Goal: Information Seeking & Learning: Learn about a topic

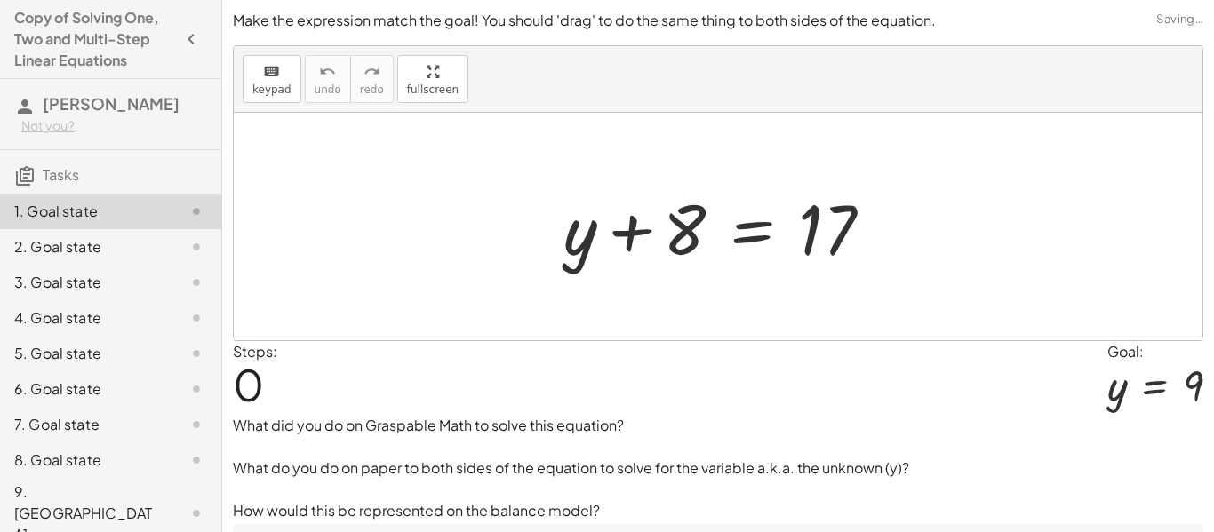
scroll to position [58, 0]
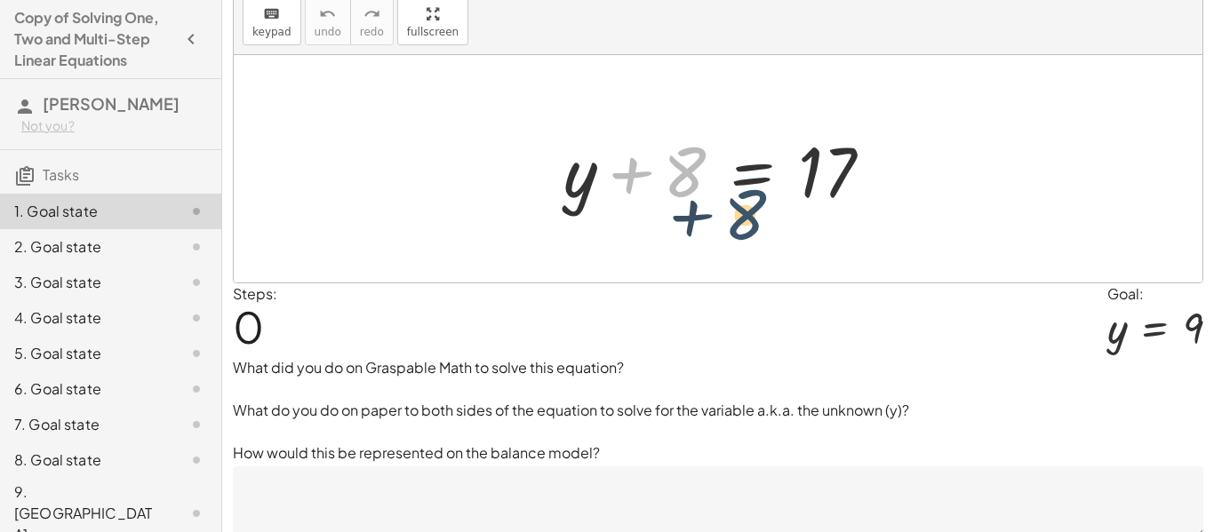
drag, startPoint x: 674, startPoint y: 180, endPoint x: 1139, endPoint y: 505, distance: 567.4
click at [777, 228] on div "+ 8 + y + 8 = 17" at bounding box center [718, 169] width 969 height 228
click at [777, 228] on div at bounding box center [718, 169] width 969 height 228
click at [949, 241] on div at bounding box center [718, 169] width 969 height 228
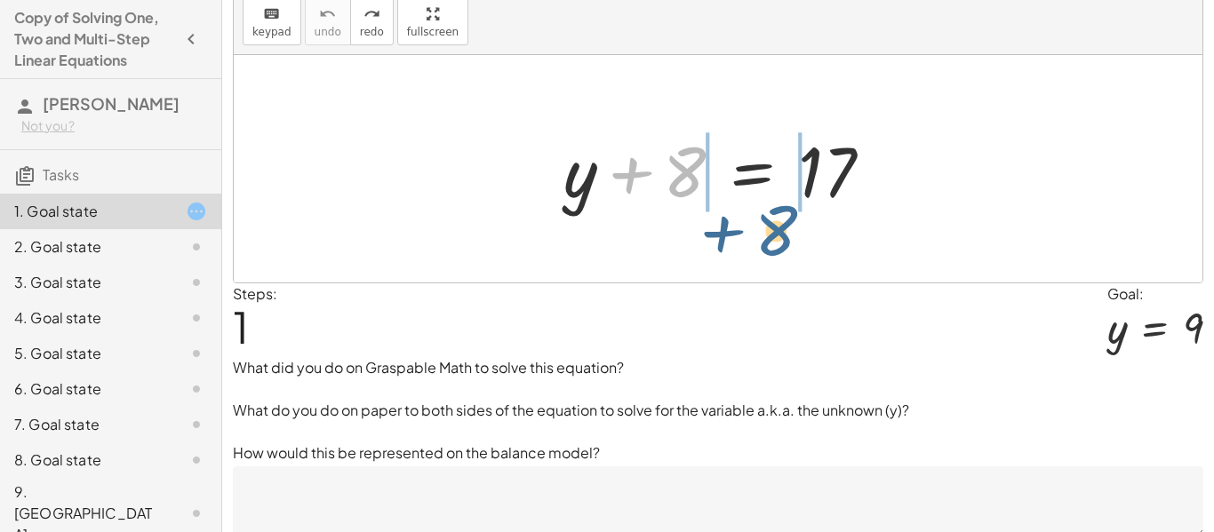
drag, startPoint x: 686, startPoint y: 180, endPoint x: 805, endPoint y: 243, distance: 134.4
click at [803, 244] on div "+ 8 + y + 8 = 17" at bounding box center [718, 169] width 969 height 228
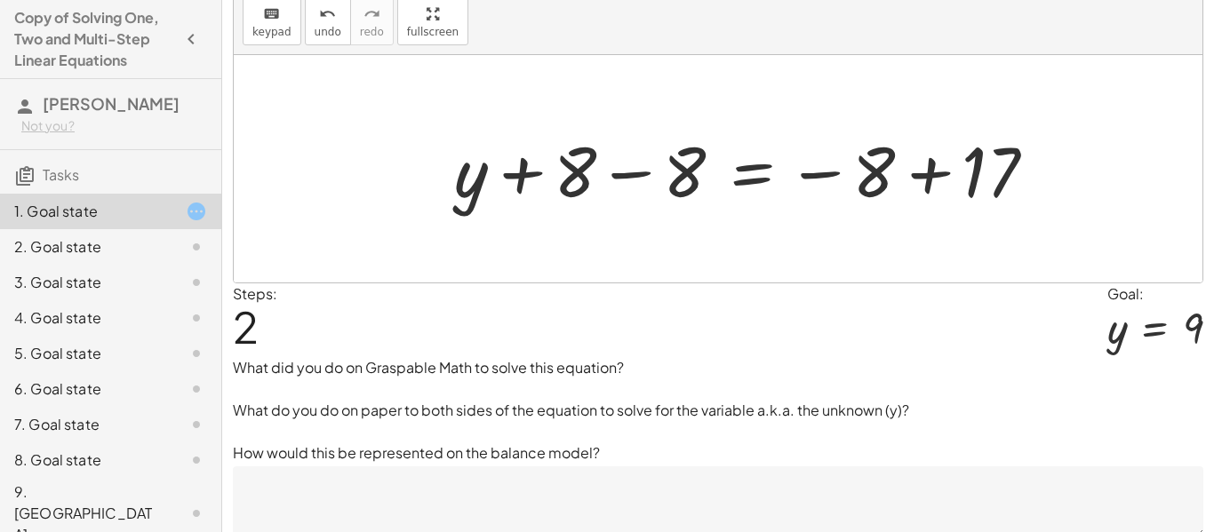
drag, startPoint x: 805, startPoint y: 243, endPoint x: 919, endPoint y: 213, distance: 117.5
click at [919, 213] on div "+ 8 + y + 8 = 17 + 8 − 8 − 8 + + y + 8 = 17" at bounding box center [718, 169] width 969 height 228
click at [630, 177] on div at bounding box center [752, 170] width 614 height 92
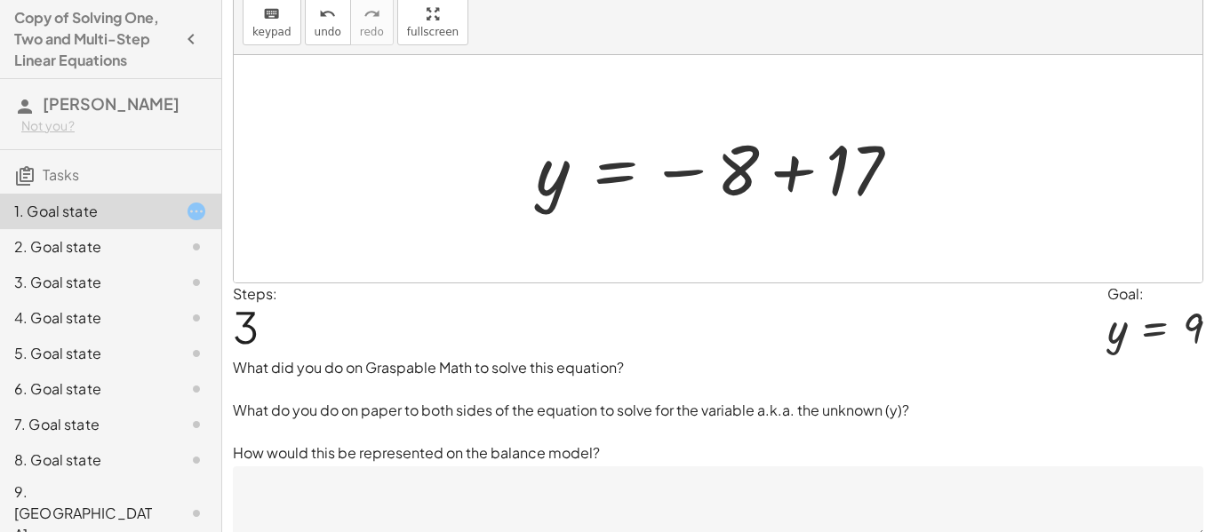
click at [790, 172] on div at bounding box center [725, 169] width 396 height 88
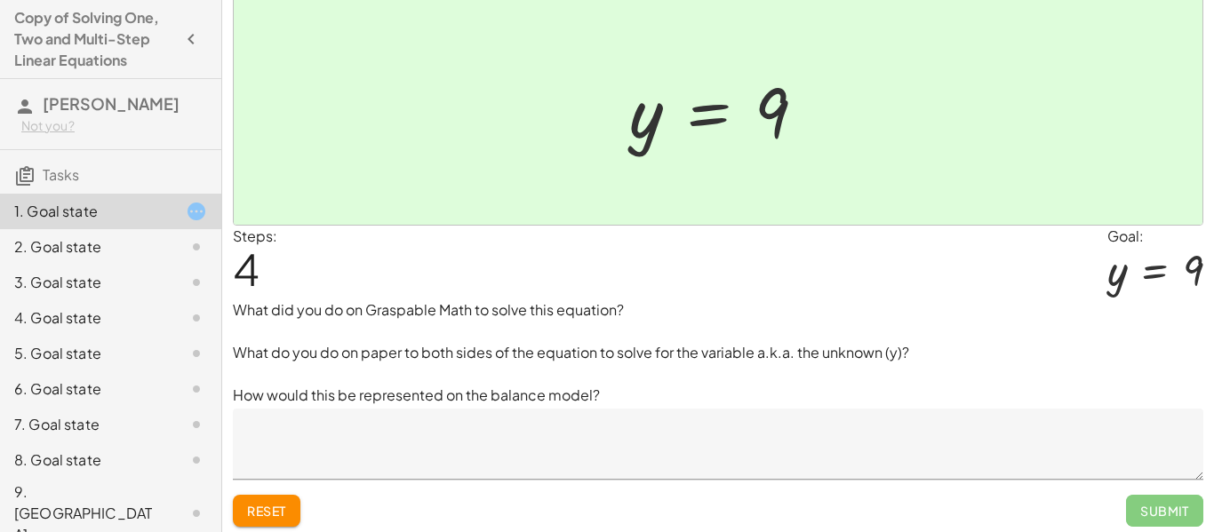
scroll to position [121, 0]
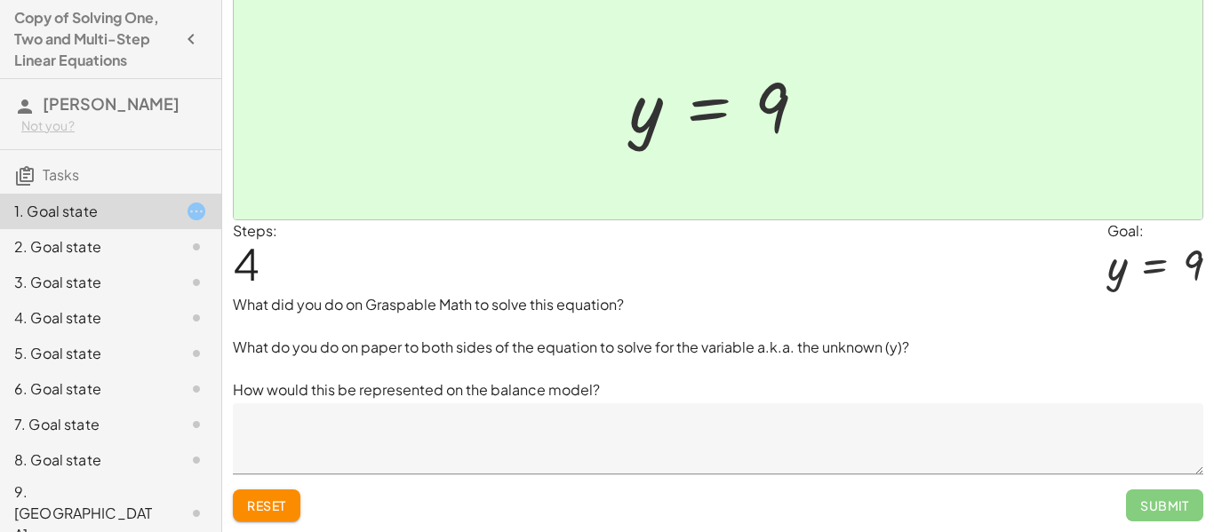
click at [436, 444] on textarea at bounding box center [718, 439] width 971 height 71
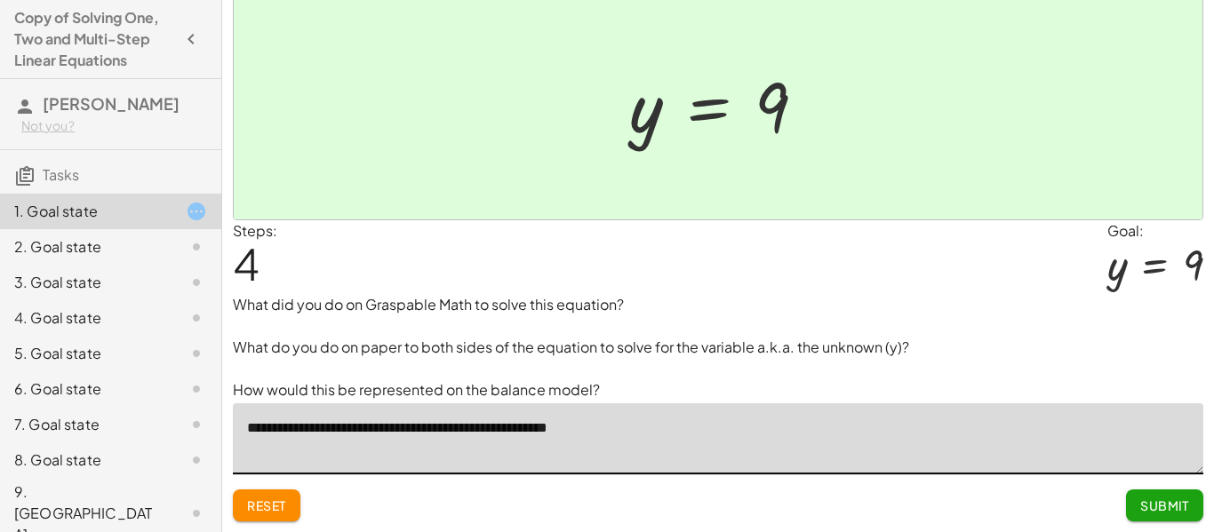
type textarea "**********"
click at [1168, 510] on span "Submit" at bounding box center [1164, 506] width 49 height 16
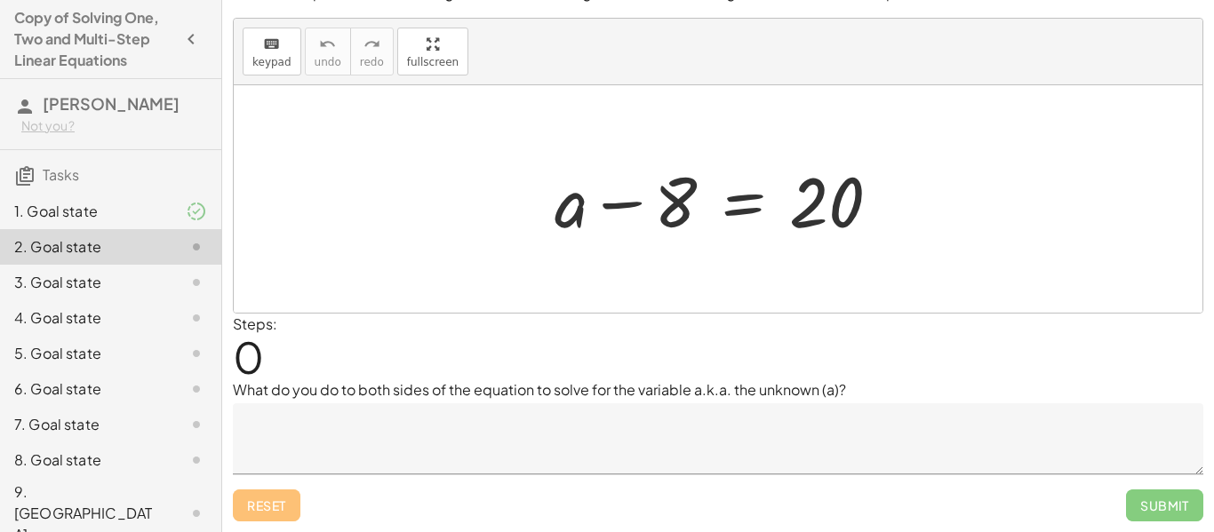
scroll to position [28, 0]
click at [513, 414] on textarea at bounding box center [718, 439] width 971 height 71
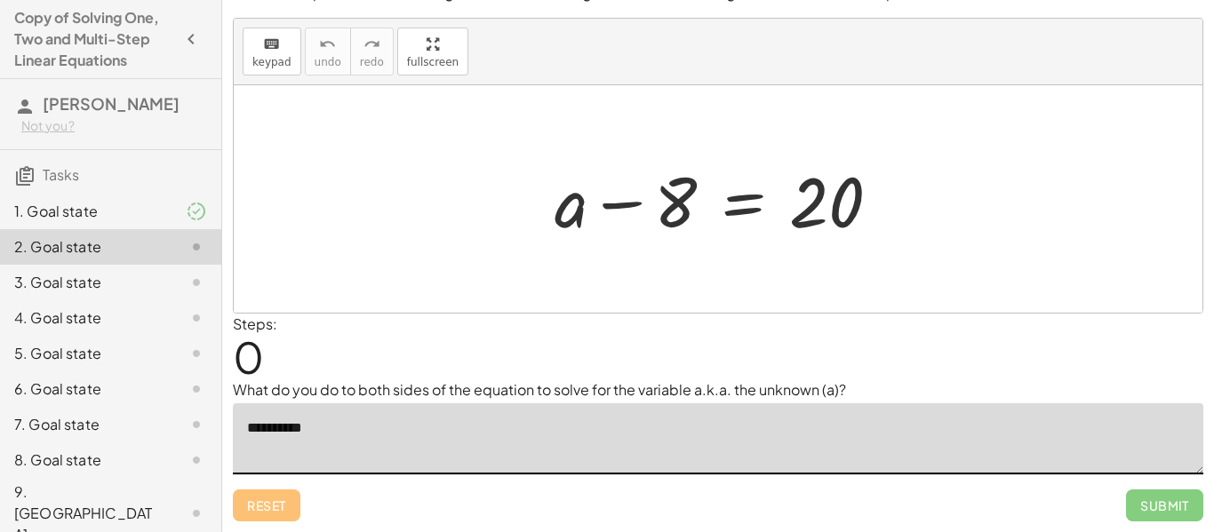
type textarea "**********"
drag, startPoint x: 682, startPoint y: 212, endPoint x: 884, endPoint y: 219, distance: 201.9
click at [884, 219] on div at bounding box center [725, 200] width 358 height 92
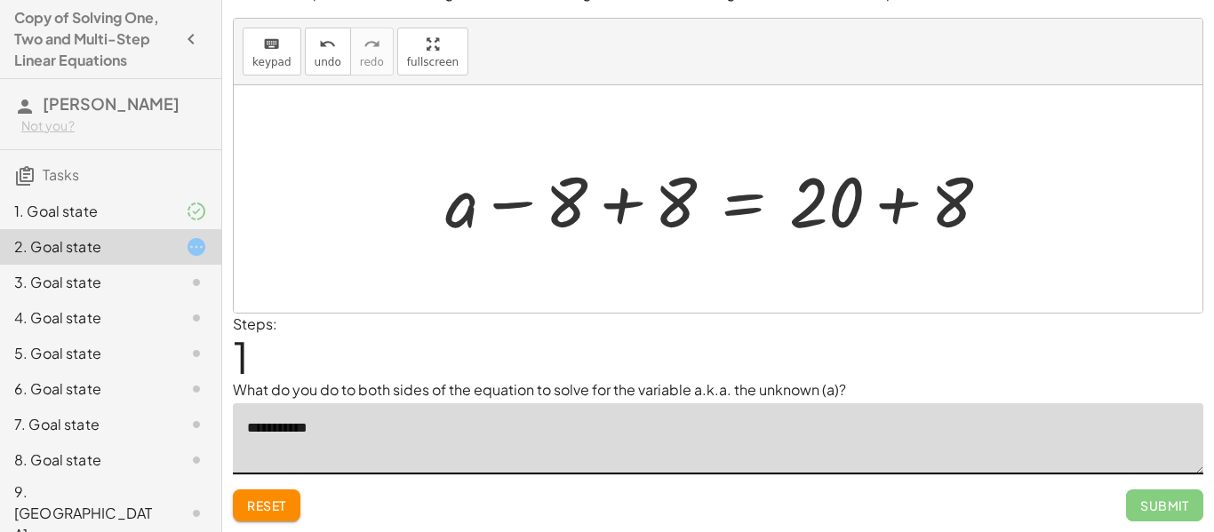
click at [893, 201] on div at bounding box center [724, 200] width 577 height 92
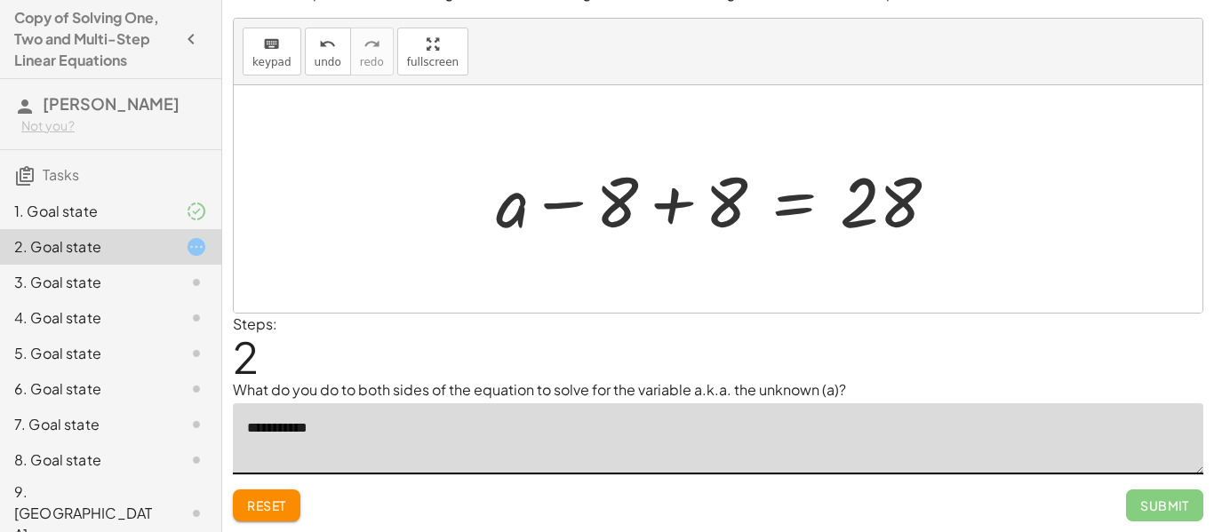
click at [669, 205] on div at bounding box center [724, 200] width 475 height 92
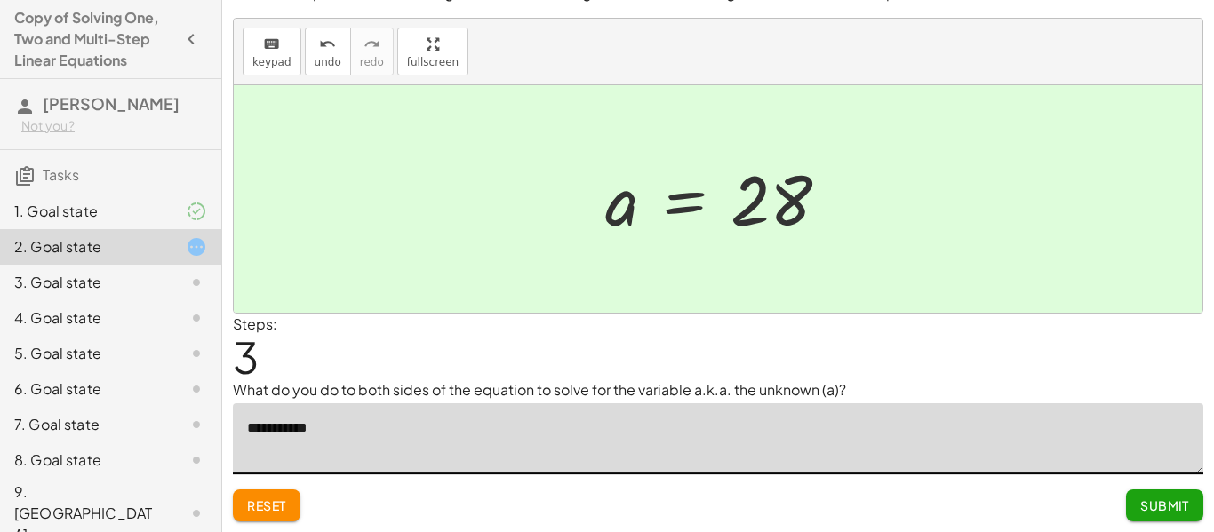
click at [1176, 503] on span "Submit" at bounding box center [1164, 506] width 49 height 16
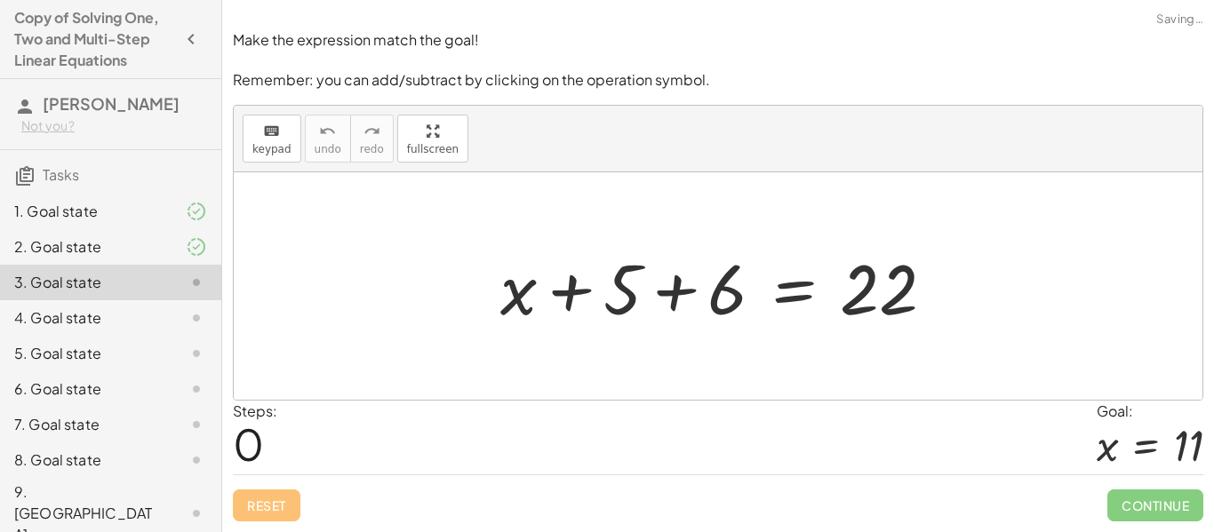
scroll to position [0, 0]
click at [683, 296] on div at bounding box center [725, 287] width 467 height 92
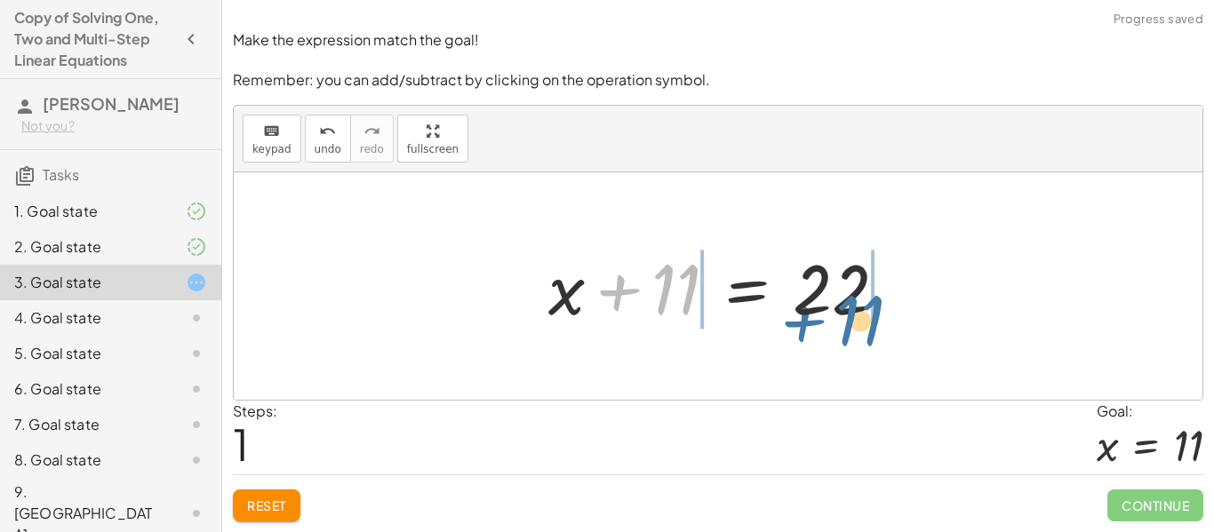
drag, startPoint x: 679, startPoint y: 293, endPoint x: 866, endPoint y: 324, distance: 189.2
click at [866, 324] on div at bounding box center [726, 287] width 372 height 92
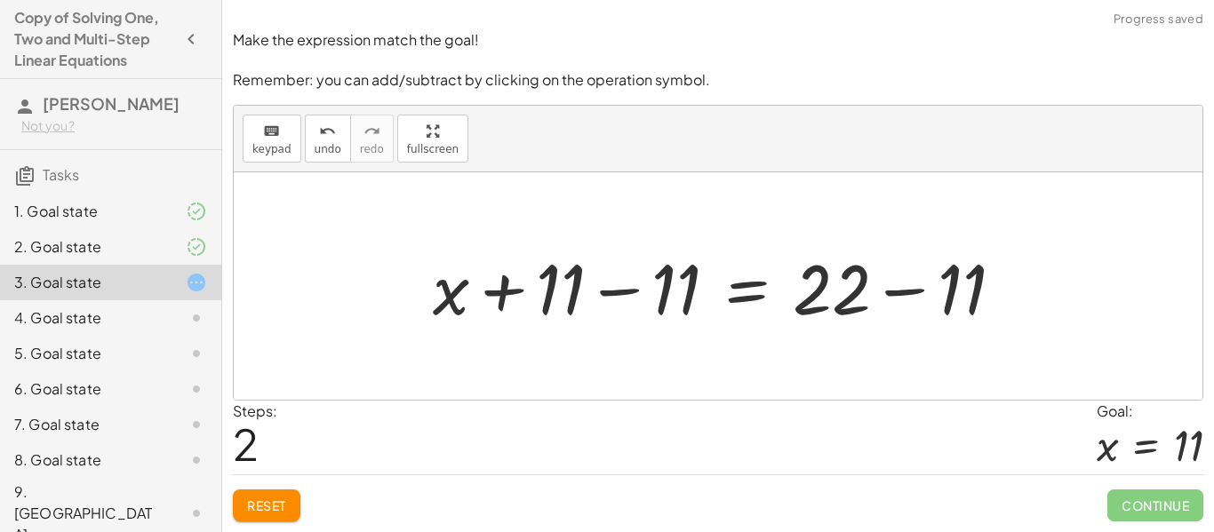
click at [904, 292] on div at bounding box center [725, 287] width 603 height 92
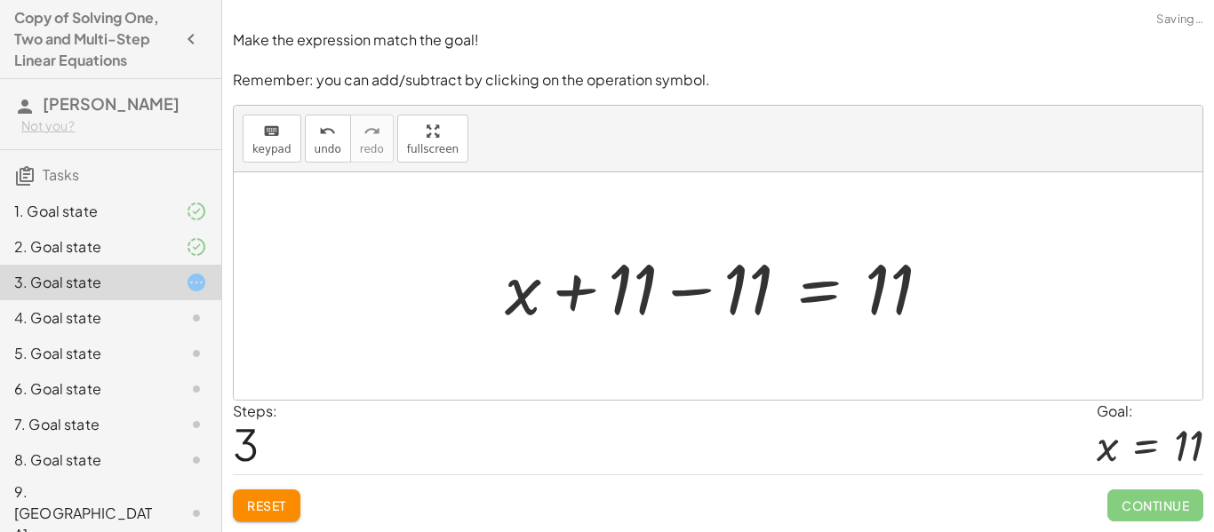
click at [712, 295] on div at bounding box center [725, 287] width 458 height 92
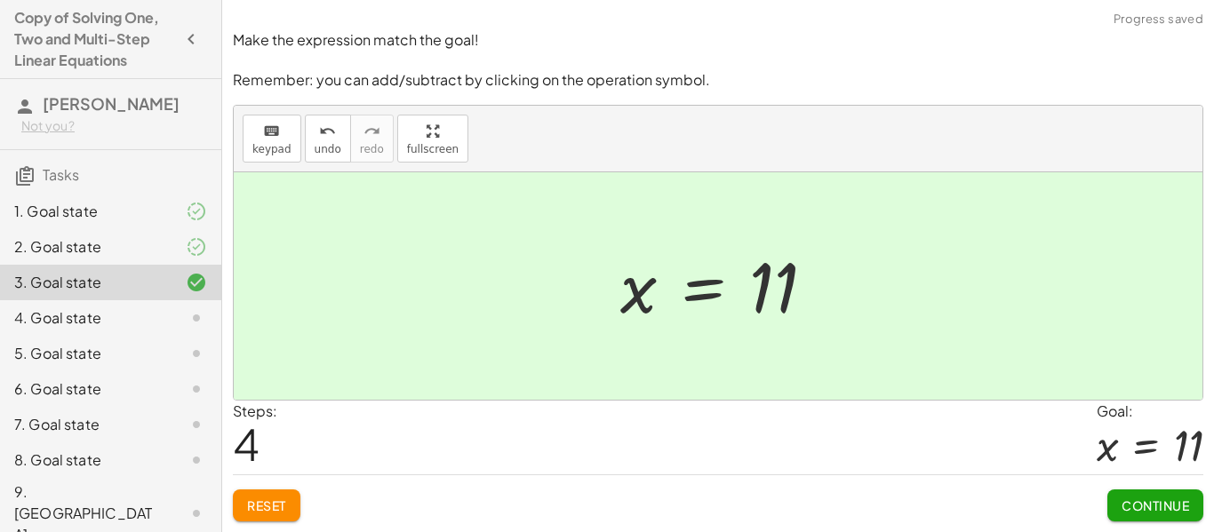
click at [1139, 509] on span "Continue" at bounding box center [1156, 506] width 68 height 16
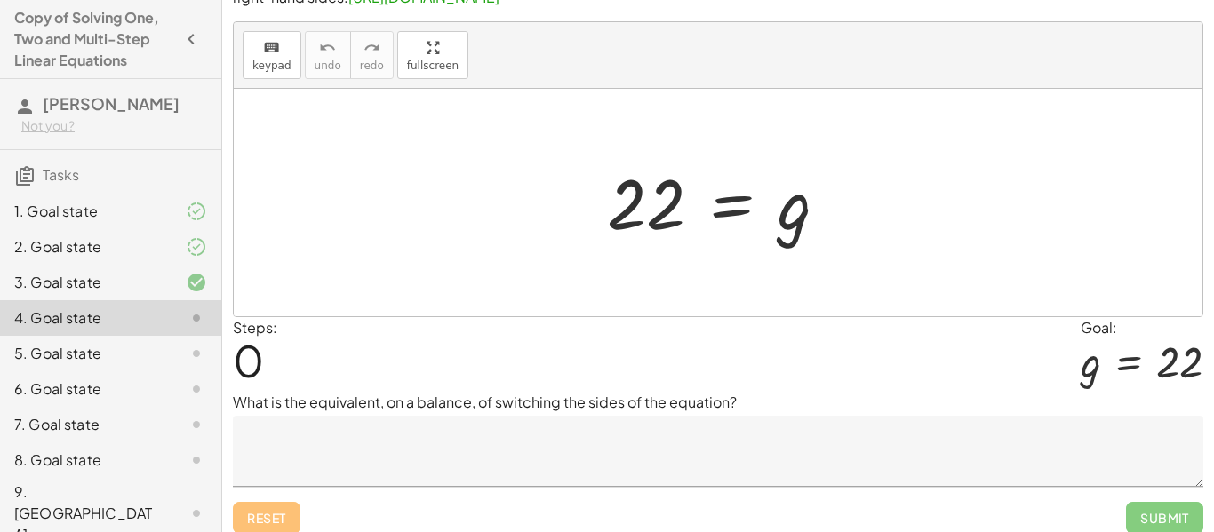
scroll to position [56, 0]
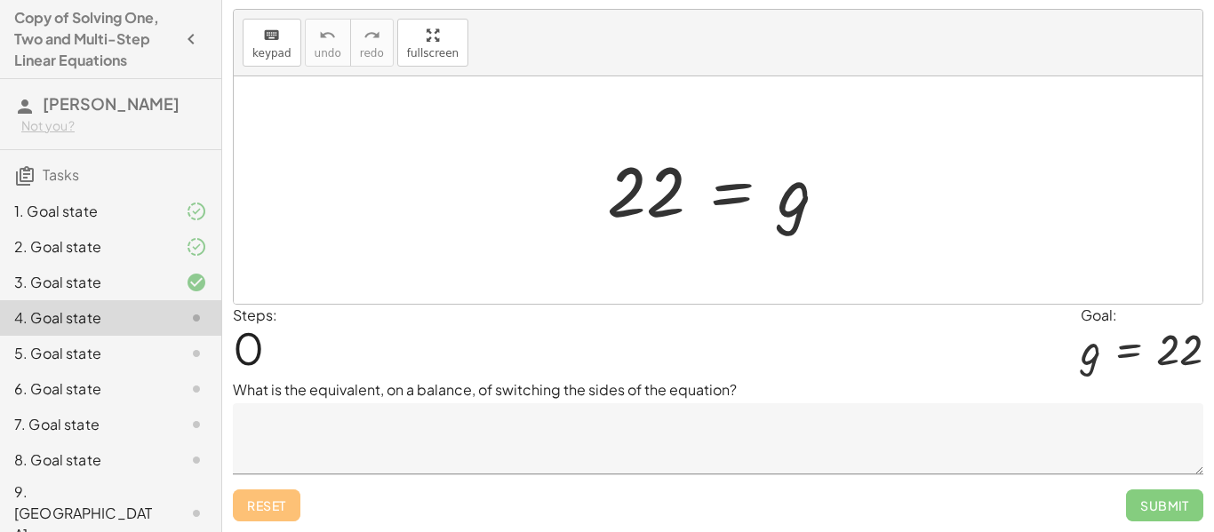
click at [707, 436] on textarea at bounding box center [718, 439] width 971 height 71
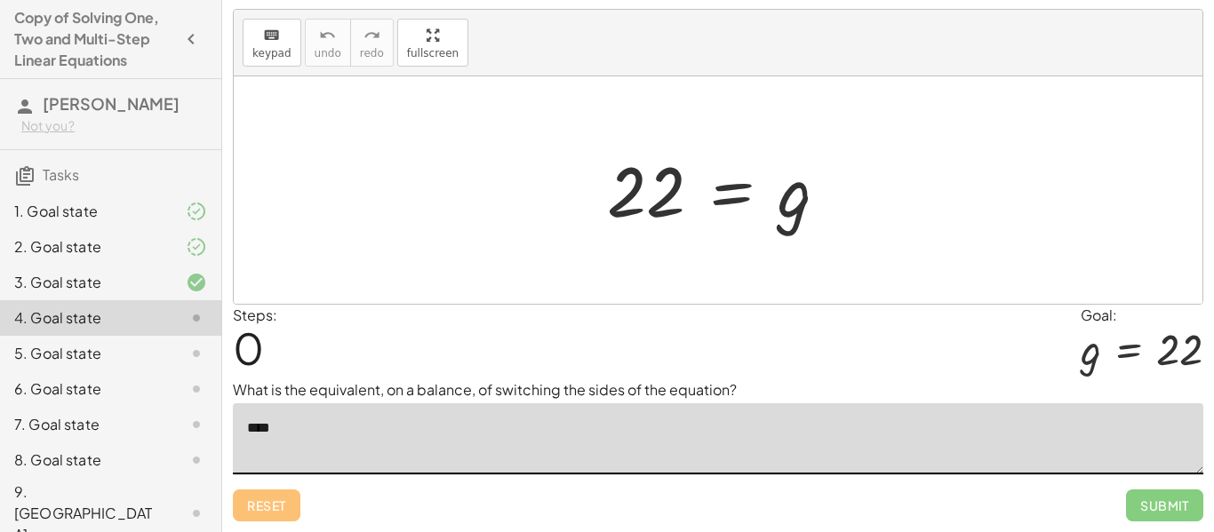
click at [738, 199] on div at bounding box center [724, 191] width 253 height 88
type textarea "****"
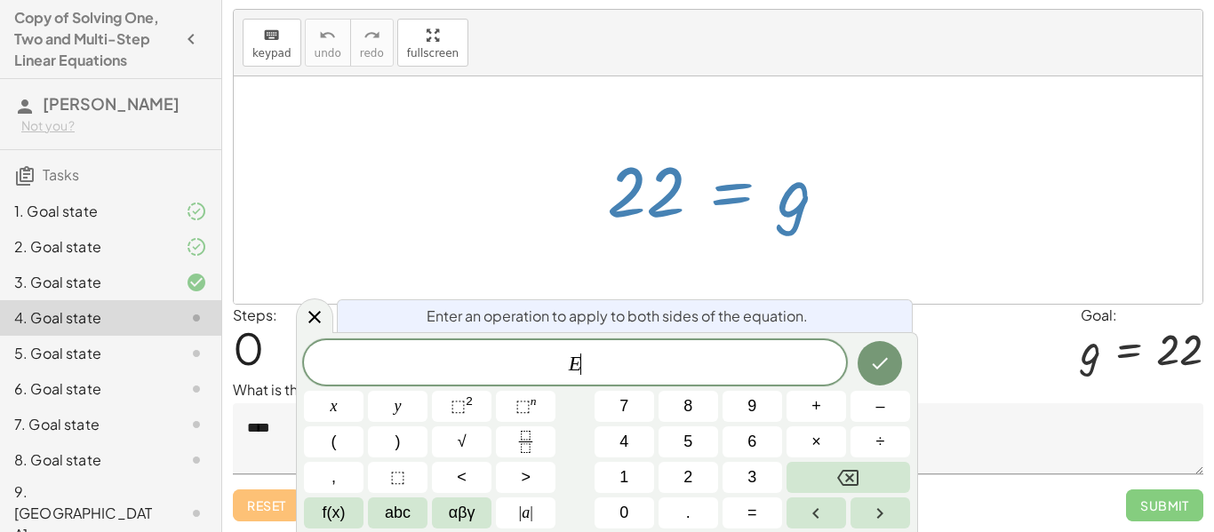
scroll to position [1, 0]
click at [881, 367] on icon "Done" at bounding box center [879, 363] width 21 height 21
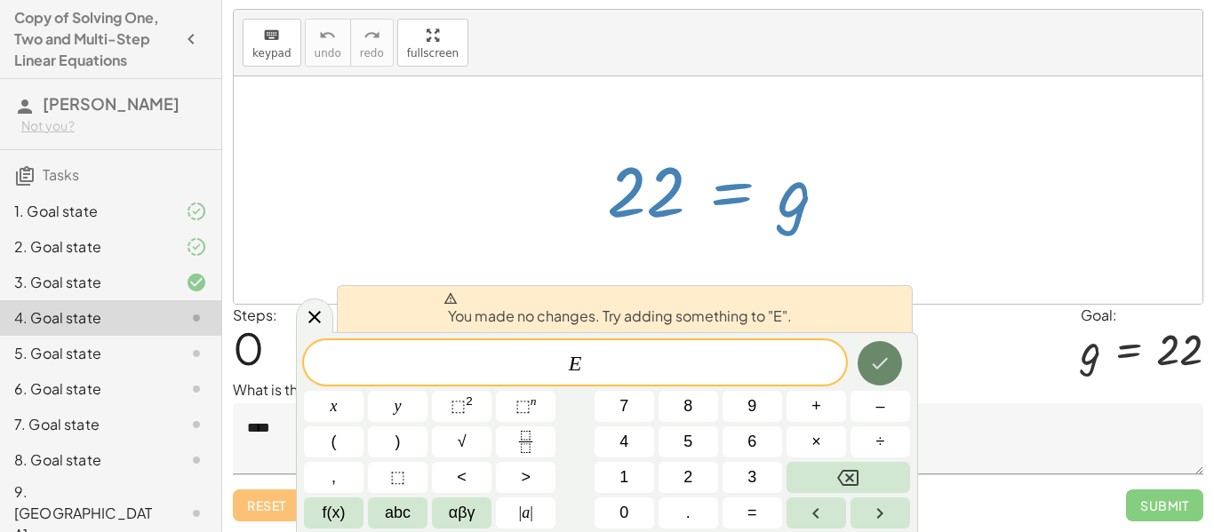
click at [881, 367] on icon "Done" at bounding box center [879, 363] width 21 height 21
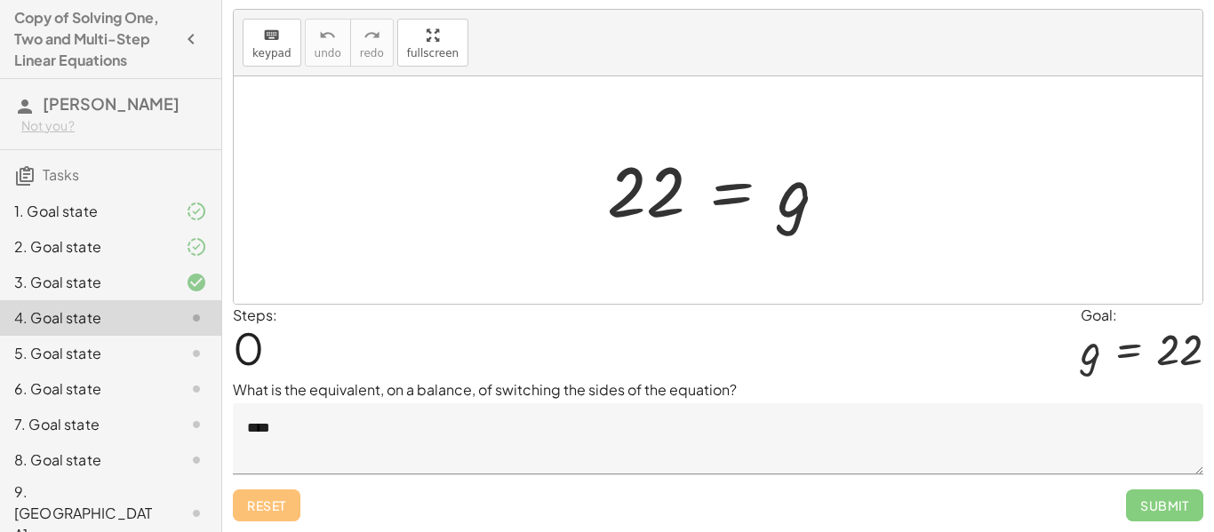
click at [334, 457] on textarea "****" at bounding box center [718, 439] width 971 height 71
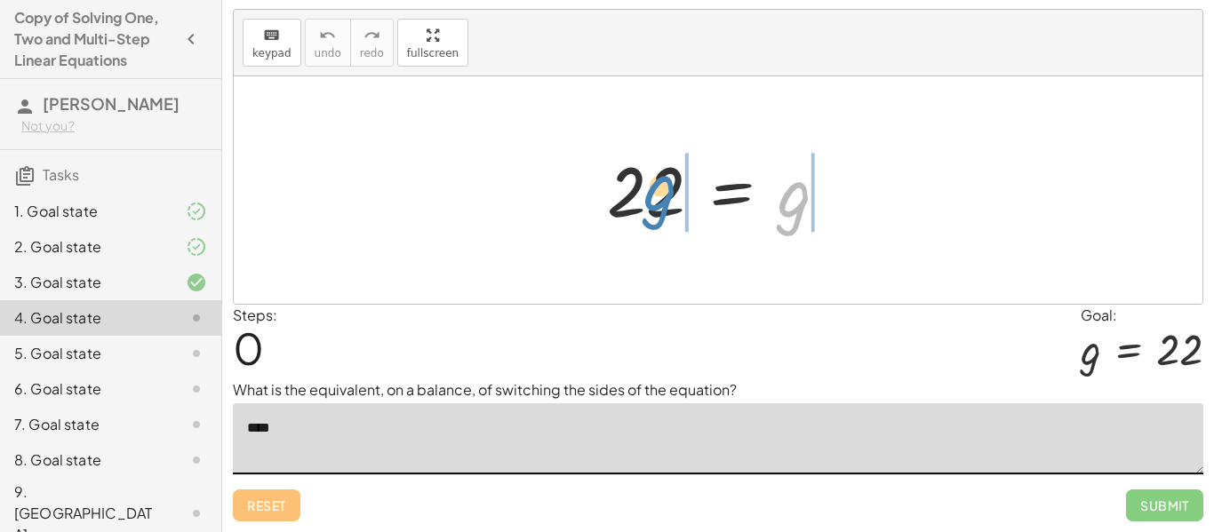
drag, startPoint x: 798, startPoint y: 196, endPoint x: 665, endPoint y: 182, distance: 134.0
click at [665, 182] on div at bounding box center [724, 191] width 253 height 88
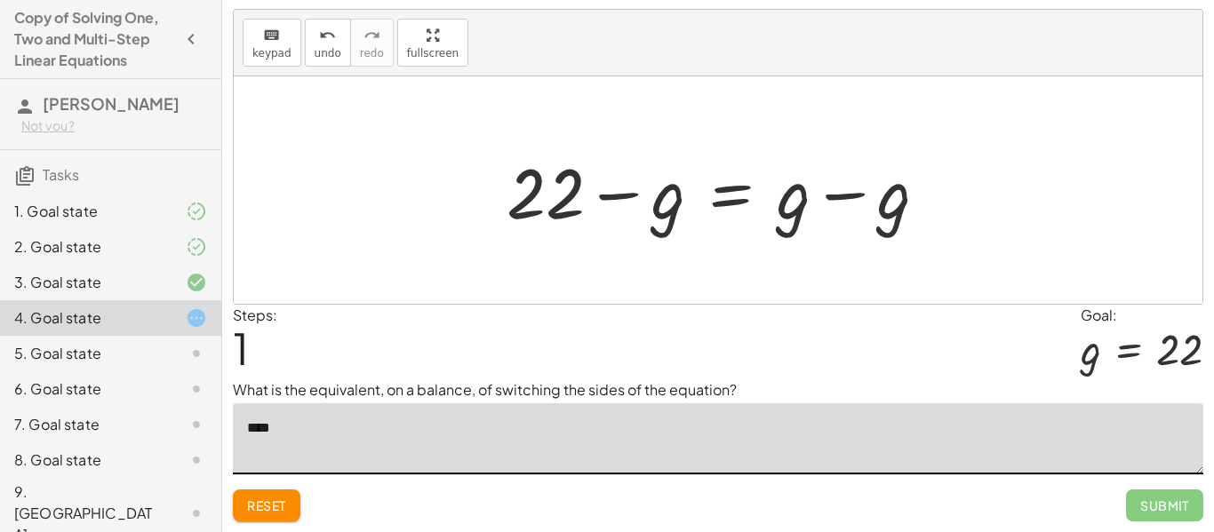
click at [828, 192] on div at bounding box center [724, 191] width 453 height 92
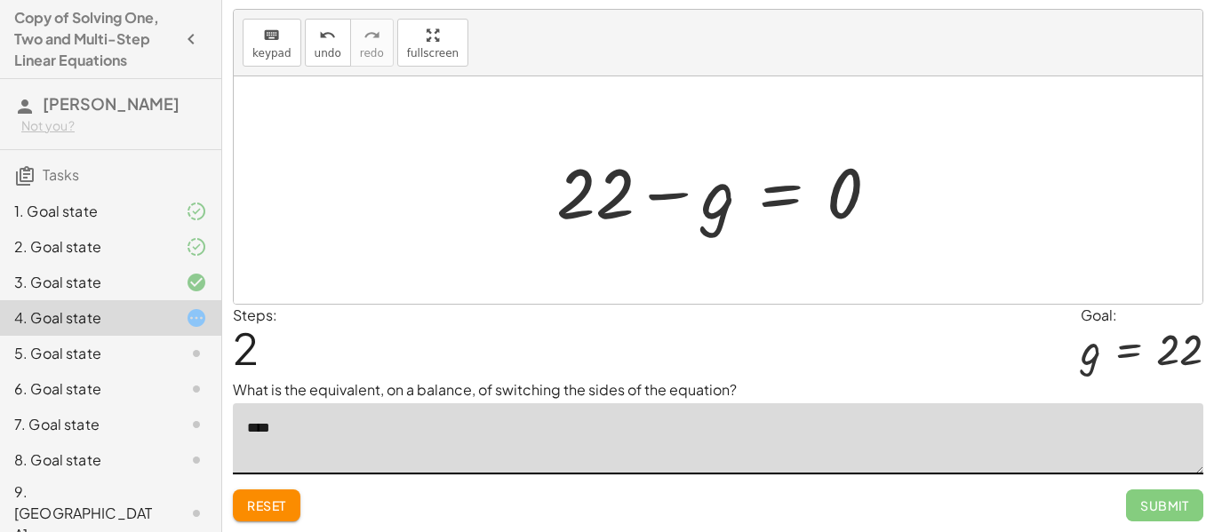
click at [659, 200] on div at bounding box center [725, 191] width 355 height 92
drag, startPoint x: 854, startPoint y: 180, endPoint x: 609, endPoint y: 159, distance: 246.2
click at [609, 159] on div at bounding box center [725, 191] width 355 height 92
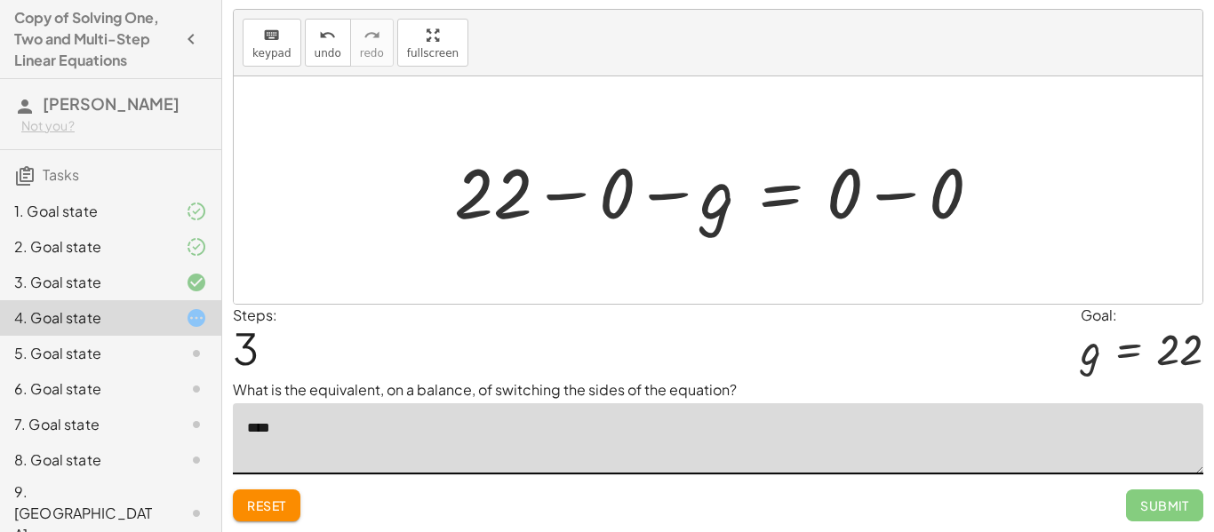
click at [579, 195] on div at bounding box center [724, 191] width 559 height 92
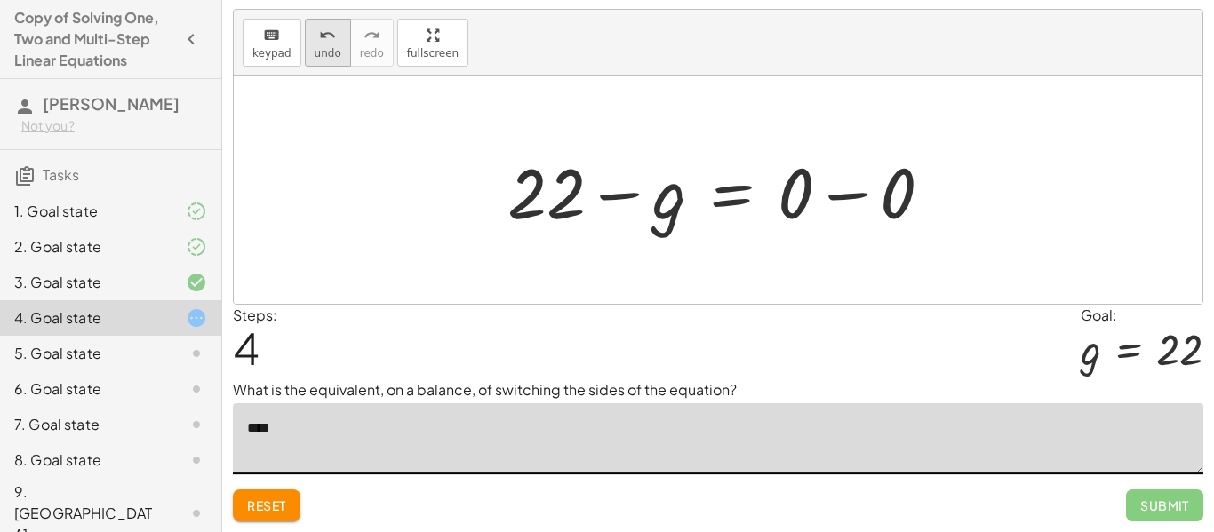
click at [329, 37] on icon "undo" at bounding box center [327, 35] width 17 height 21
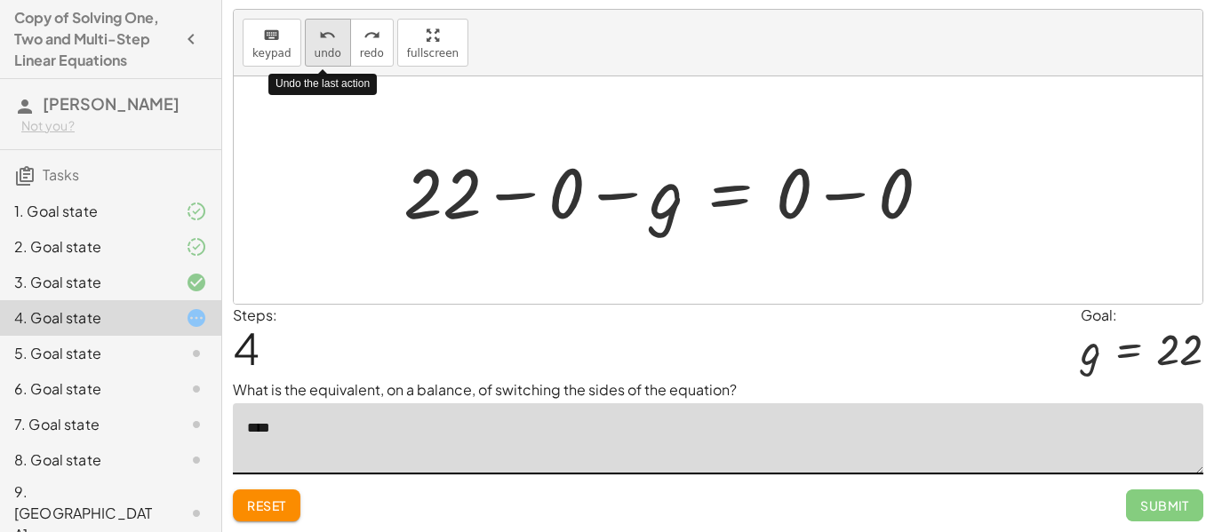
click at [329, 37] on icon "undo" at bounding box center [327, 35] width 17 height 21
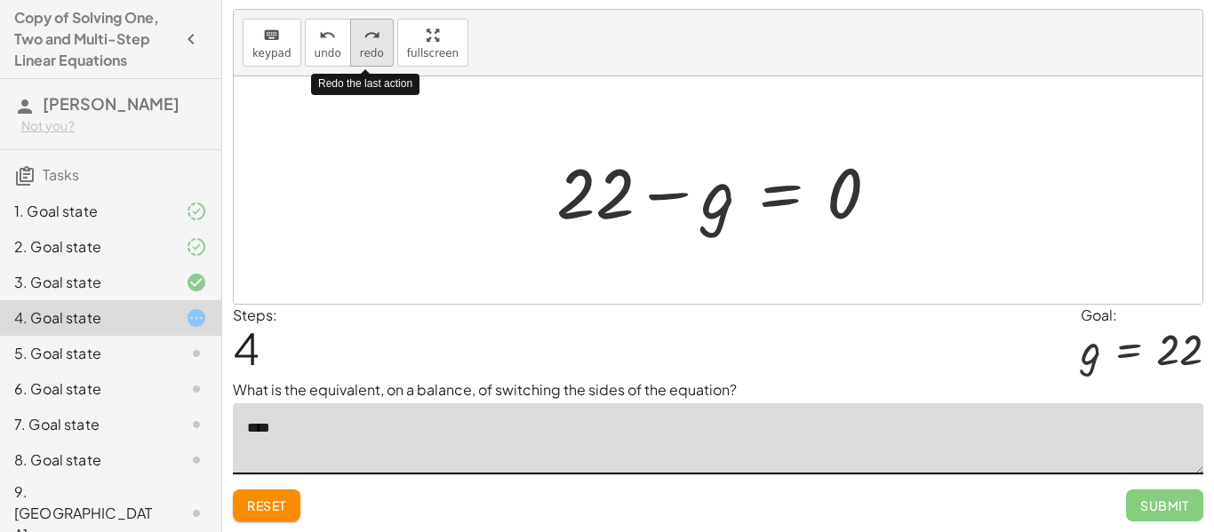
click at [360, 44] on div "redo" at bounding box center [372, 34] width 24 height 21
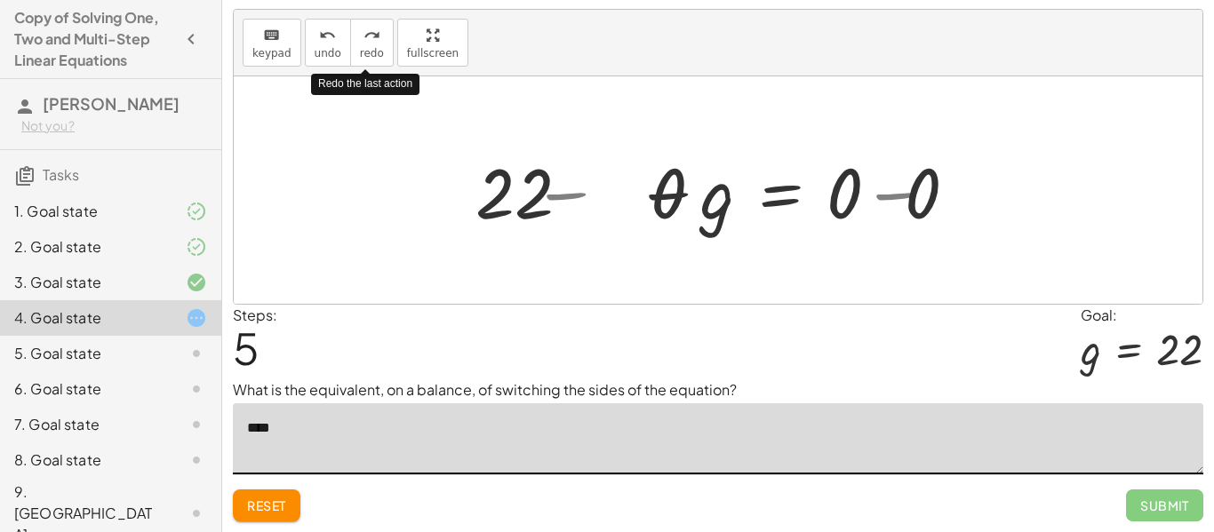
click at [329, 42] on icon "undo" at bounding box center [327, 35] width 17 height 21
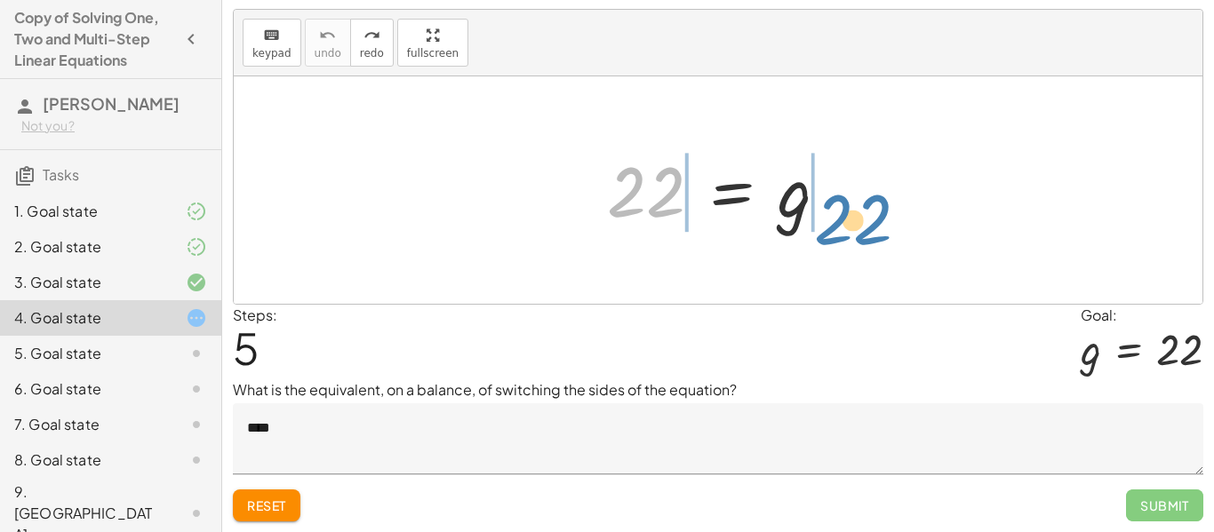
drag, startPoint x: 644, startPoint y: 190, endPoint x: 852, endPoint y: 214, distance: 208.5
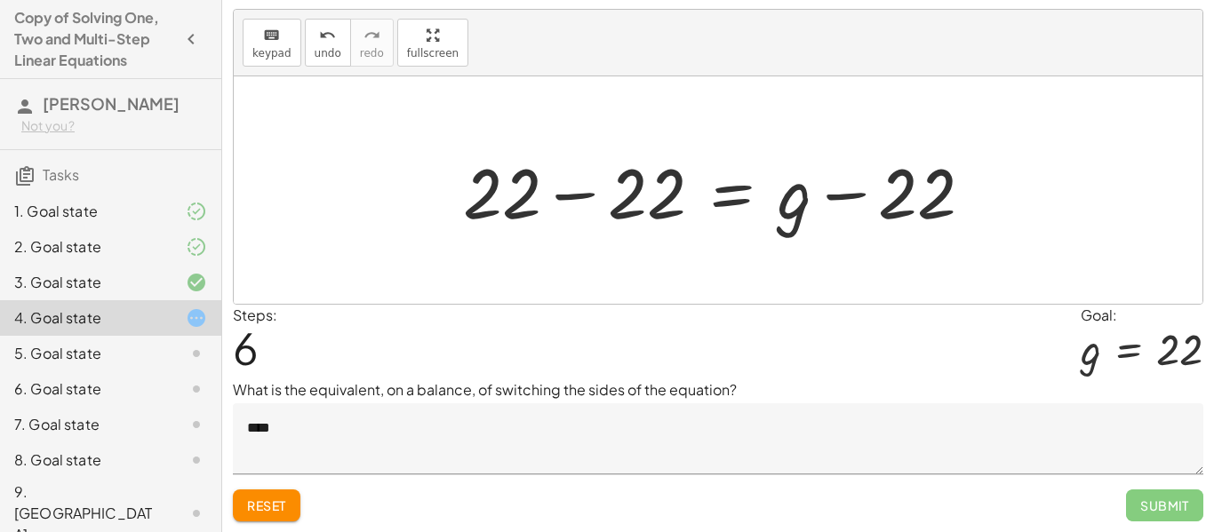
click at [580, 197] on div at bounding box center [725, 191] width 542 height 92
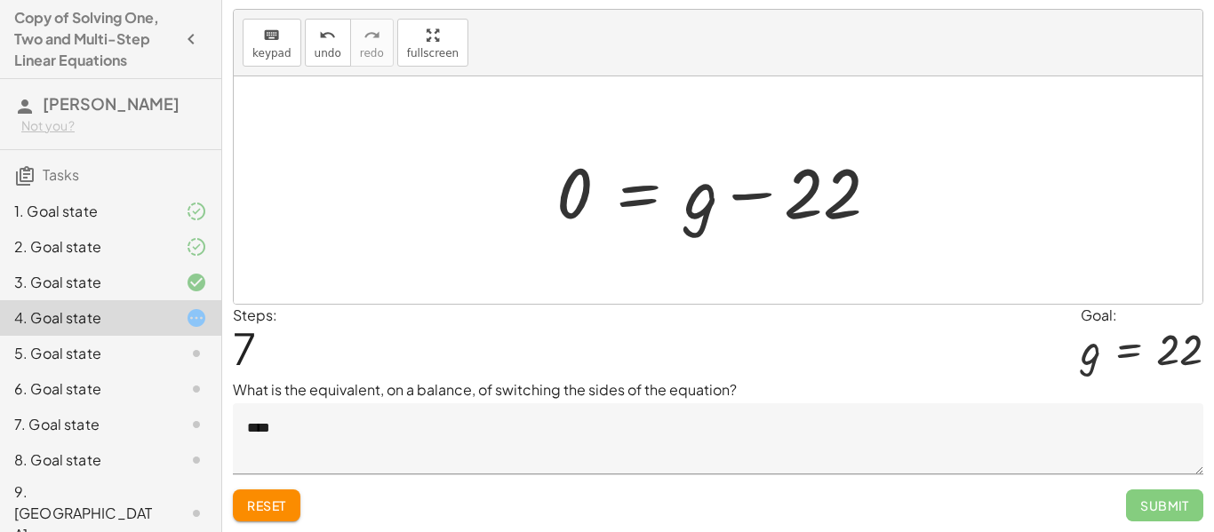
click at [754, 198] on div at bounding box center [725, 191] width 355 height 92
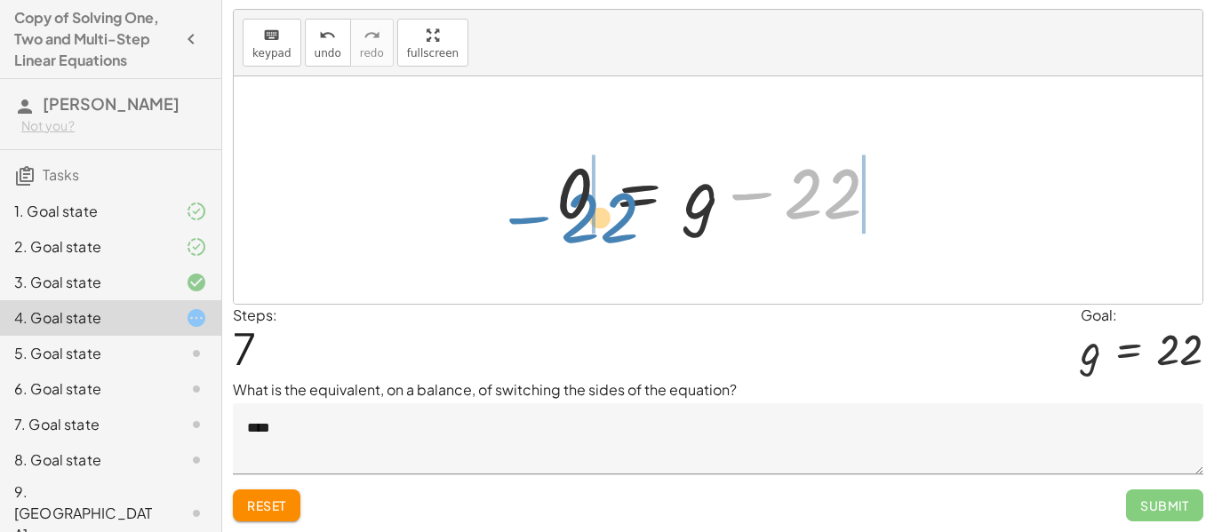
drag, startPoint x: 832, startPoint y: 202, endPoint x: 608, endPoint y: 224, distance: 225.1
click at [608, 224] on div at bounding box center [725, 191] width 355 height 92
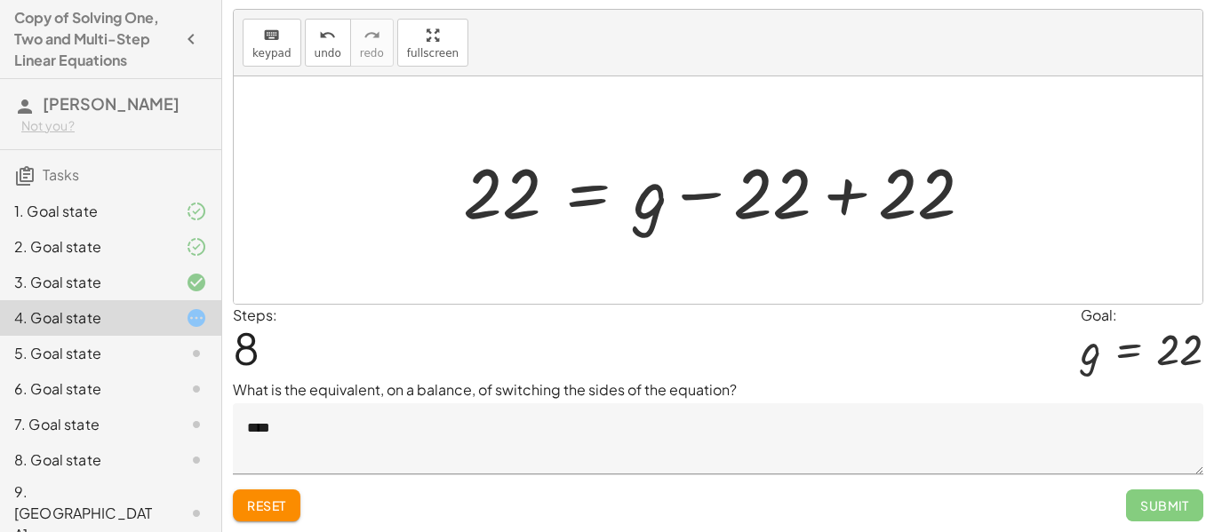
click at [849, 199] on div at bounding box center [725, 191] width 542 height 92
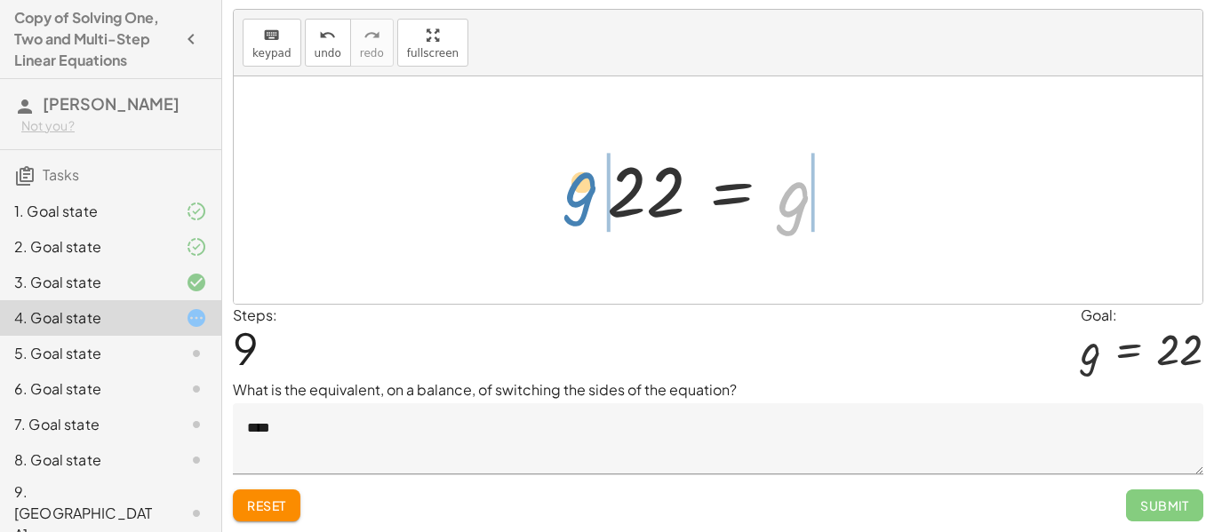
drag, startPoint x: 799, startPoint y: 204, endPoint x: 584, endPoint y: 193, distance: 215.4
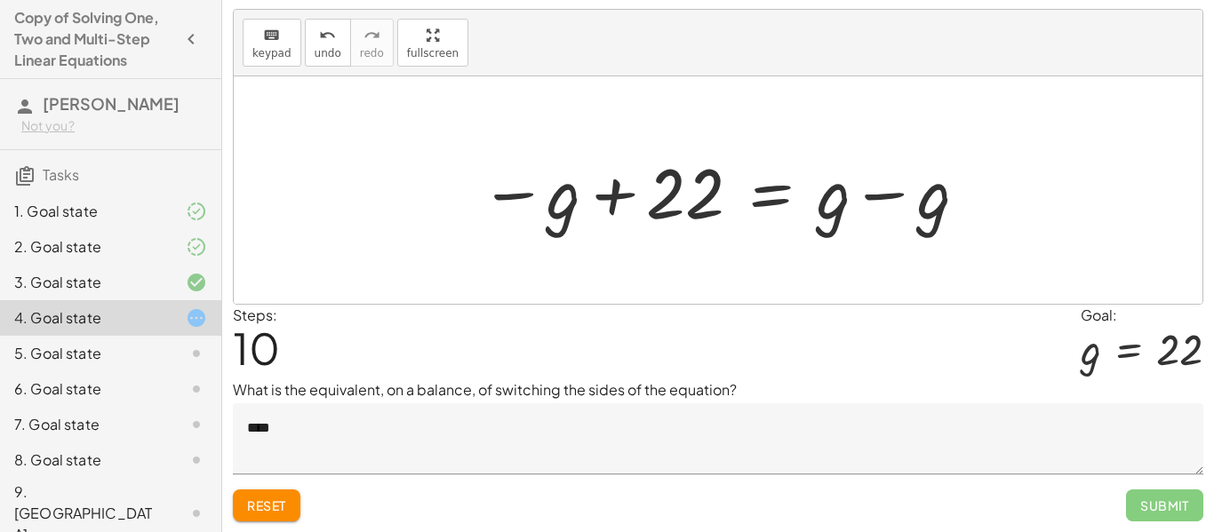
click at [880, 195] on div at bounding box center [725, 191] width 508 height 92
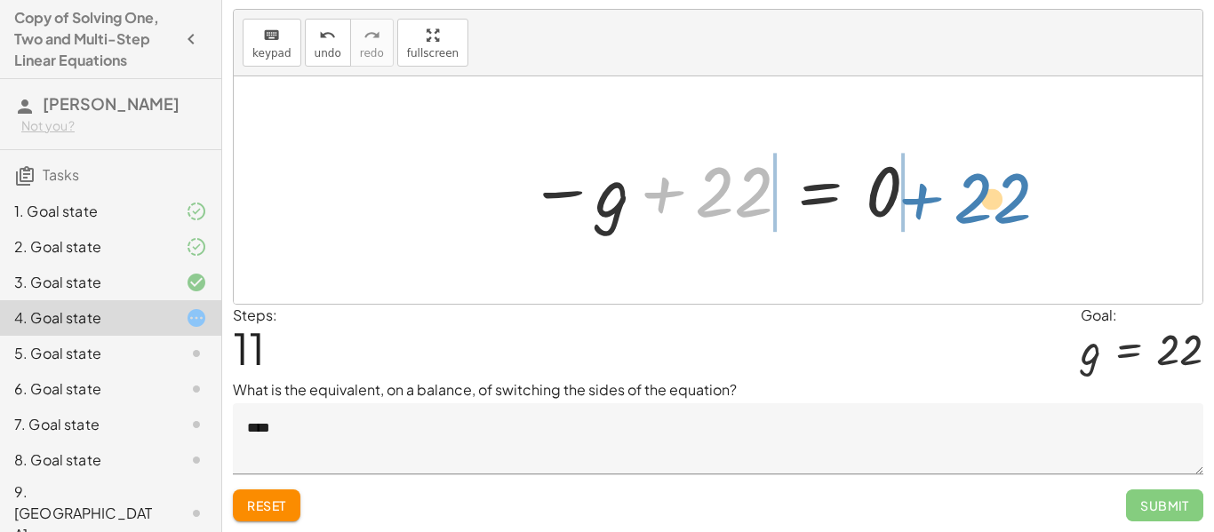
drag, startPoint x: 671, startPoint y: 191, endPoint x: 929, endPoint y: 197, distance: 257.9
click at [929, 197] on div at bounding box center [725, 191] width 410 height 88
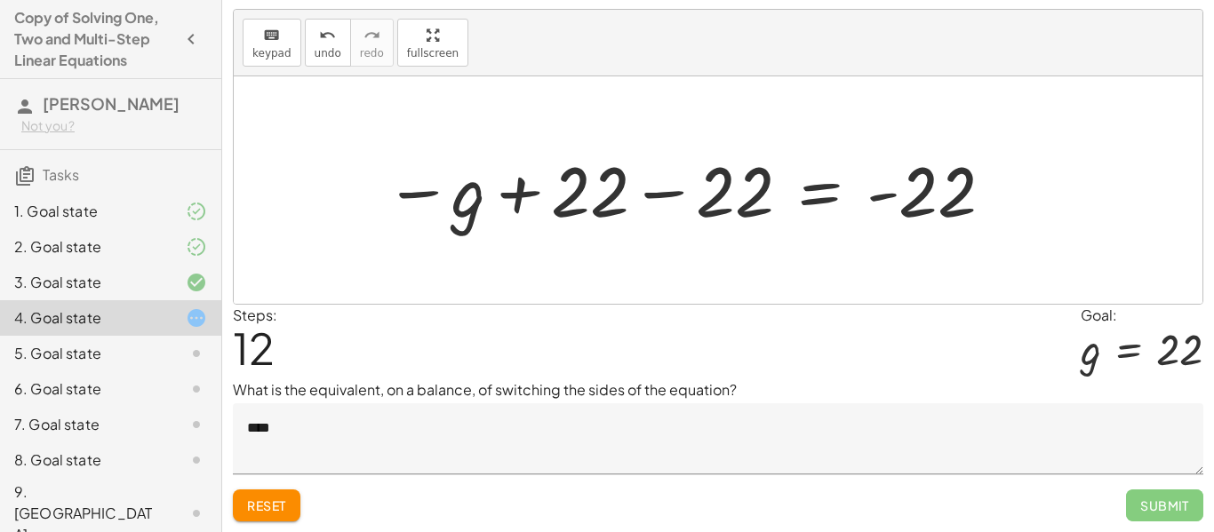
click at [676, 191] on div at bounding box center [690, 191] width 629 height 88
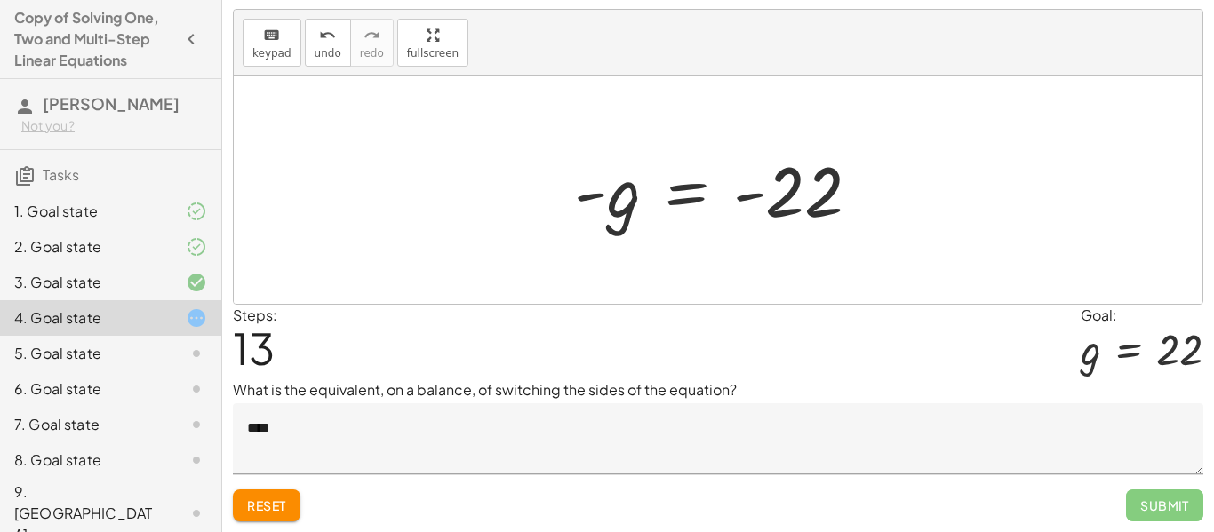
click at [632, 199] on div at bounding box center [724, 191] width 318 height 88
click at [707, 194] on div at bounding box center [724, 191] width 318 height 88
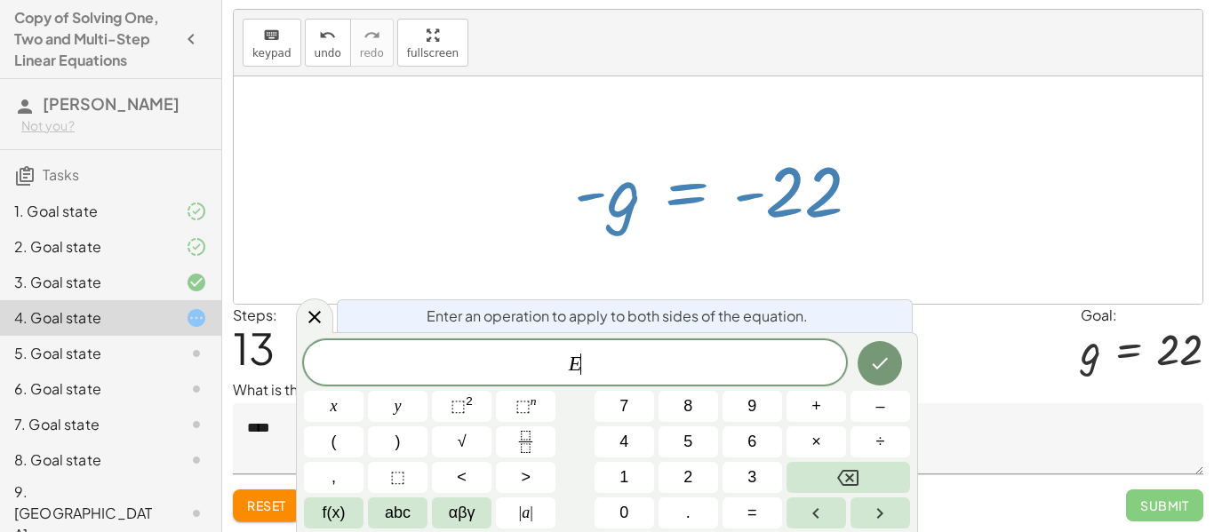
scroll to position [2, 0]
click at [311, 316] on icon at bounding box center [314, 317] width 21 height 21
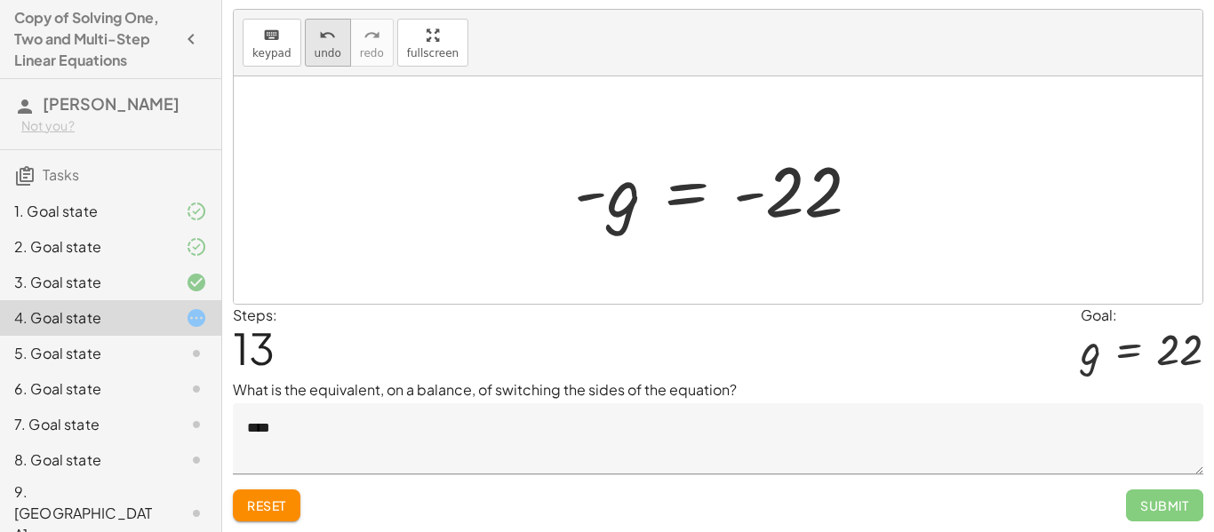
click at [316, 47] on span "undo" at bounding box center [328, 53] width 27 height 12
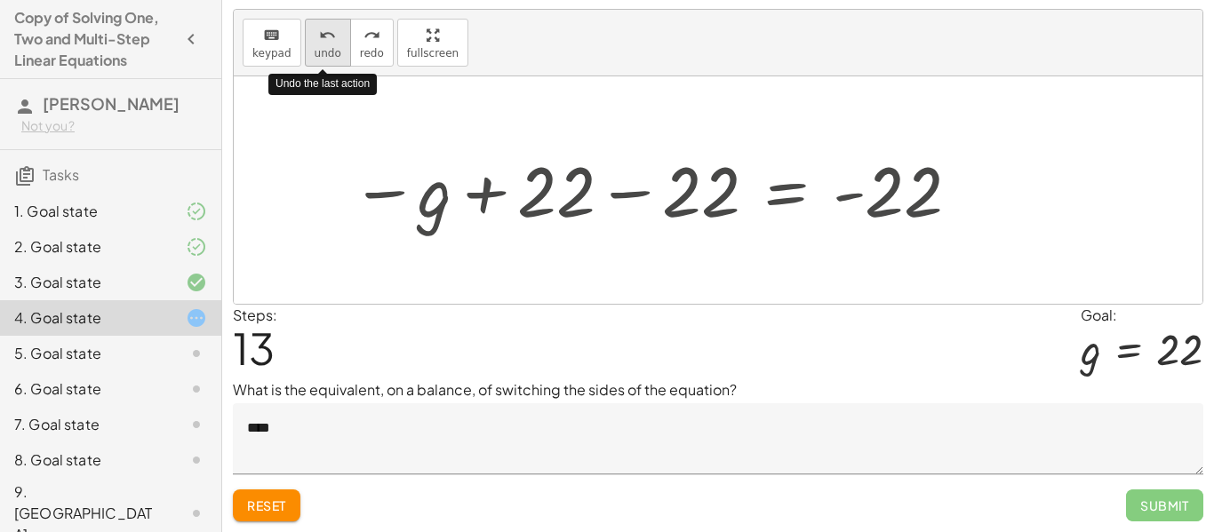
click at [316, 47] on span "undo" at bounding box center [328, 53] width 27 height 12
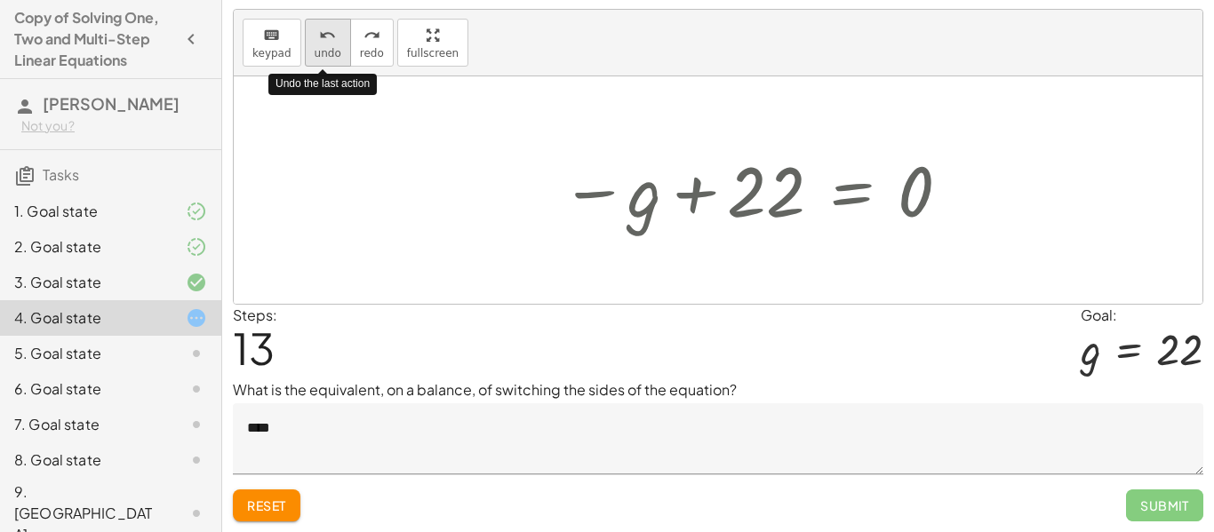
click at [316, 47] on span "undo" at bounding box center [328, 53] width 27 height 12
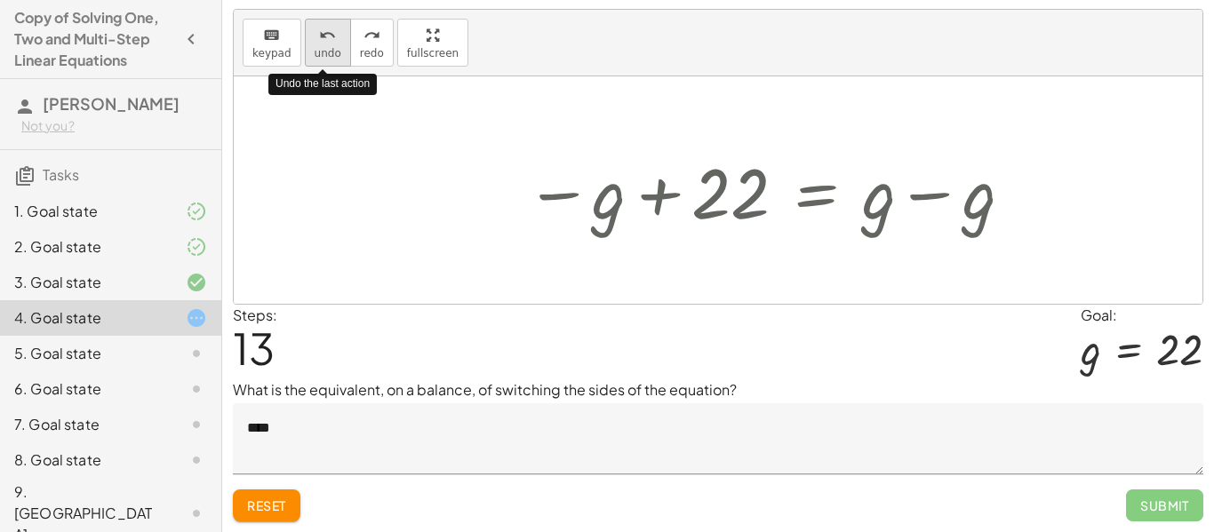
click at [316, 47] on span "undo" at bounding box center [328, 53] width 27 height 12
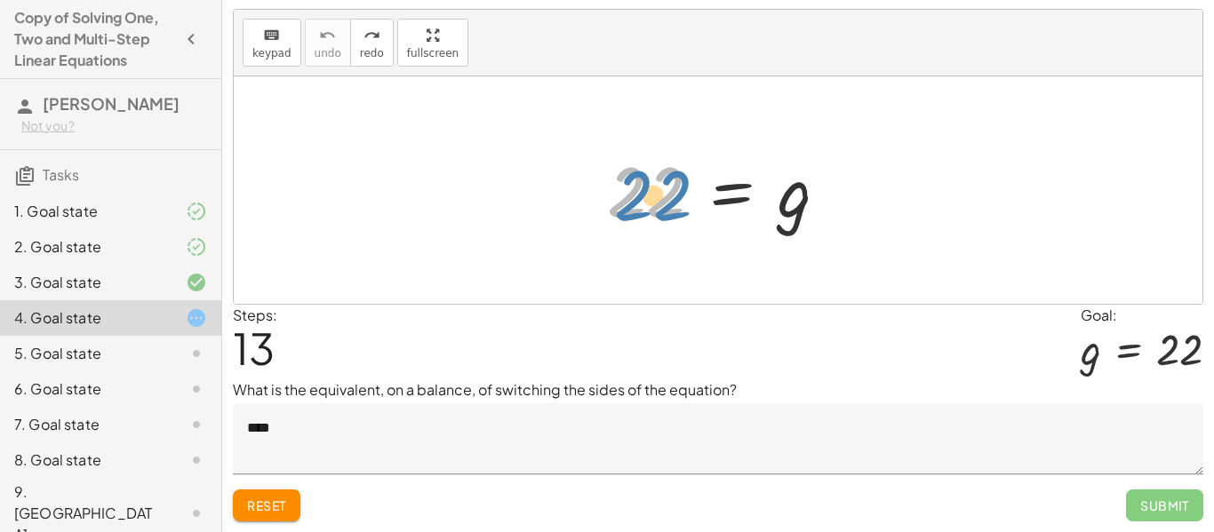
click at [676, 196] on div at bounding box center [724, 191] width 253 height 88
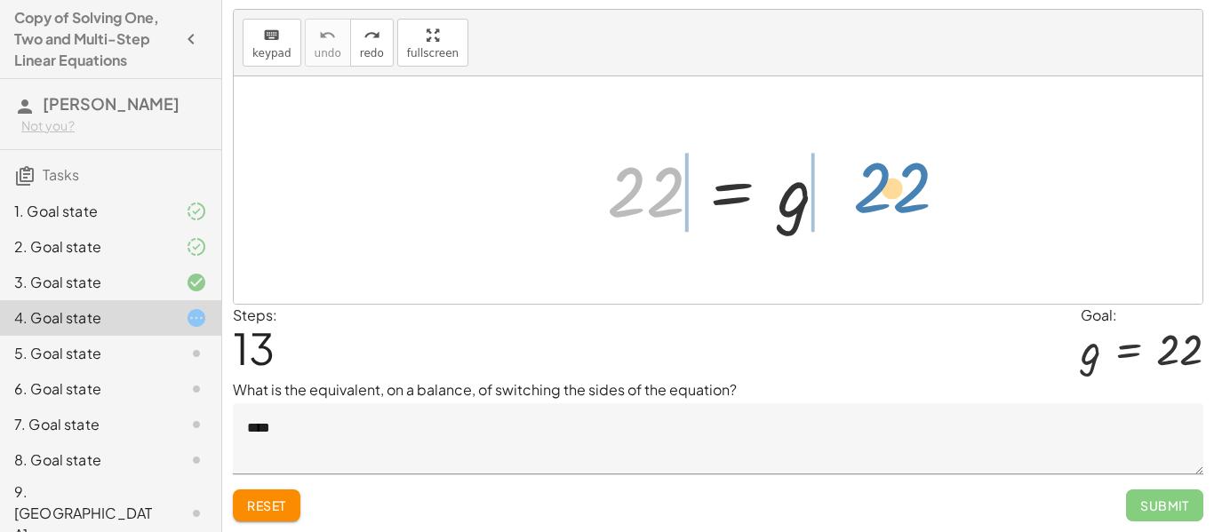
drag, startPoint x: 678, startPoint y: 199, endPoint x: 924, endPoint y: 201, distance: 246.2
click at [924, 201] on div "22 22 = g" at bounding box center [718, 190] width 969 height 228
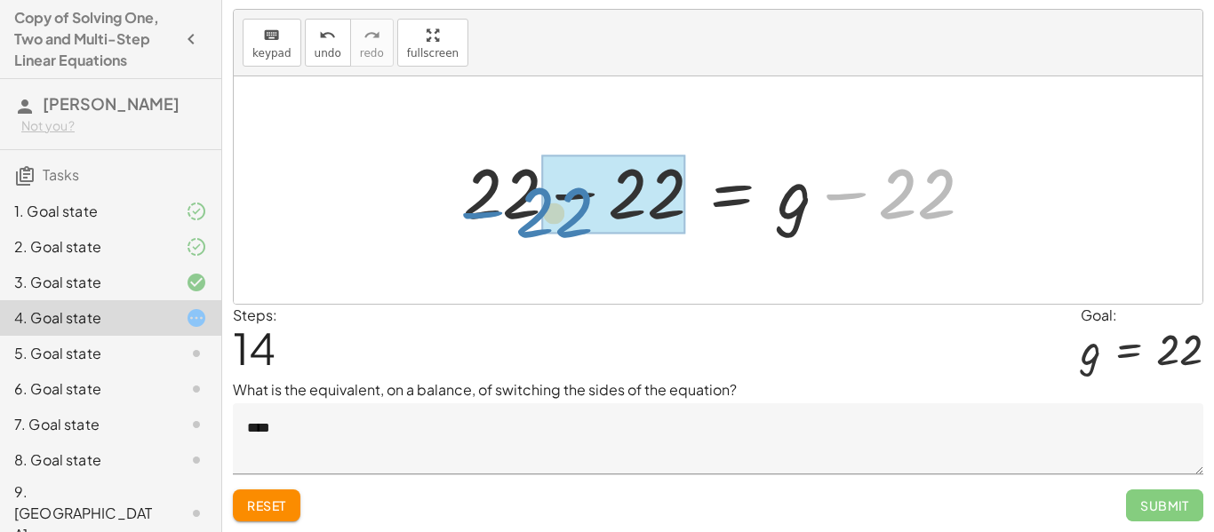
drag, startPoint x: 932, startPoint y: 195, endPoint x: 580, endPoint y: 190, distance: 352.0
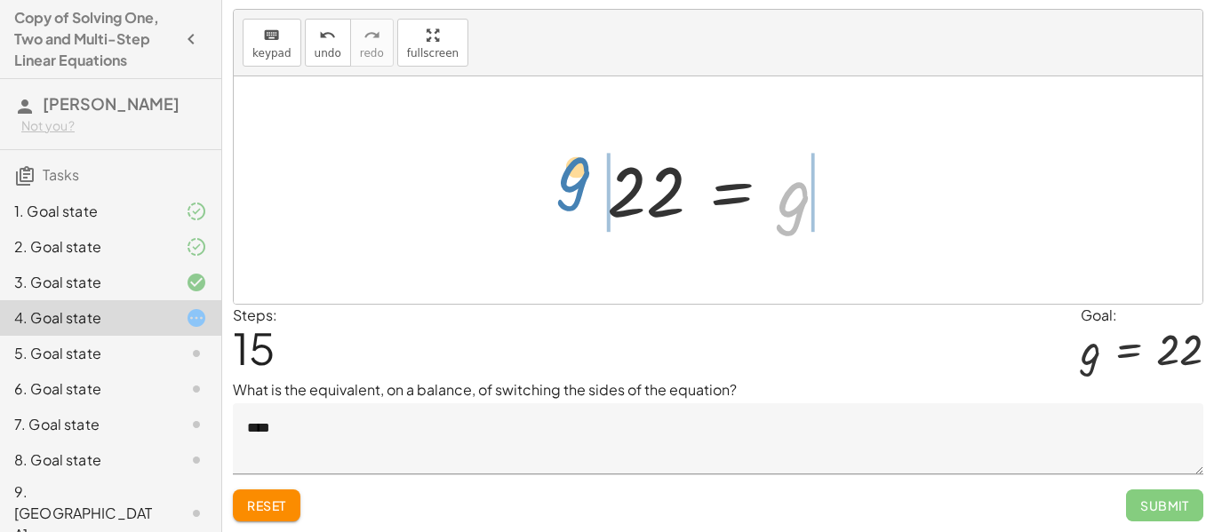
drag, startPoint x: 794, startPoint y: 213, endPoint x: 575, endPoint y: 188, distance: 220.1
click at [575, 188] on div "22 = g + 22 − 22 = + g − 22 g = g 22" at bounding box center [718, 190] width 969 height 228
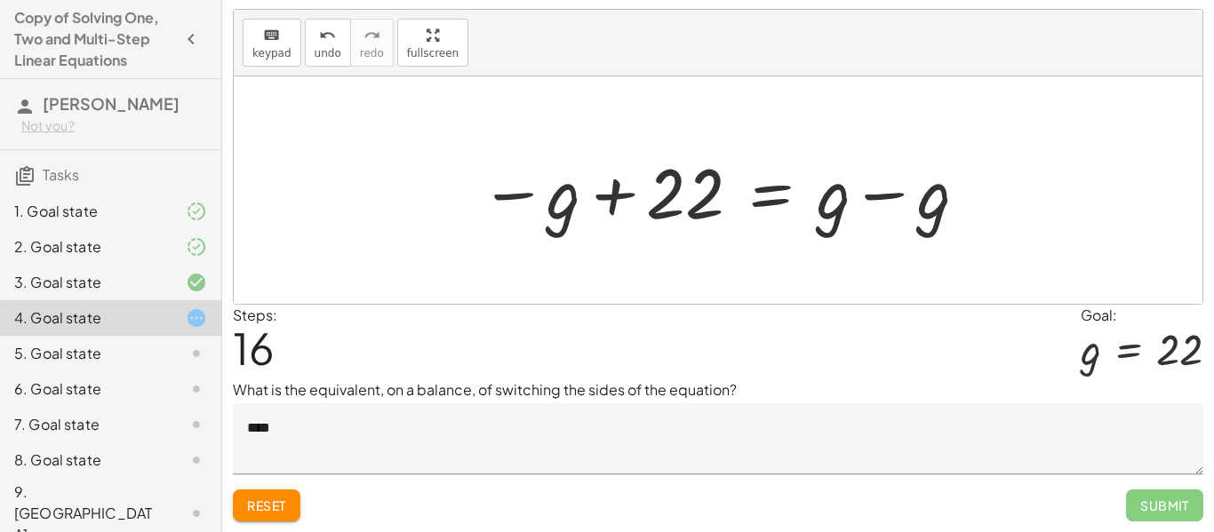
click at [563, 202] on div at bounding box center [725, 191] width 508 height 92
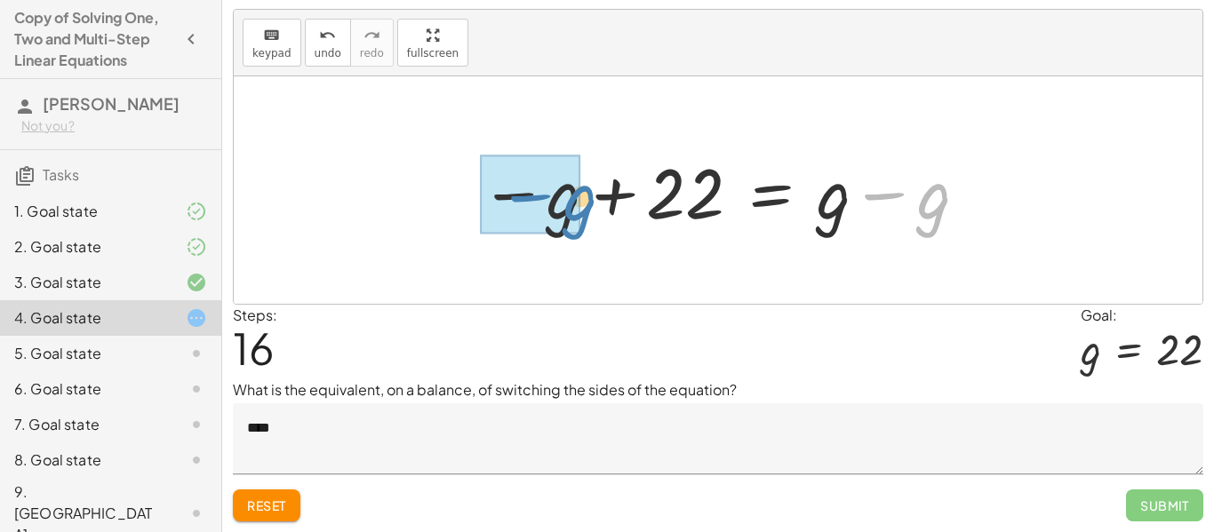
drag, startPoint x: 924, startPoint y: 210, endPoint x: 563, endPoint y: 210, distance: 360.9
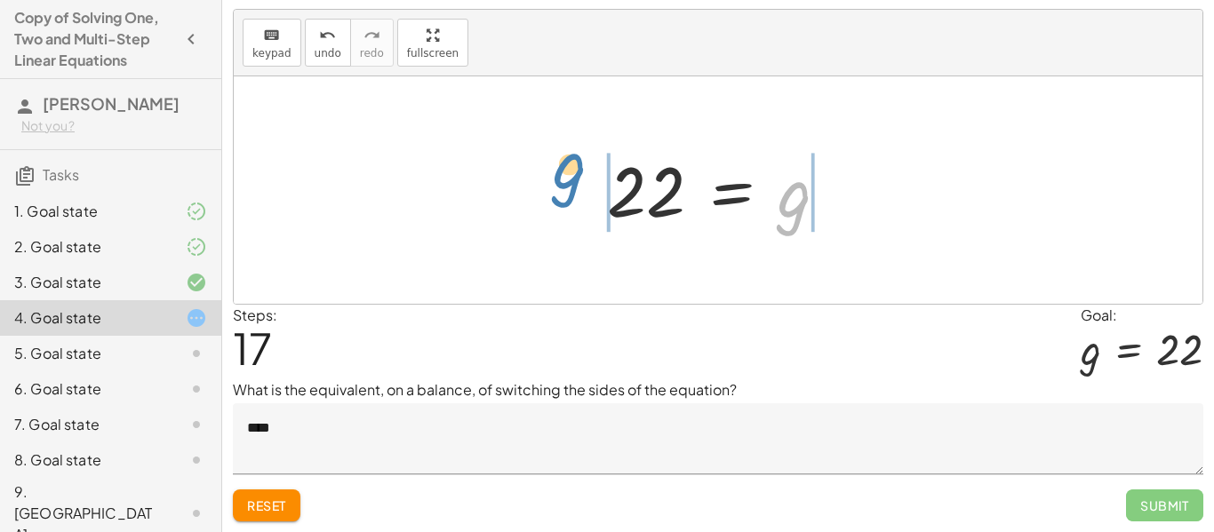
drag, startPoint x: 796, startPoint y: 204, endPoint x: 566, endPoint y: 175, distance: 231.1
click at [566, 175] on div "22 = g + 22 − 22 = + g − 22 22 = g − g + 22 = + g − g g = 22 g" at bounding box center [718, 190] width 969 height 228
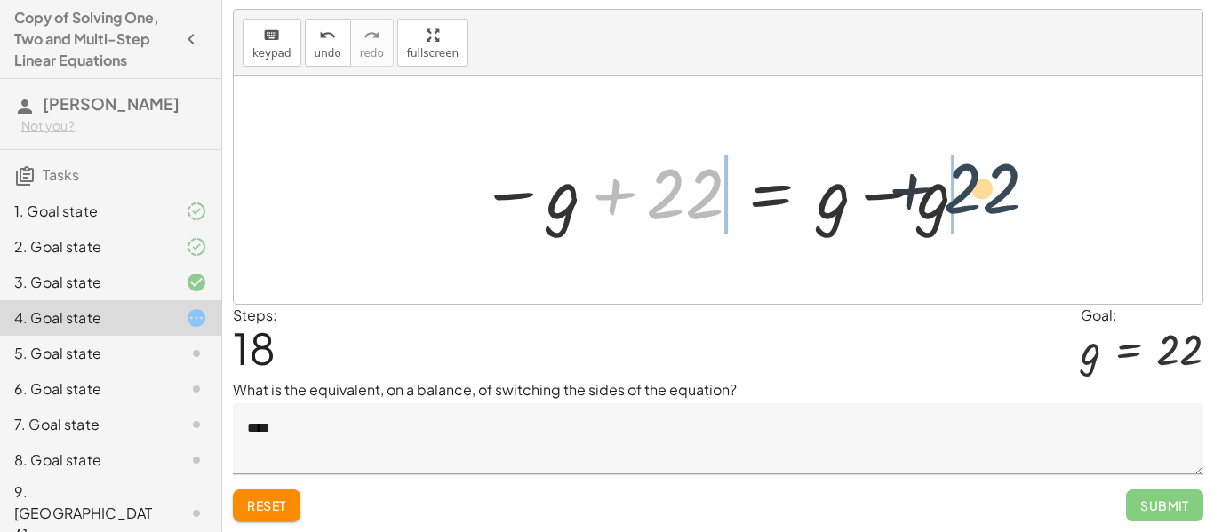
drag, startPoint x: 711, startPoint y: 191, endPoint x: 1011, endPoint y: 188, distance: 299.6
click at [1011, 188] on div "22 = g + 22 − 22 = + g − 22 22 = g − g + 22 = + g − g 22 = g + 22 = 22 − g + + …" at bounding box center [718, 190] width 969 height 228
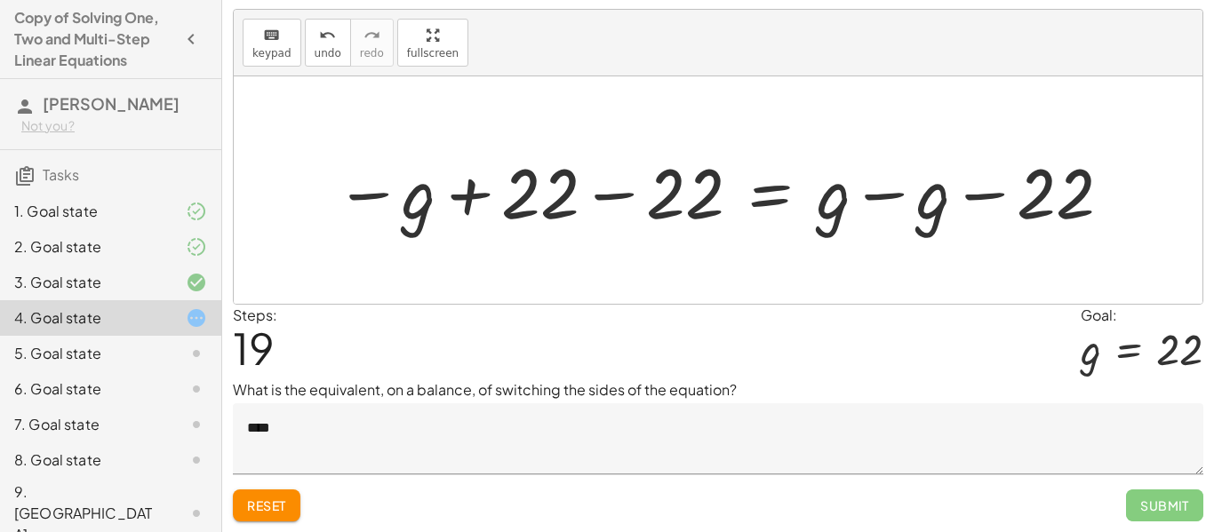
click at [467, 190] on div at bounding box center [724, 191] width 796 height 92
click at [604, 196] on div at bounding box center [724, 191] width 796 height 92
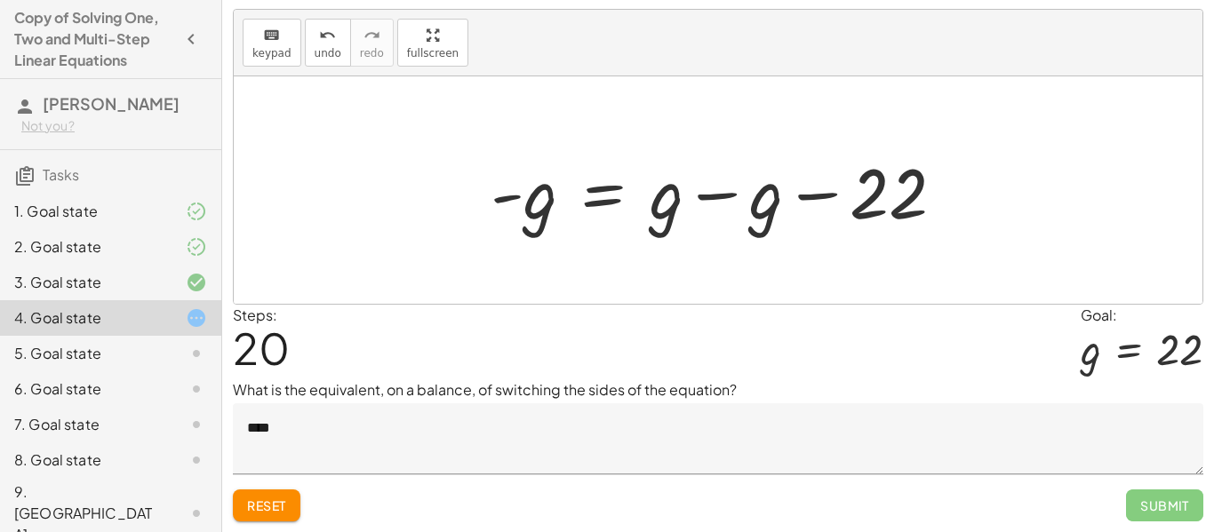
click at [825, 201] on div at bounding box center [725, 191] width 486 height 92
click at [728, 200] on div at bounding box center [725, 191] width 486 height 92
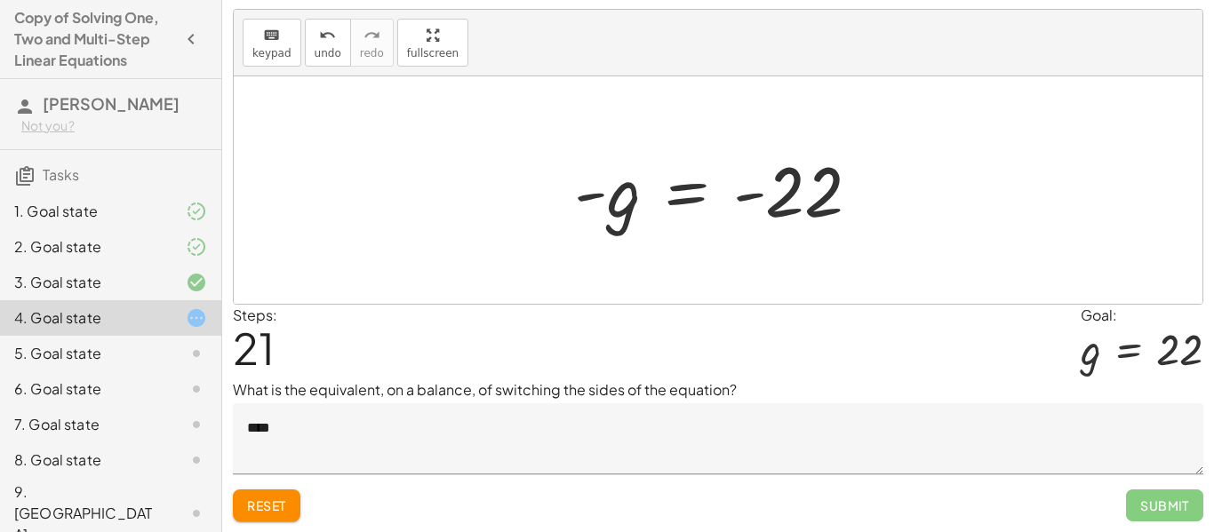
click at [755, 202] on div at bounding box center [724, 191] width 318 height 88
click at [684, 188] on div at bounding box center [724, 191] width 318 height 88
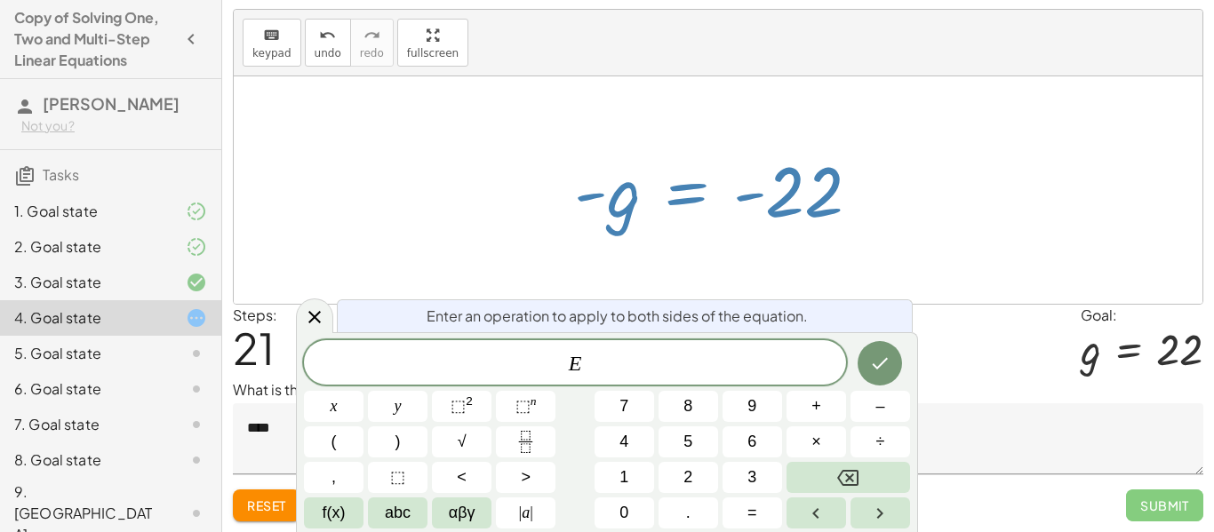
scroll to position [3, 0]
click at [257, 499] on span "Reset" at bounding box center [266, 506] width 39 height 16
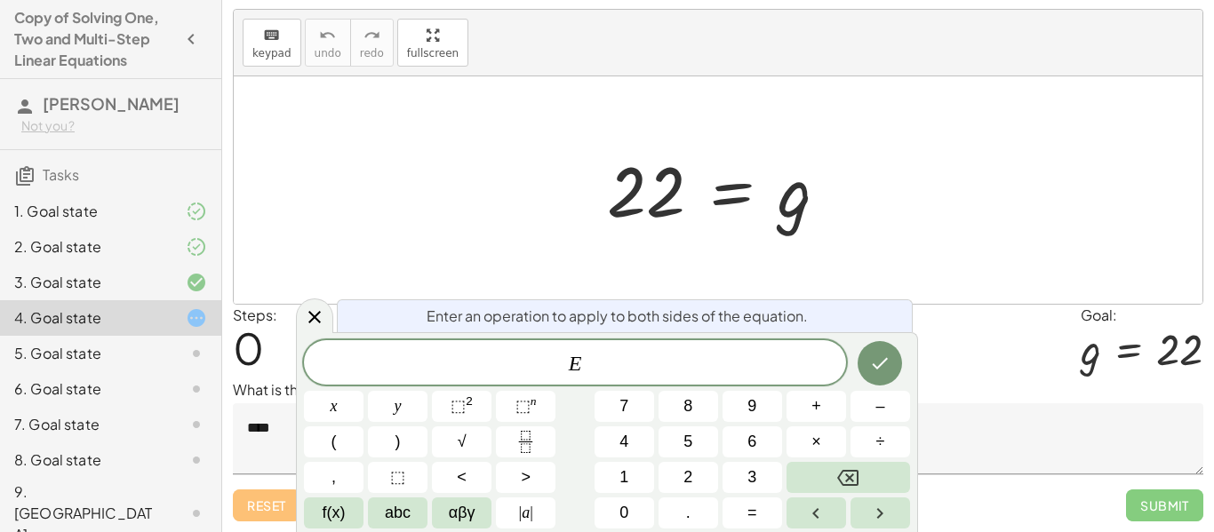
click at [609, 285] on div at bounding box center [718, 190] width 969 height 228
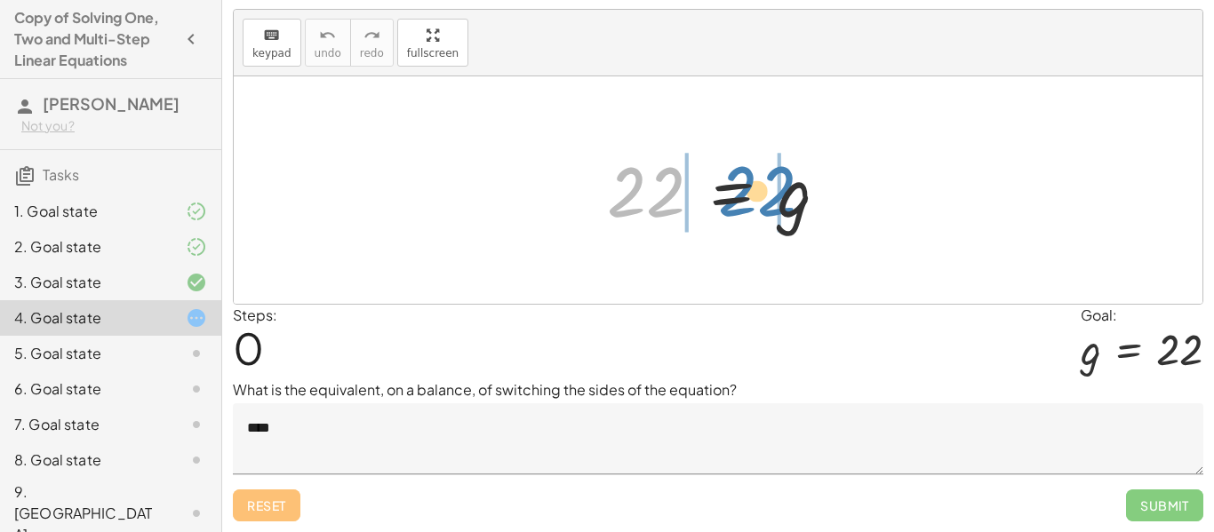
drag, startPoint x: 648, startPoint y: 191, endPoint x: 759, endPoint y: 190, distance: 111.1
click at [759, 190] on div at bounding box center [724, 191] width 253 height 88
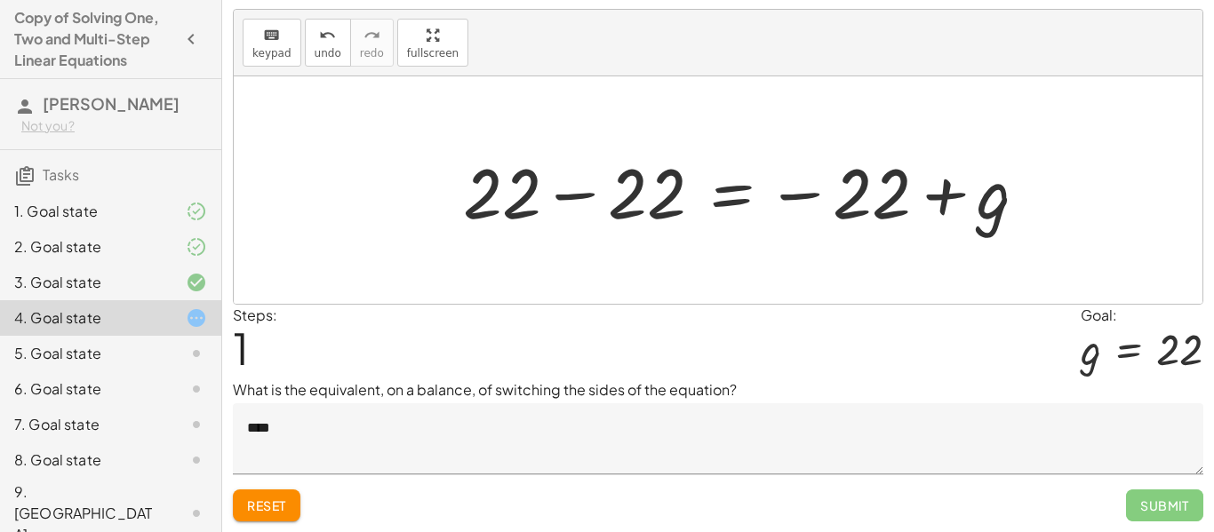
click at [799, 204] on div at bounding box center [752, 191] width 596 height 92
click at [873, 204] on div at bounding box center [752, 191] width 596 height 92
click at [953, 207] on div at bounding box center [752, 191] width 596 height 92
click at [588, 196] on div at bounding box center [752, 191] width 596 height 92
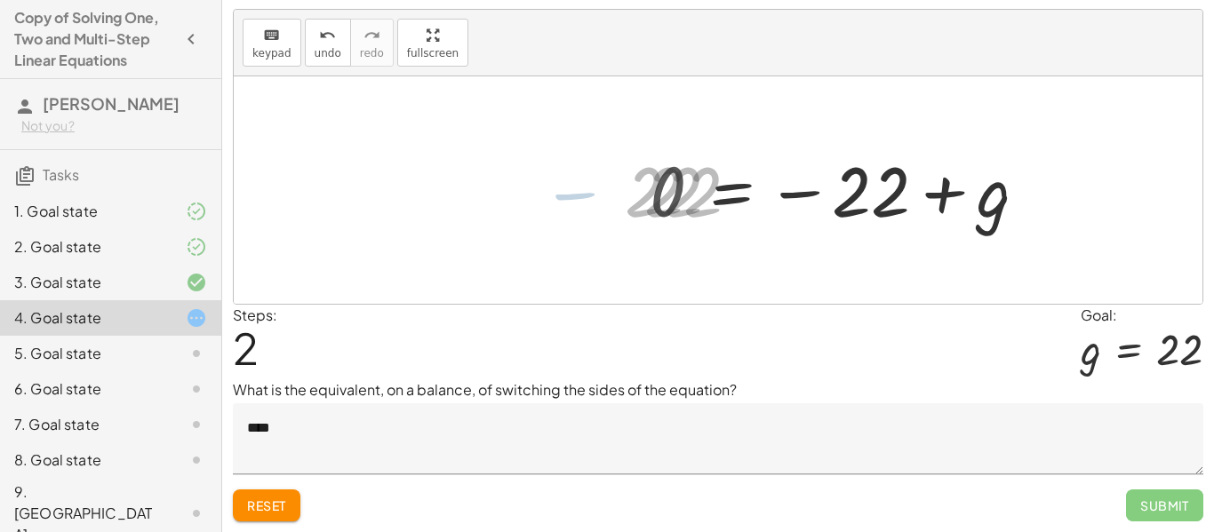
click at [916, 244] on div "22 = g = g + 22 − 22 − 22 + 0 + 22 − 22 = − 22 + g" at bounding box center [718, 190] width 969 height 228
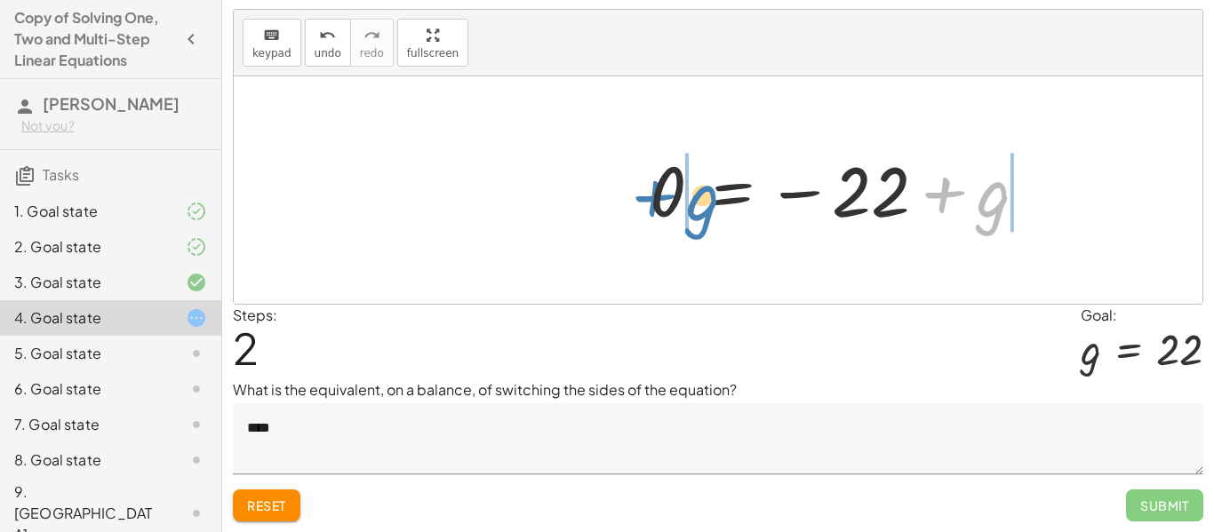
drag, startPoint x: 985, startPoint y: 206, endPoint x: 680, endPoint y: 199, distance: 305.0
click at [680, 199] on div at bounding box center [846, 191] width 410 height 88
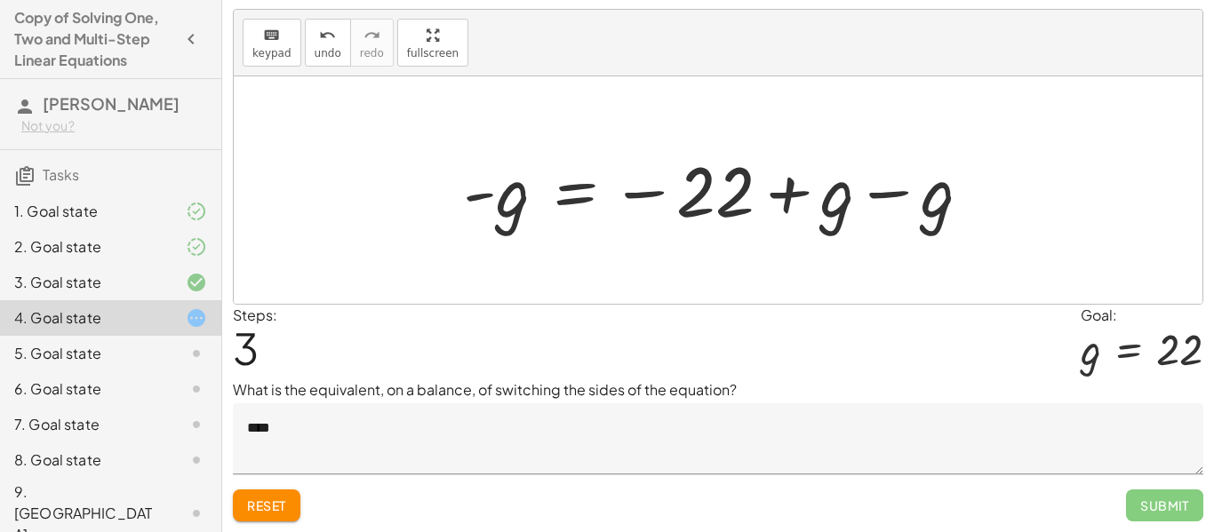
click at [780, 194] on div at bounding box center [724, 191] width 540 height 88
click at [894, 194] on div at bounding box center [724, 191] width 540 height 88
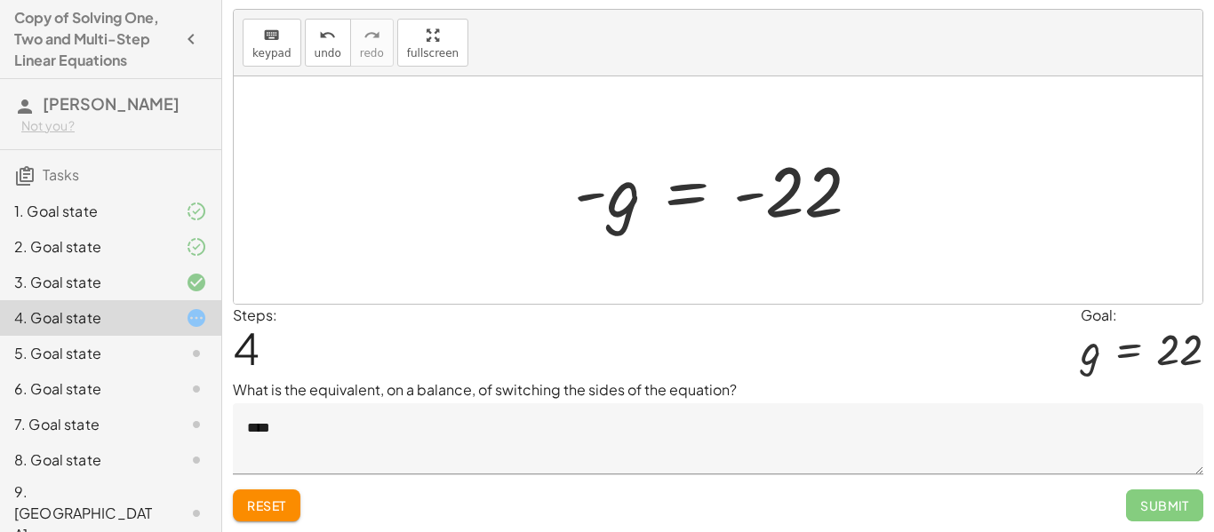
click at [251, 509] on span "Reset" at bounding box center [266, 506] width 39 height 16
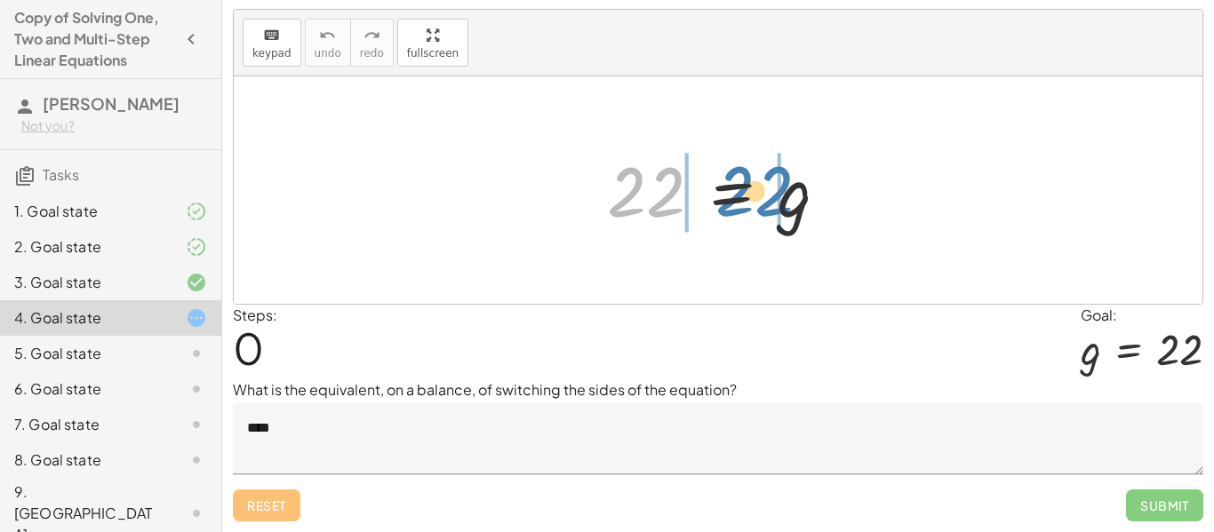
drag, startPoint x: 649, startPoint y: 195, endPoint x: 758, endPoint y: 192, distance: 109.4
click at [758, 192] on div at bounding box center [724, 191] width 253 height 88
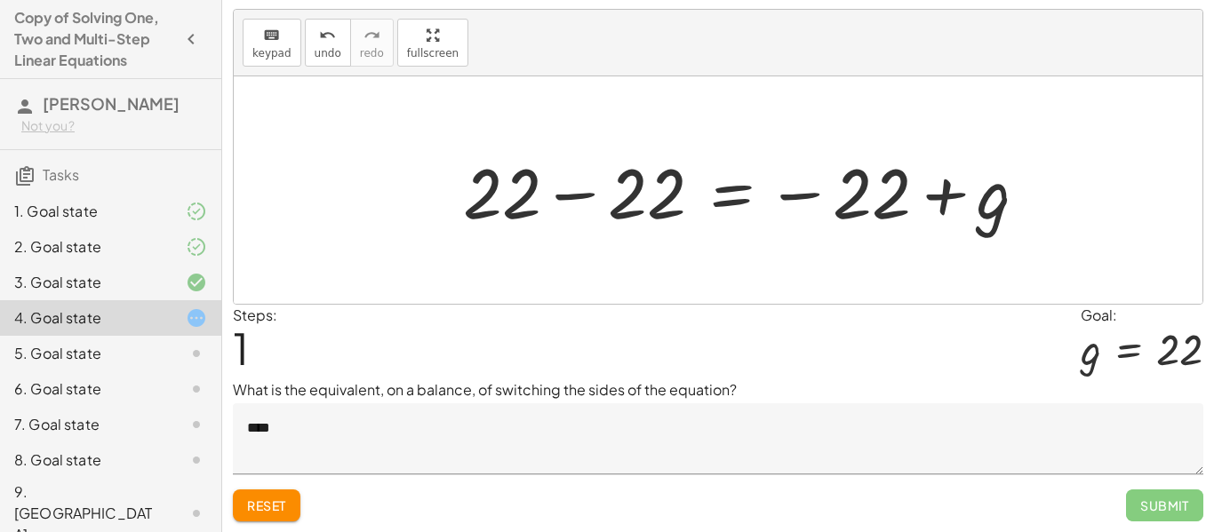
click at [941, 202] on div at bounding box center [752, 191] width 596 height 92
click at [567, 203] on div at bounding box center [752, 191] width 596 height 92
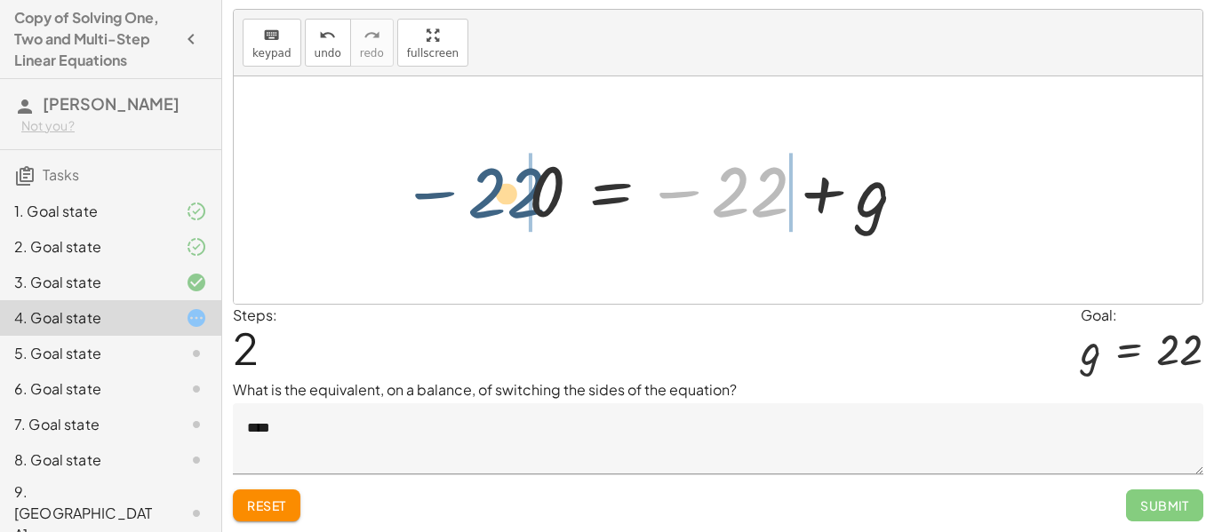
drag, startPoint x: 773, startPoint y: 196, endPoint x: 520, endPoint y: 196, distance: 253.3
click at [520, 196] on div at bounding box center [725, 191] width 410 height 88
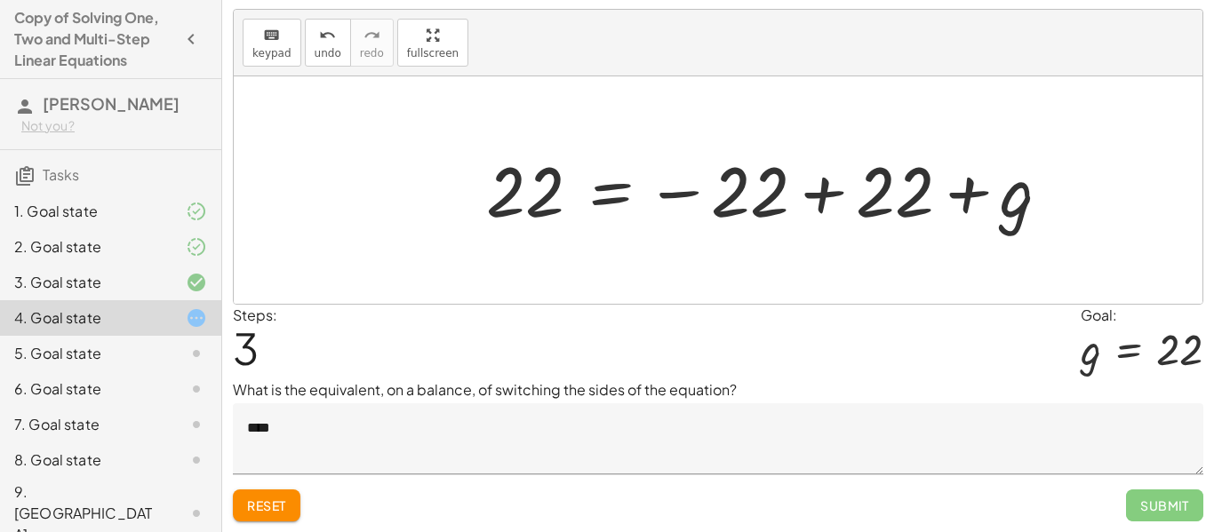
click at [813, 201] on div at bounding box center [775, 191] width 596 height 88
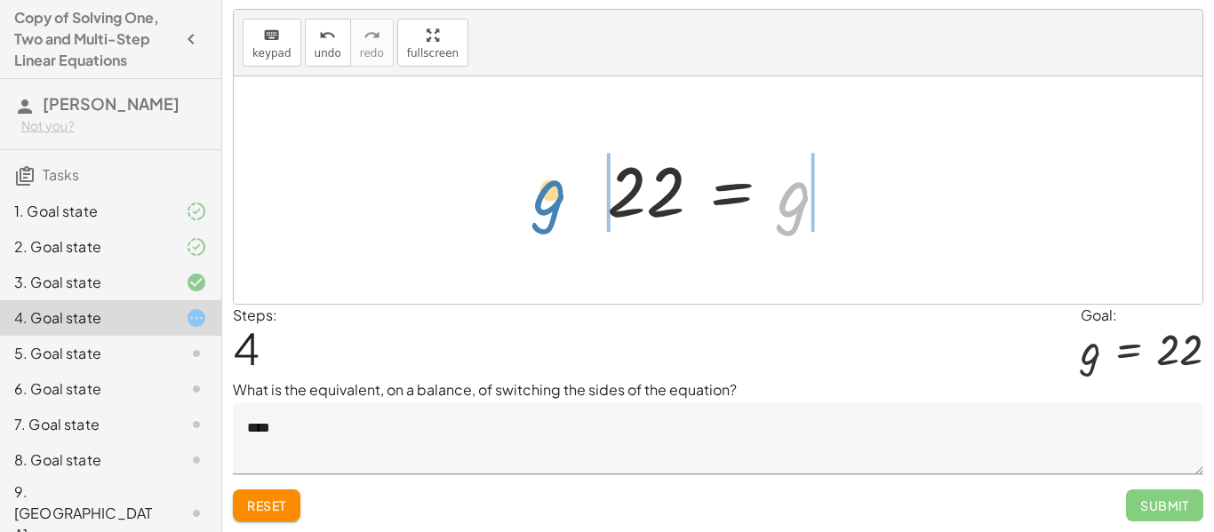
drag, startPoint x: 802, startPoint y: 204, endPoint x: 558, endPoint y: 202, distance: 243.6
click at [558, 202] on div "22 = g + 22 − 22 = − 22 + g 0 = − 22 + g + 22 + 0 = − 22 + 22 + g 22 = − 22 + 2…" at bounding box center [718, 190] width 969 height 228
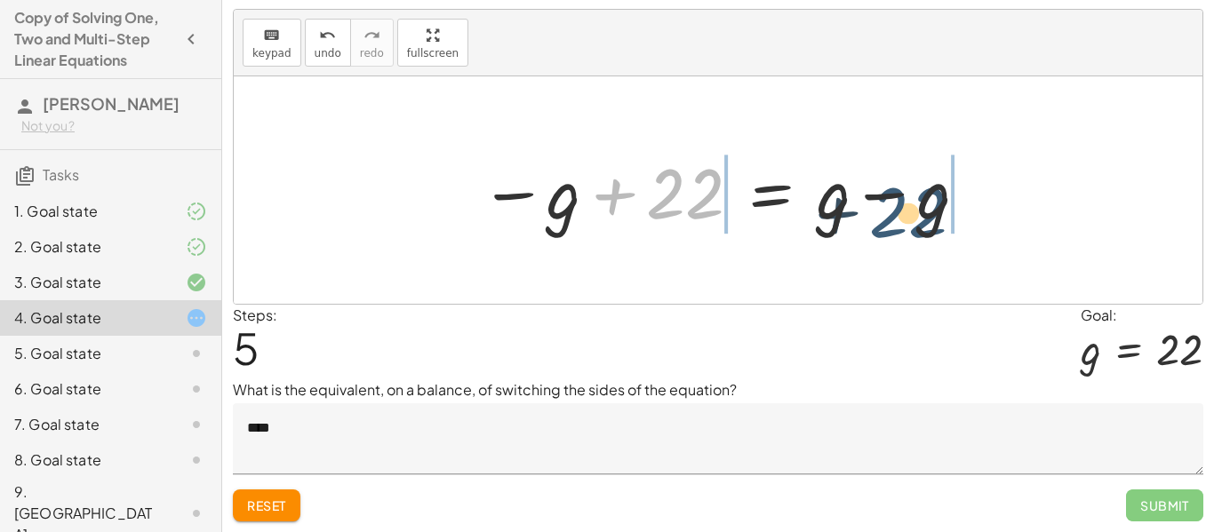
drag, startPoint x: 663, startPoint y: 191, endPoint x: 0, endPoint y: 188, distance: 663.1
click at [906, 210] on div at bounding box center [725, 191] width 508 height 92
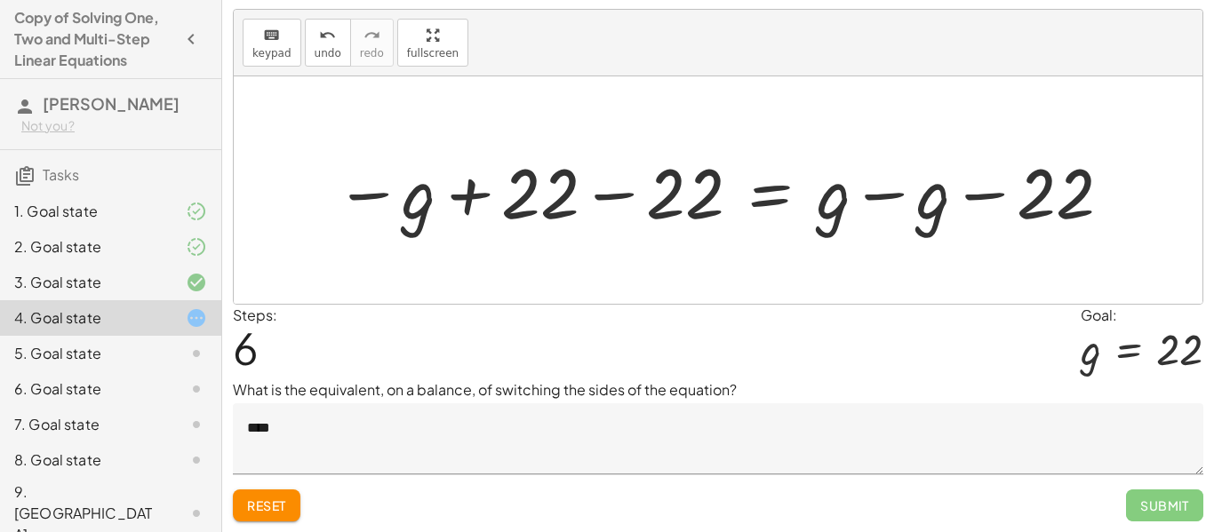
scroll to position [273, 0]
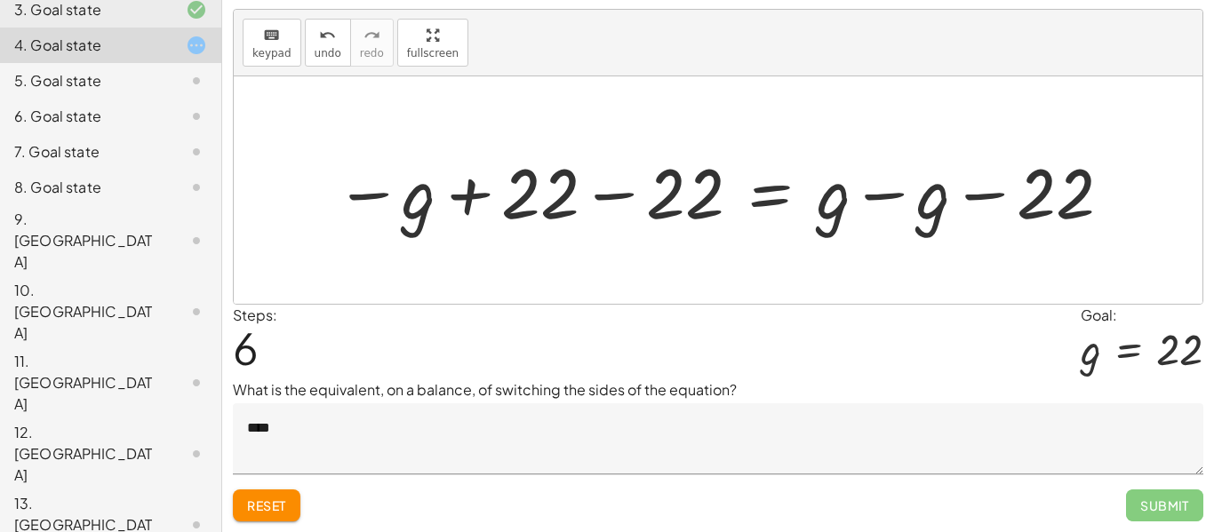
click at [602, 200] on div at bounding box center [724, 191] width 796 height 92
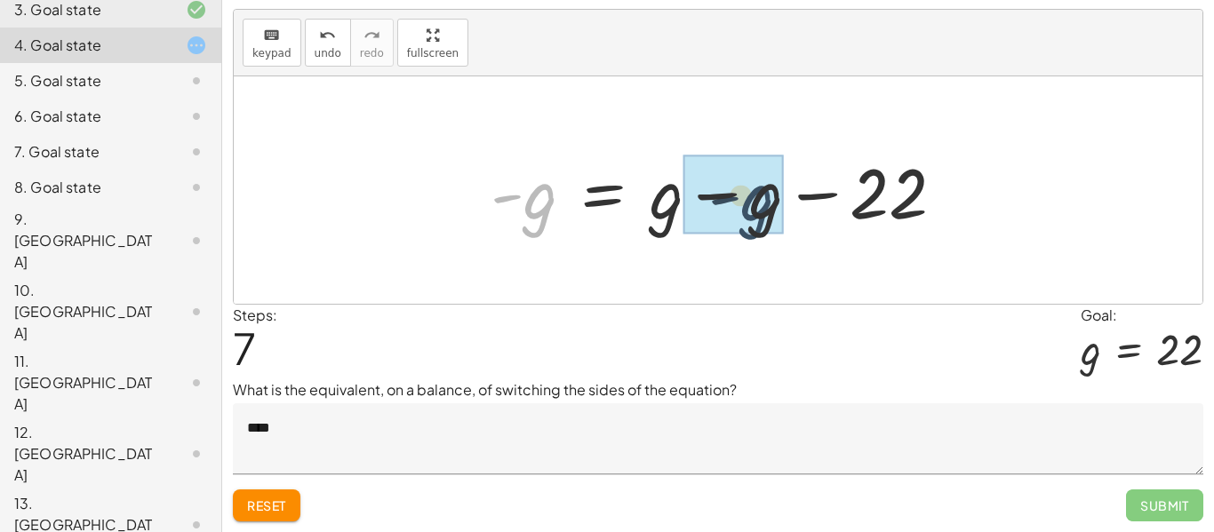
drag, startPoint x: 548, startPoint y: 196, endPoint x: 770, endPoint y: 200, distance: 222.3
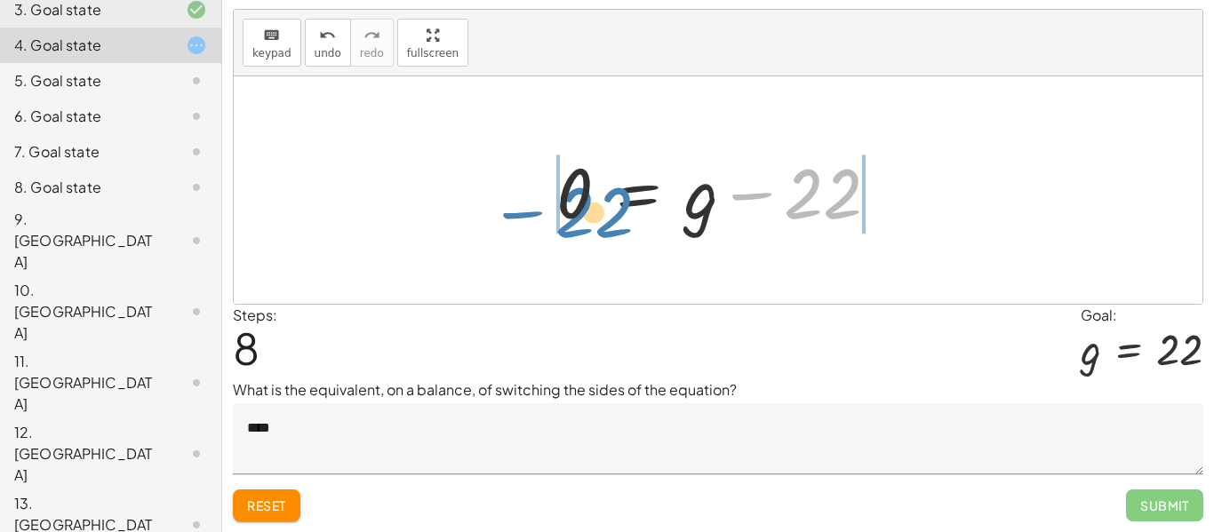
drag, startPoint x: 829, startPoint y: 205, endPoint x: 522, endPoint y: 191, distance: 307.9
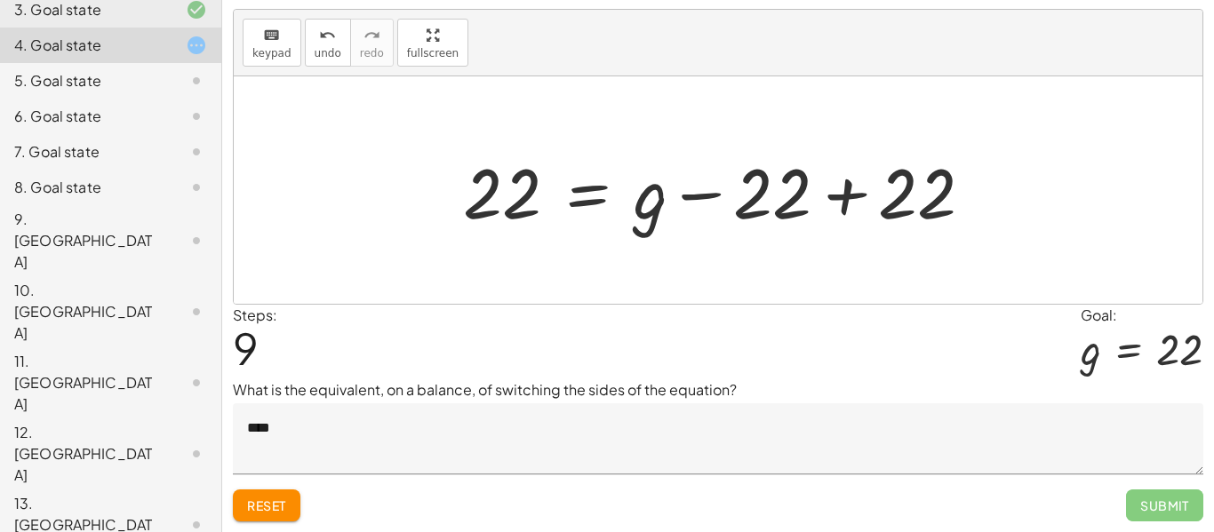
click at [844, 206] on div at bounding box center [725, 191] width 542 height 92
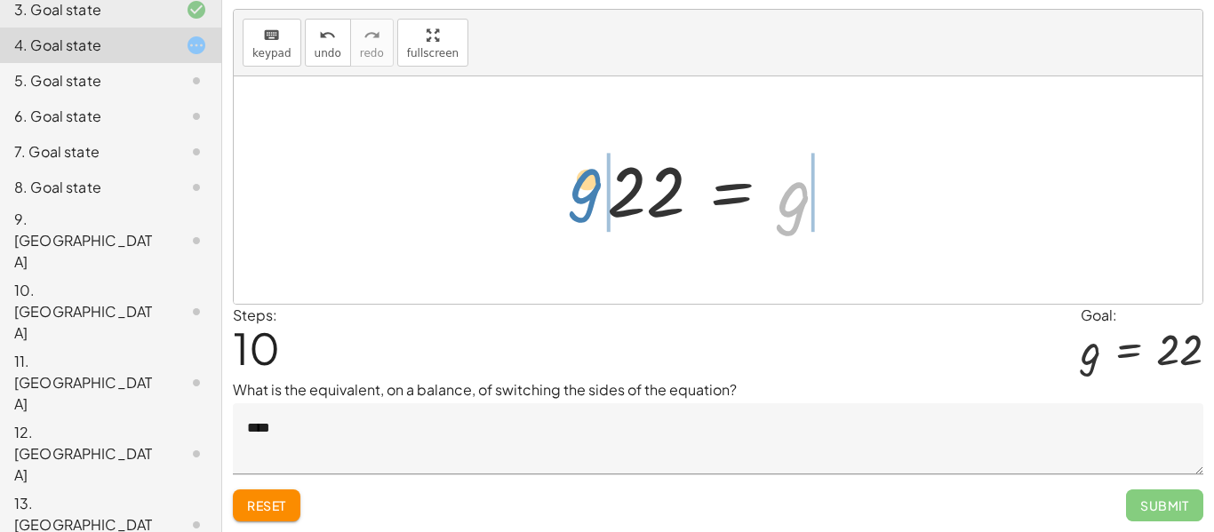
drag, startPoint x: 788, startPoint y: 204, endPoint x: 543, endPoint y: 194, distance: 244.6
click at [543, 194] on div "22 = g + 22 − 22 = − 22 + g 0 = − 22 + g + 22 + 0 = − 22 + 22 + g 22 = − 22 + 2…" at bounding box center [718, 190] width 969 height 228
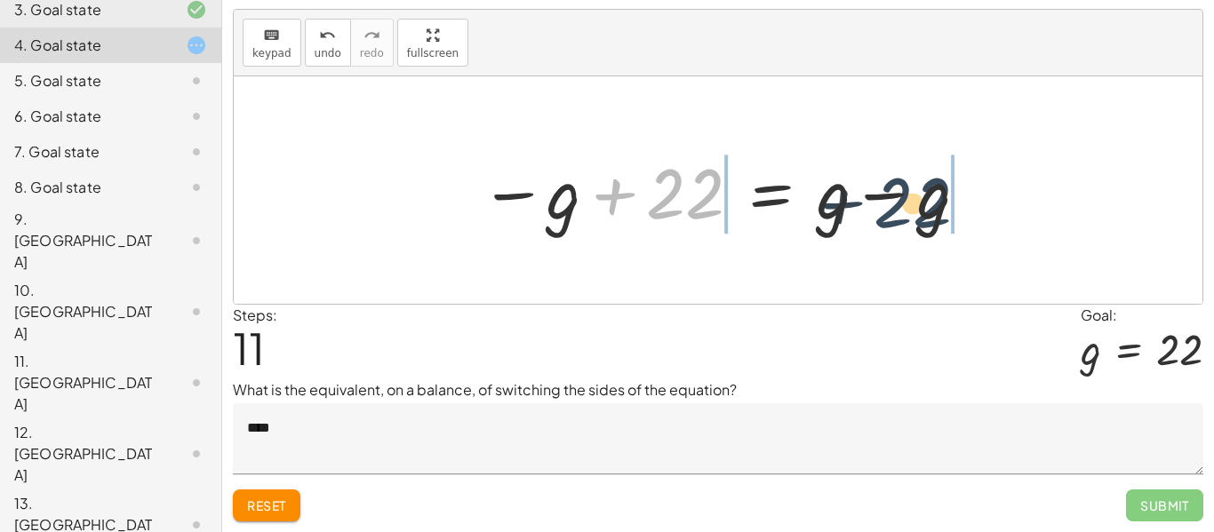
drag, startPoint x: 673, startPoint y: 204, endPoint x: 908, endPoint y: 213, distance: 235.8
click at [908, 213] on div at bounding box center [725, 191] width 508 height 92
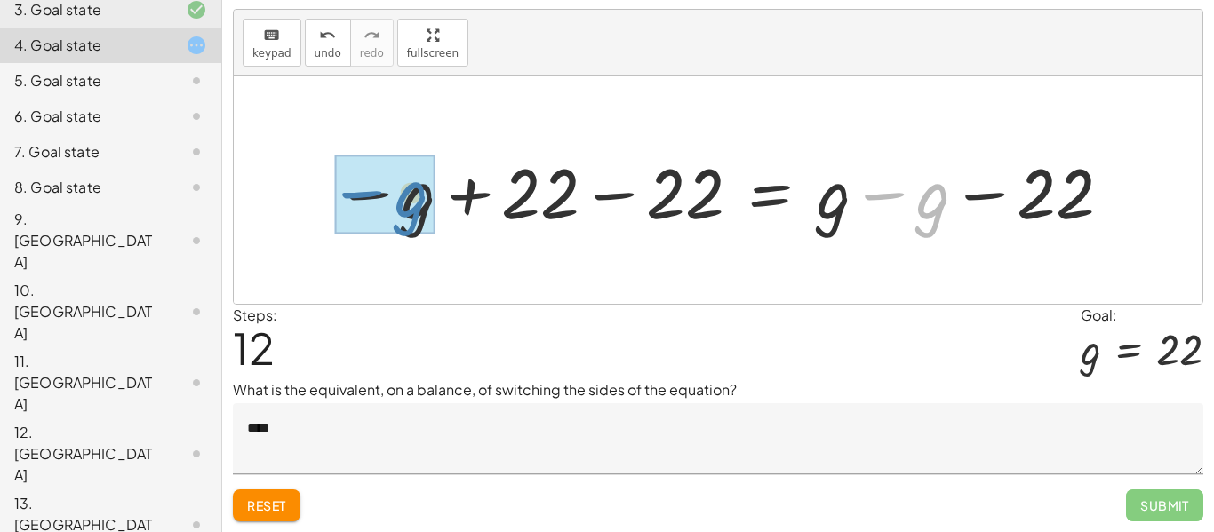
drag, startPoint x: 938, startPoint y: 205, endPoint x: 425, endPoint y: 204, distance: 512.9
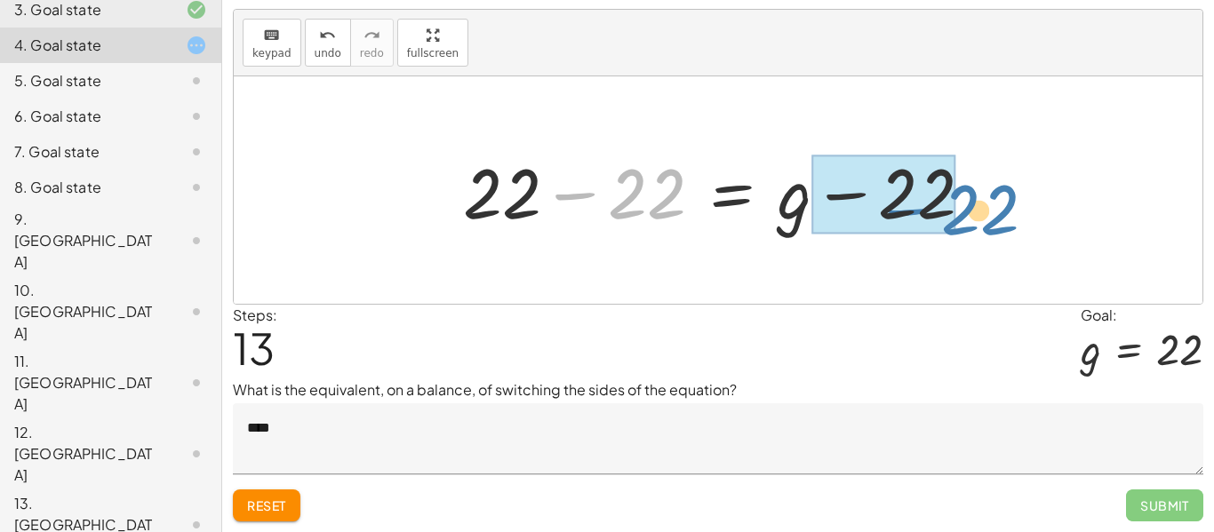
drag, startPoint x: 609, startPoint y: 208, endPoint x: 870, endPoint y: 244, distance: 263.9
click at [870, 244] on div "22 = g + 22 − 22 = − 22 + g 0 = − 22 + g + 22 + 0 = − 22 + 22 + g 22 = − 22 + 2…" at bounding box center [718, 190] width 969 height 228
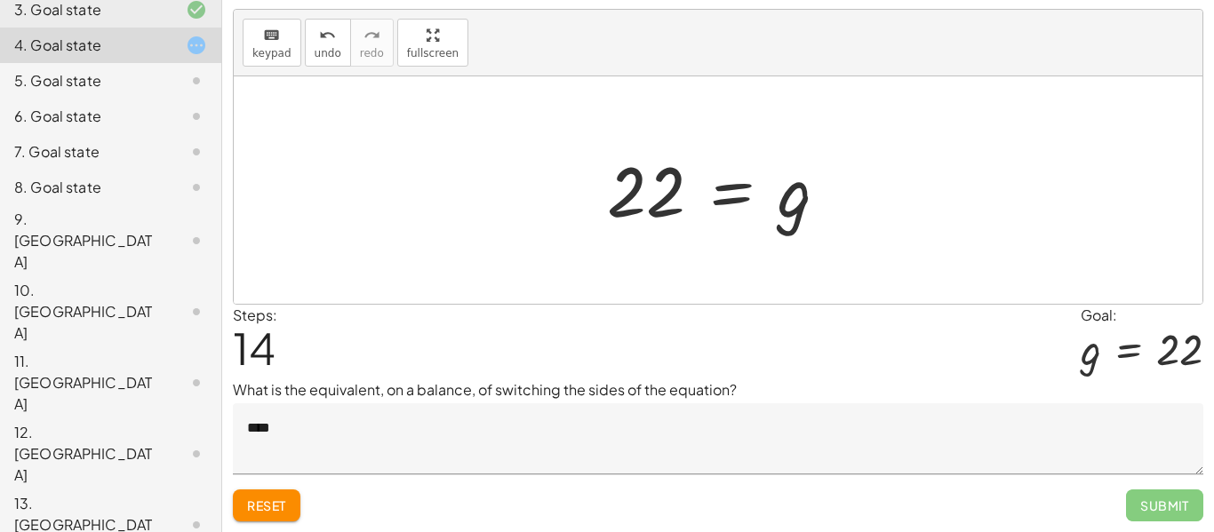
click at [516, 186] on div "22 = g + 22 − 22 = − 22 + g 0 = − 22 + g + 22 + 0 = − 22 + 22 + g 22 = − 22 + 2…" at bounding box center [718, 190] width 969 height 228
click at [516, 186] on div at bounding box center [718, 190] width 969 height 228
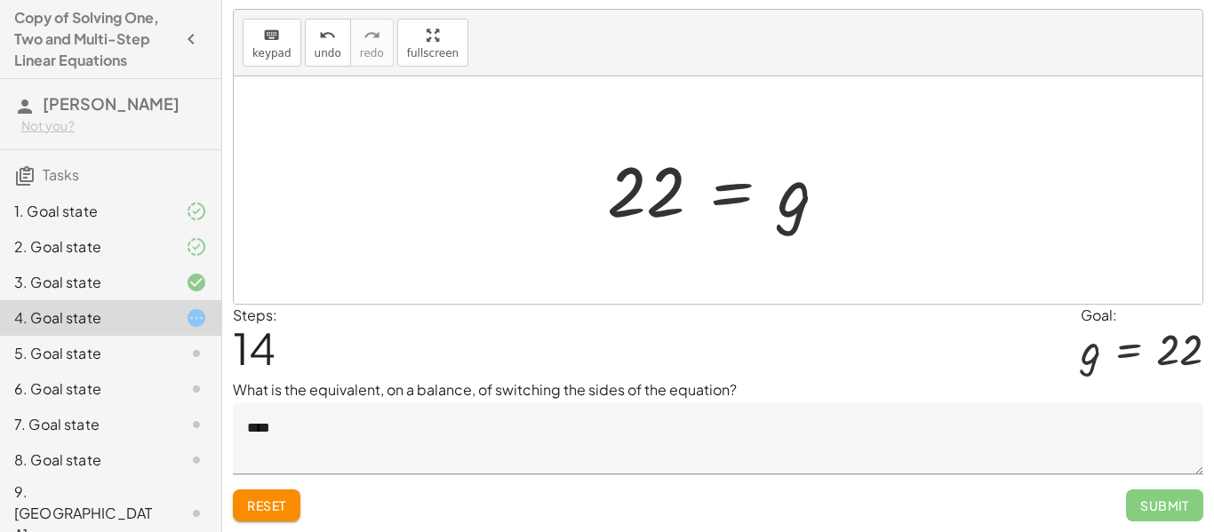
click at [728, 201] on div at bounding box center [724, 191] width 253 height 88
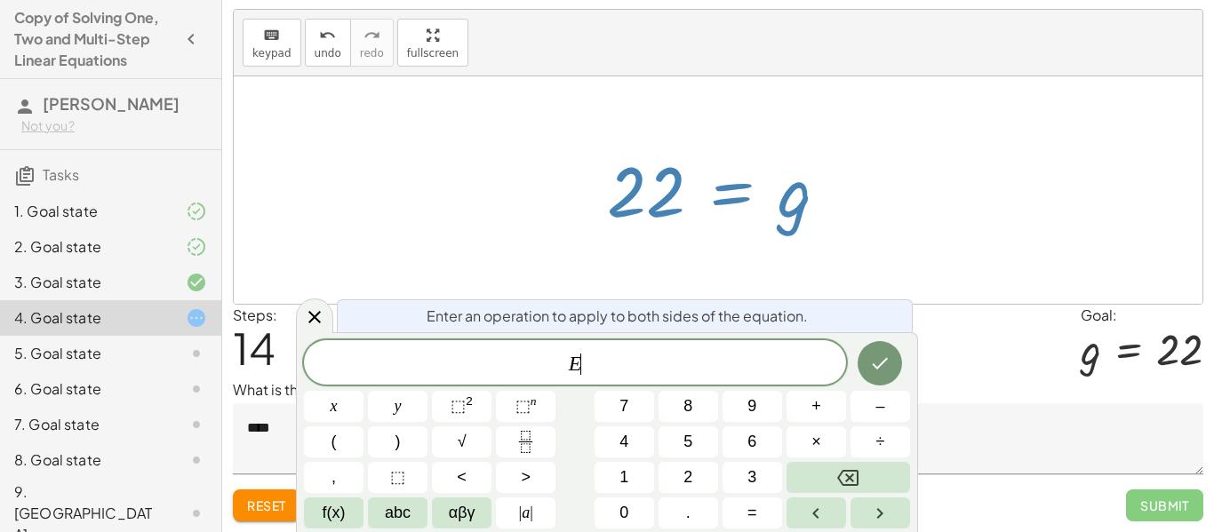
scroll to position [4, 0]
click at [892, 238] on div at bounding box center [718, 190] width 969 height 228
click at [875, 352] on div "Steps: 14 Goal: g = 22" at bounding box center [718, 342] width 971 height 74
click at [877, 359] on div "Steps: 14 Goal: g = 22" at bounding box center [718, 342] width 971 height 74
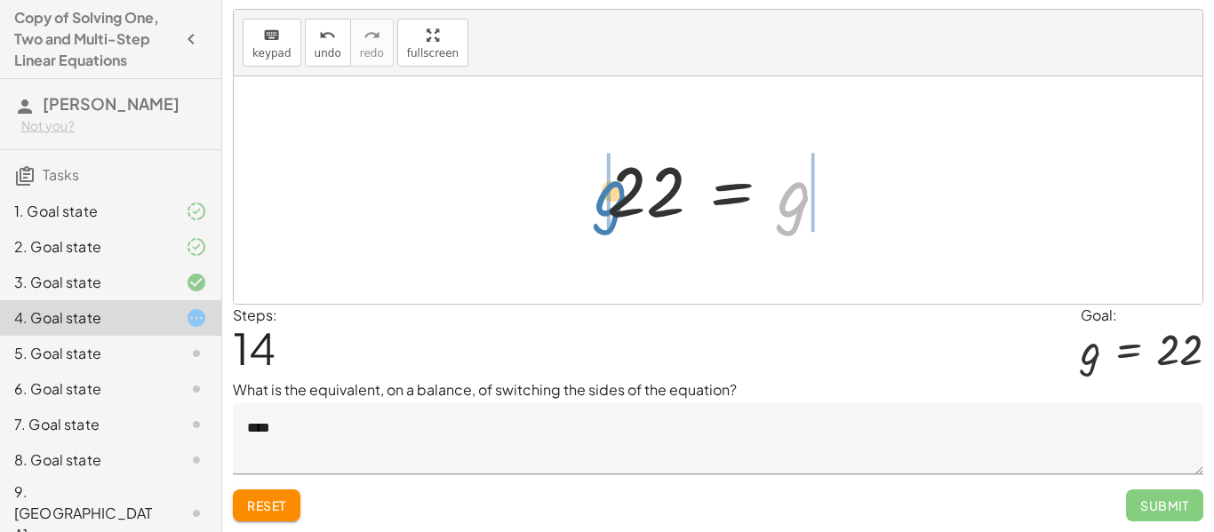
drag, startPoint x: 780, startPoint y: 211, endPoint x: 597, endPoint y: 210, distance: 182.2
click at [598, 210] on div at bounding box center [724, 191] width 253 height 88
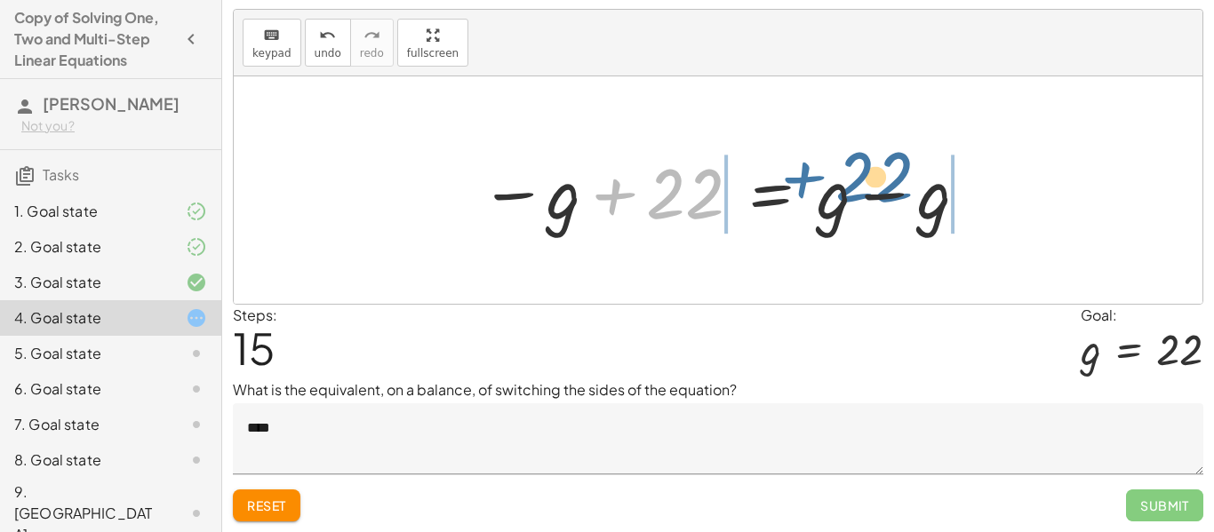
drag, startPoint x: 639, startPoint y: 204, endPoint x: 972, endPoint y: 182, distance: 334.1
click at [972, 182] on div at bounding box center [725, 191] width 508 height 92
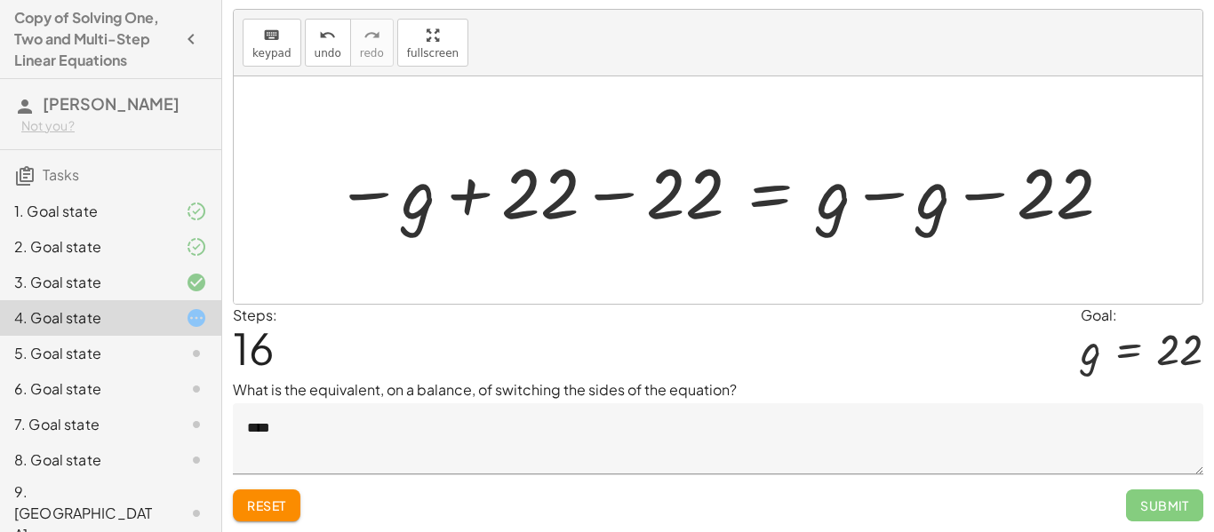
click at [922, 207] on div at bounding box center [724, 191] width 796 height 92
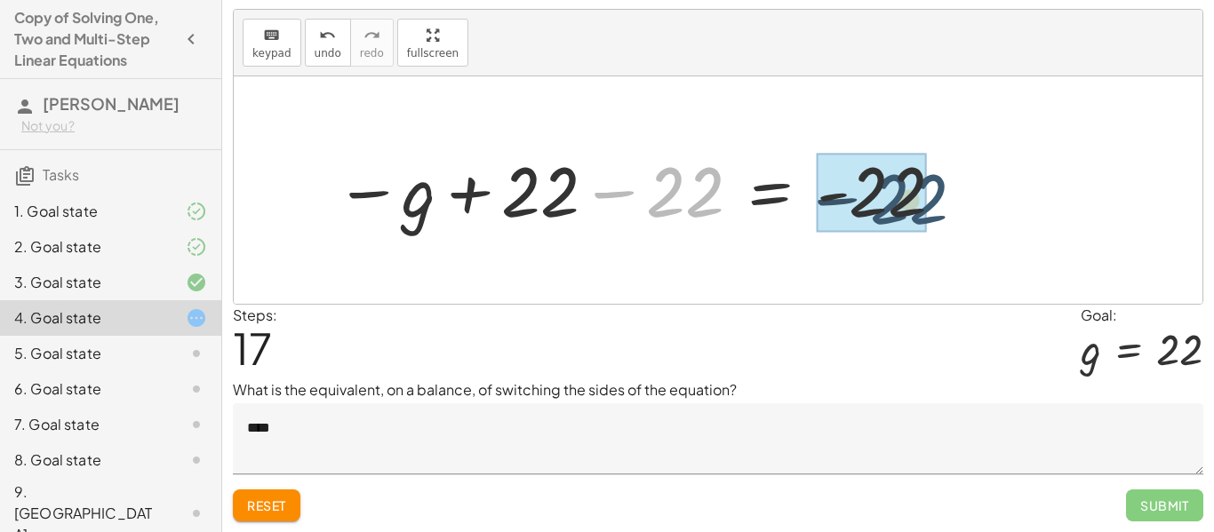
drag, startPoint x: 688, startPoint y: 201, endPoint x: 916, endPoint y: 210, distance: 227.7
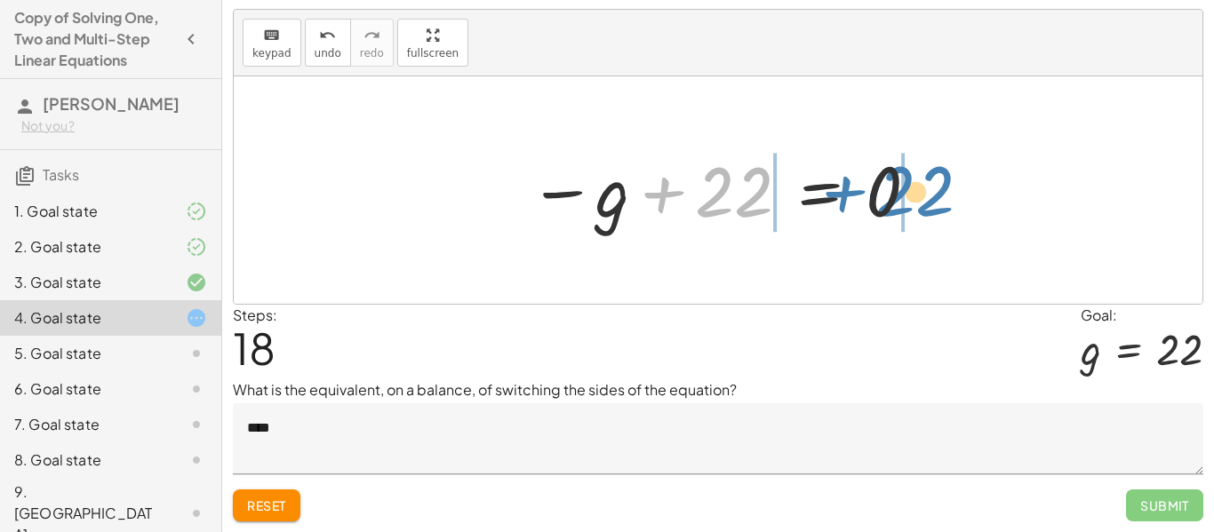
drag, startPoint x: 747, startPoint y: 196, endPoint x: 932, endPoint y: 195, distance: 184.9
click at [932, 195] on div "22 = g + 22 − 22 = − 22 + g 0 = − 22 + g + 22 + 0 = − 22 + 22 + g 22 = − 22 + 2…" at bounding box center [718, 190] width 432 height 97
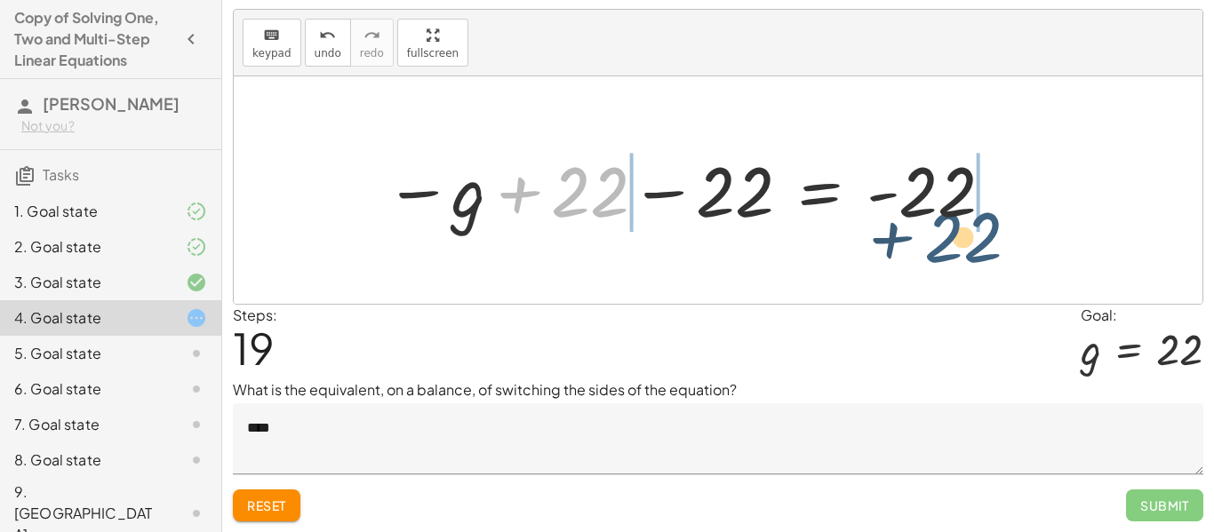
drag, startPoint x: 610, startPoint y: 194, endPoint x: 984, endPoint y: 235, distance: 376.4
click at [984, 235] on div "22 = g + 22 − 22 = − 22 + g 0 = − 22 + g + 22 + 0 = − 22 + 22 + g 22 = − 22 + 2…" at bounding box center [684, 190] width 652 height 97
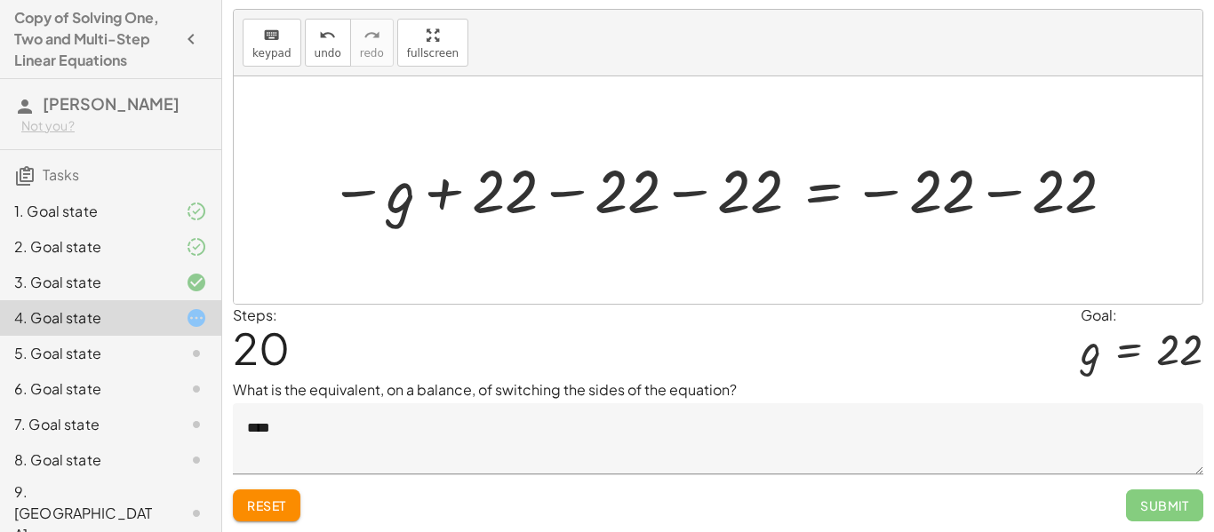
click at [1006, 200] on div at bounding box center [724, 190] width 807 height 76
click at [727, 204] on div at bounding box center [654, 190] width 666 height 76
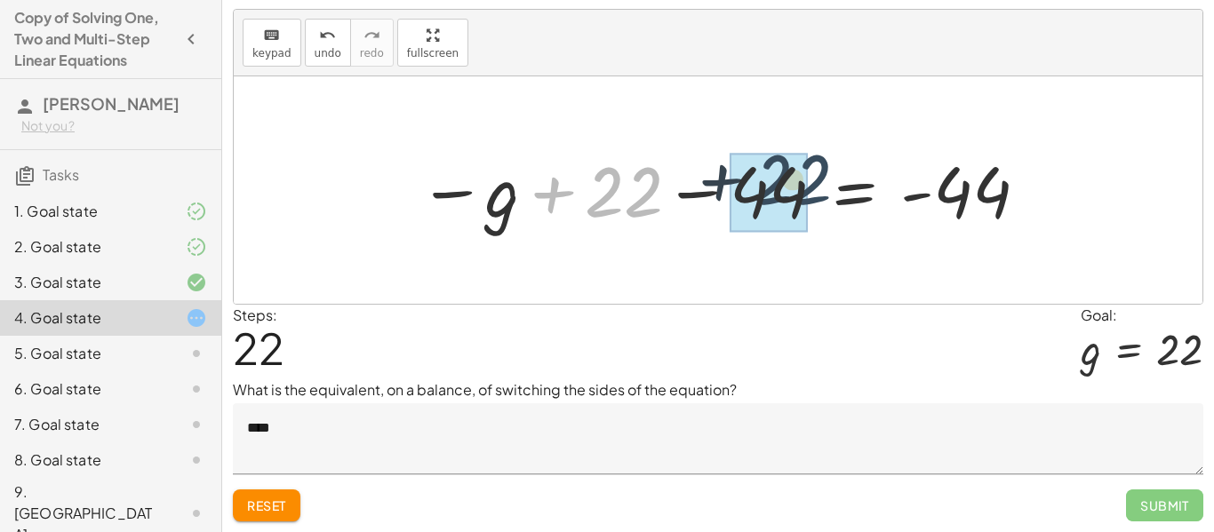
drag, startPoint x: 635, startPoint y: 200, endPoint x: 748, endPoint y: 196, distance: 113.0
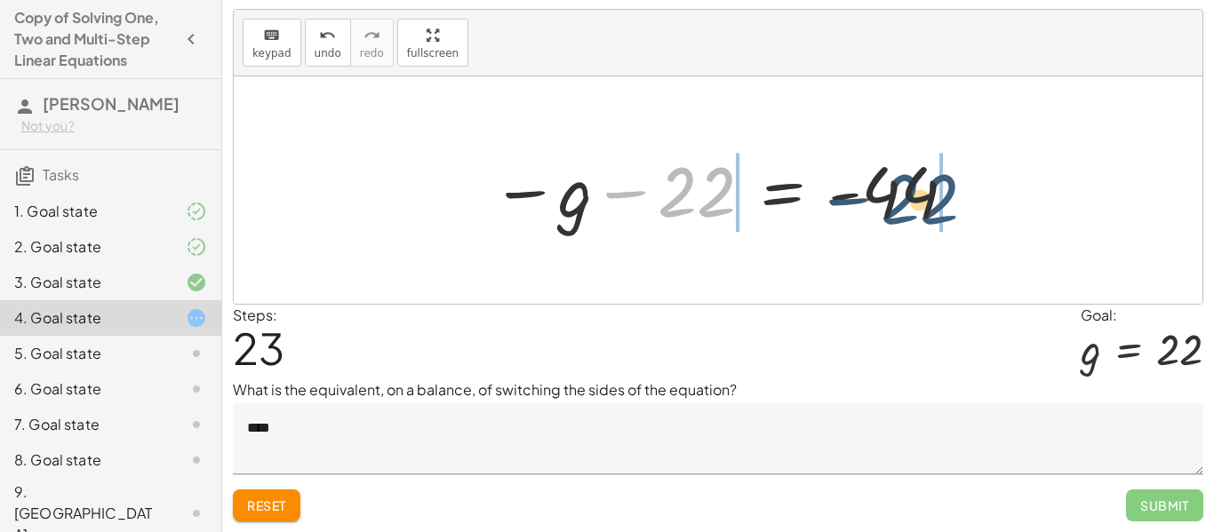
drag, startPoint x: 709, startPoint y: 196, endPoint x: 940, endPoint y: 196, distance: 231.1
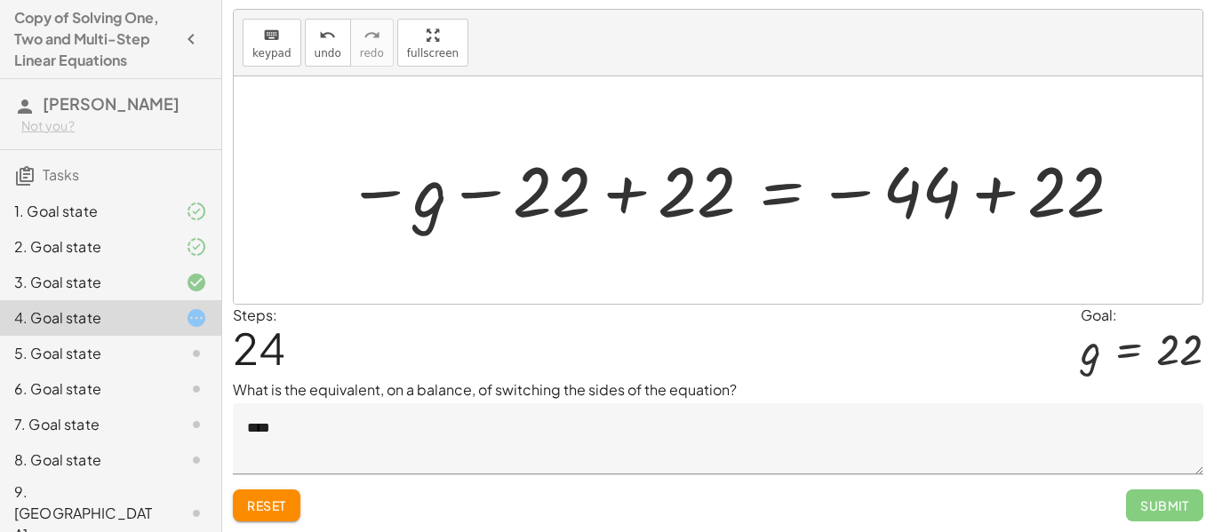
click at [977, 201] on div at bounding box center [736, 191] width 796 height 88
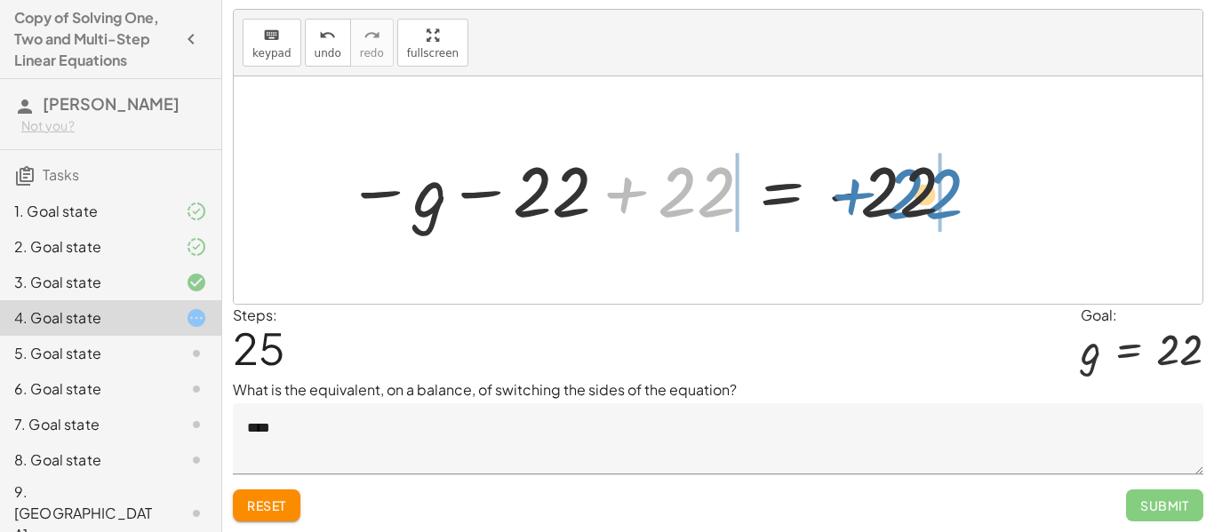
drag, startPoint x: 694, startPoint y: 194, endPoint x: 925, endPoint y: 196, distance: 231.1
click at [925, 196] on div at bounding box center [652, 191] width 629 height 88
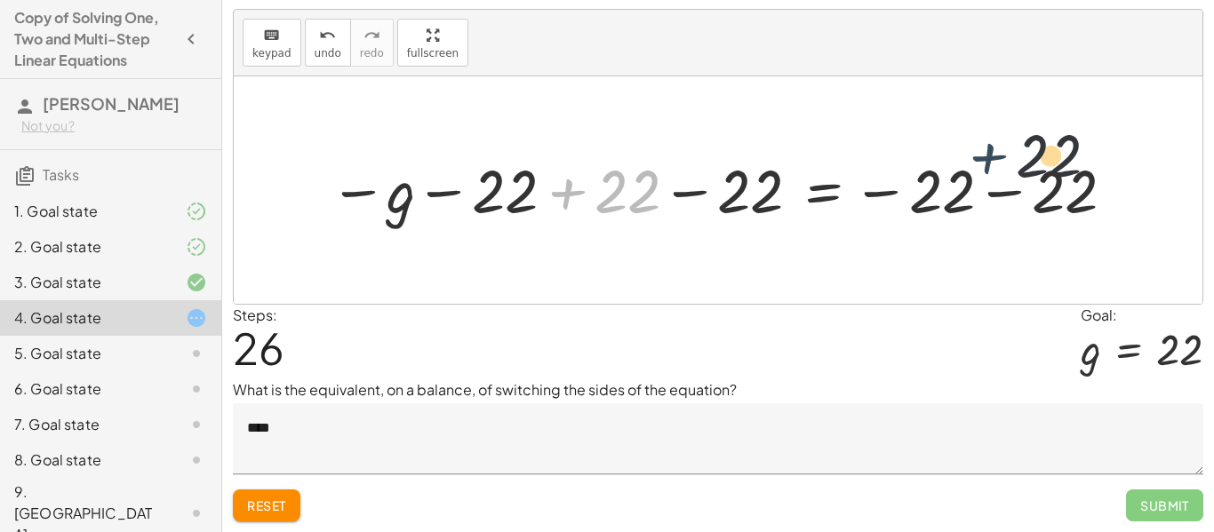
drag, startPoint x: 547, startPoint y: 180, endPoint x: 1213, endPoint y: 132, distance: 668.4
click at [0, 0] on div "We like to have our variable first. We can switch the sides by clicking on the …" at bounding box center [0, 0] width 0 height 0
click at [269, 498] on span "Reset" at bounding box center [266, 506] width 39 height 16
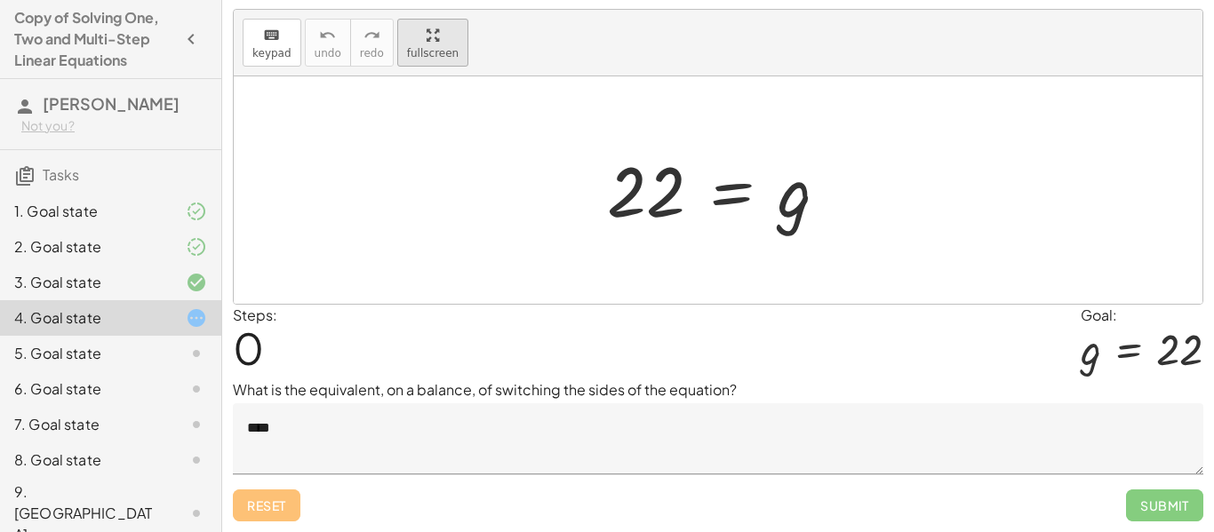
click at [0, 0] on div "We like to have our variable first. We can switch the sides by clicking on the …" at bounding box center [0, 0] width 0 height 0
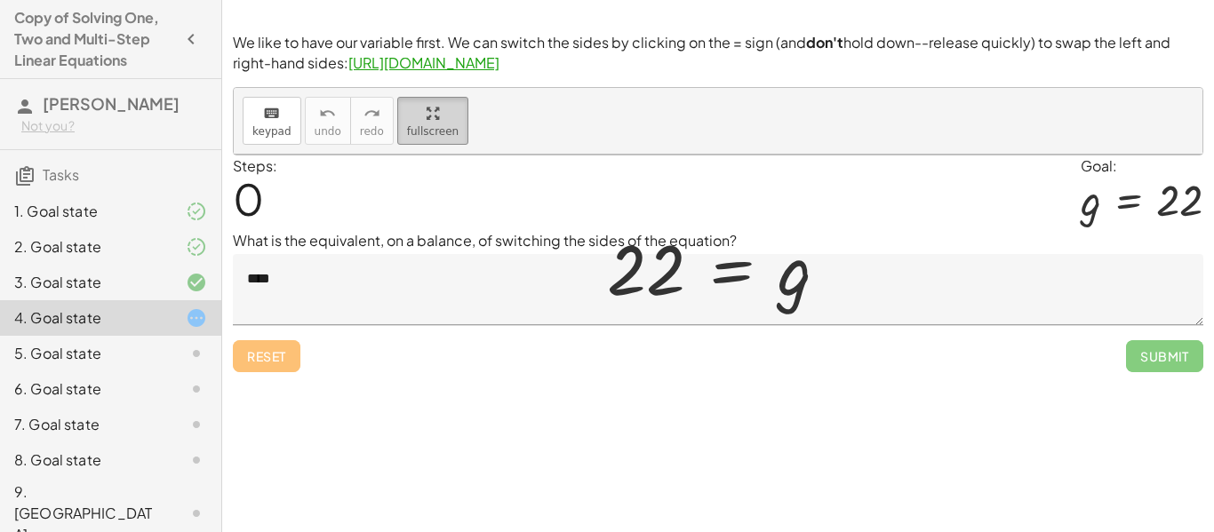
scroll to position [0, 0]
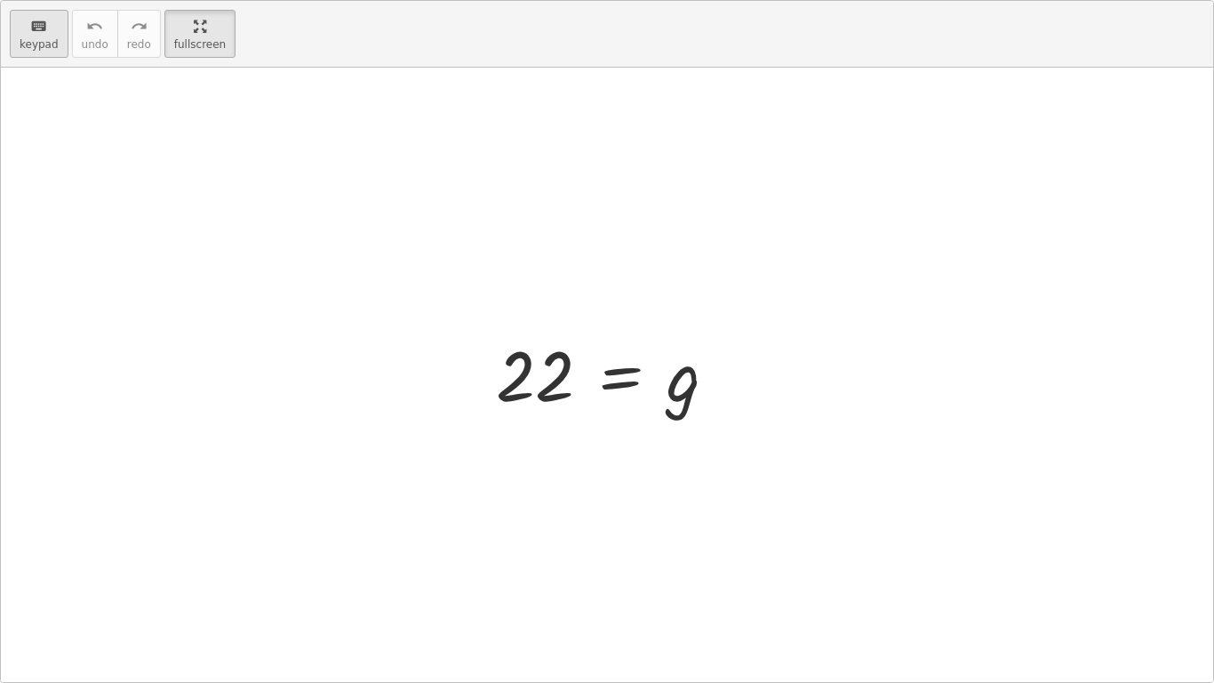
click at [46, 38] on span "keypad" at bounding box center [39, 44] width 39 height 12
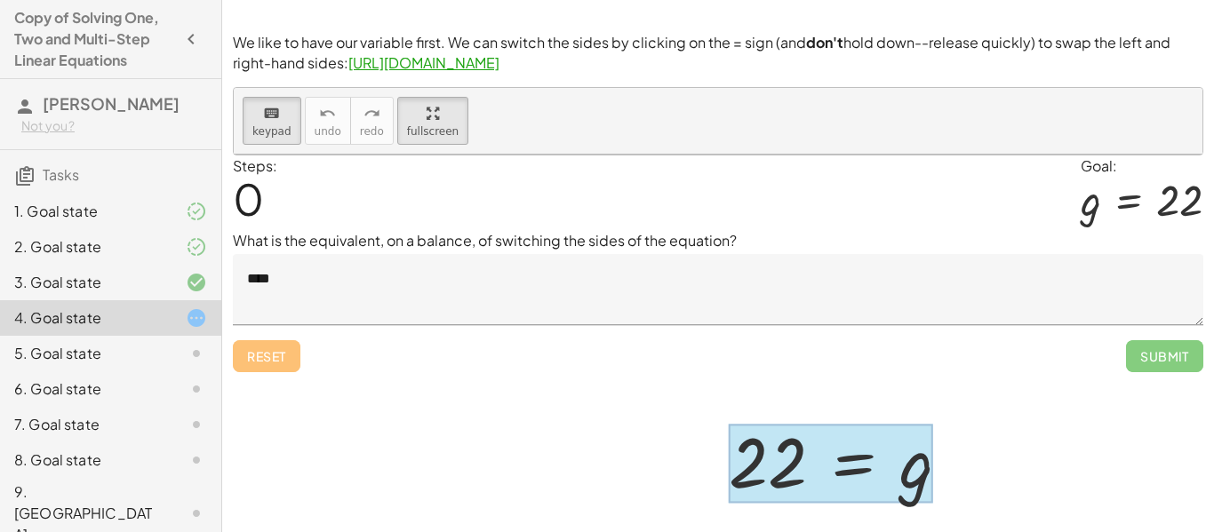
drag, startPoint x: 784, startPoint y: 460, endPoint x: 914, endPoint y: 469, distance: 130.1
click at [868, 469] on div at bounding box center [831, 463] width 204 height 79
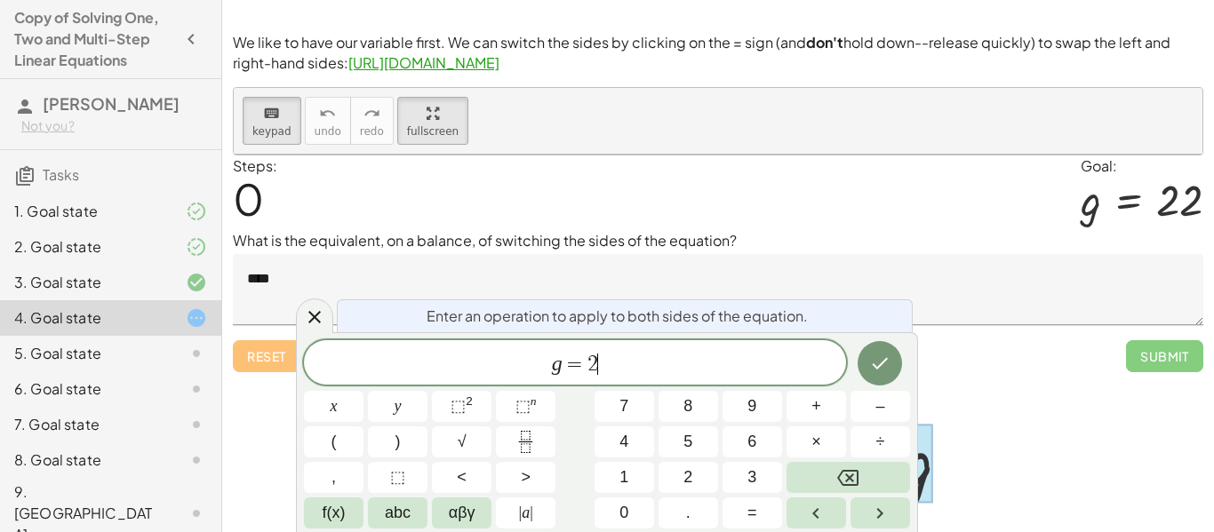
scroll to position [5, 0]
click at [889, 368] on icon "Done" at bounding box center [879, 363] width 21 height 21
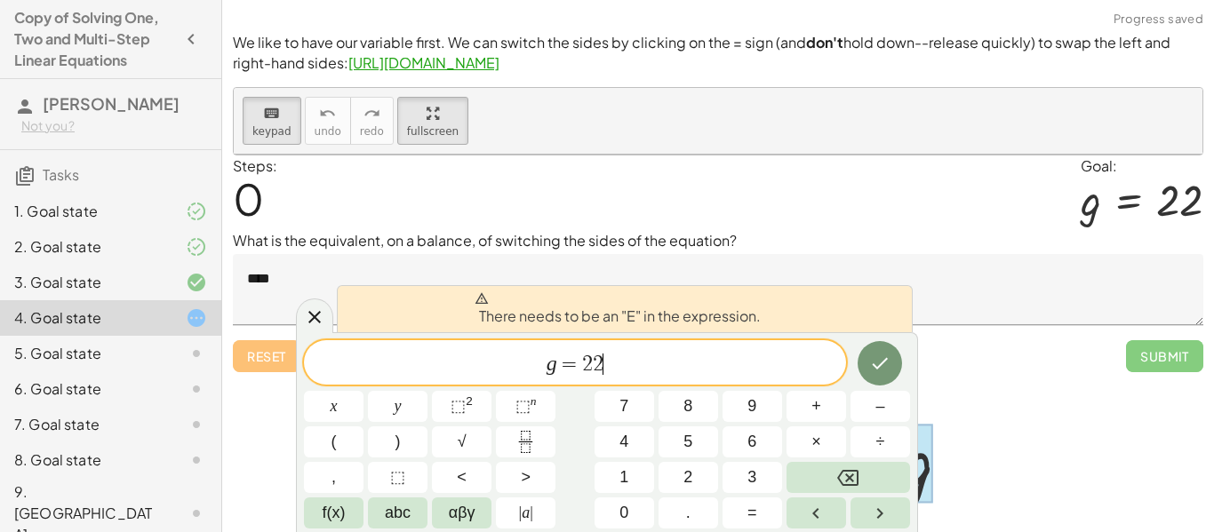
scroll to position [6, 0]
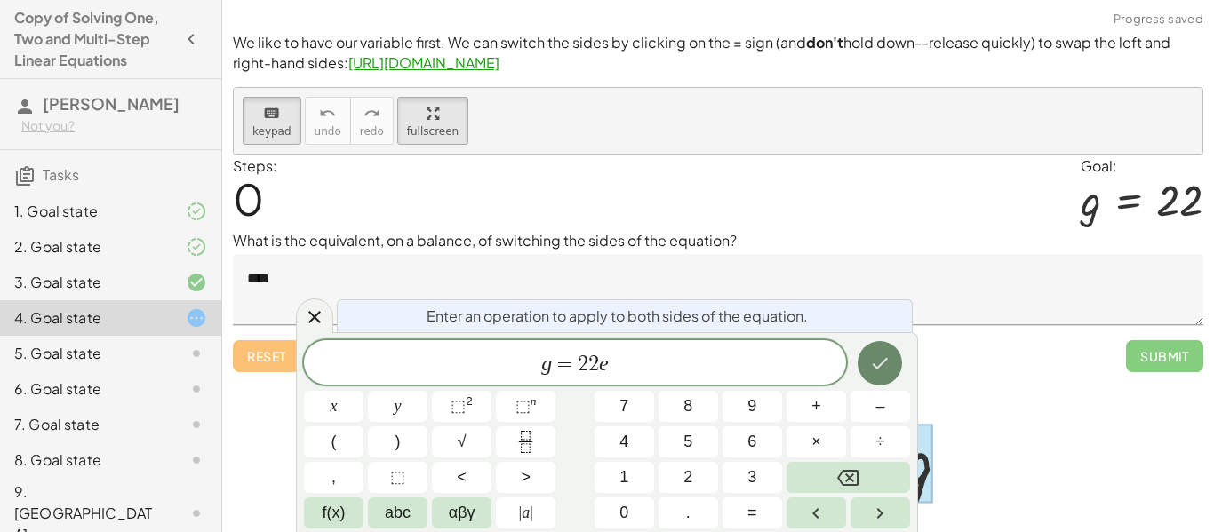
click at [891, 366] on button "Done" at bounding box center [880, 363] width 44 height 44
click at [885, 369] on icon "Done" at bounding box center [879, 363] width 21 height 21
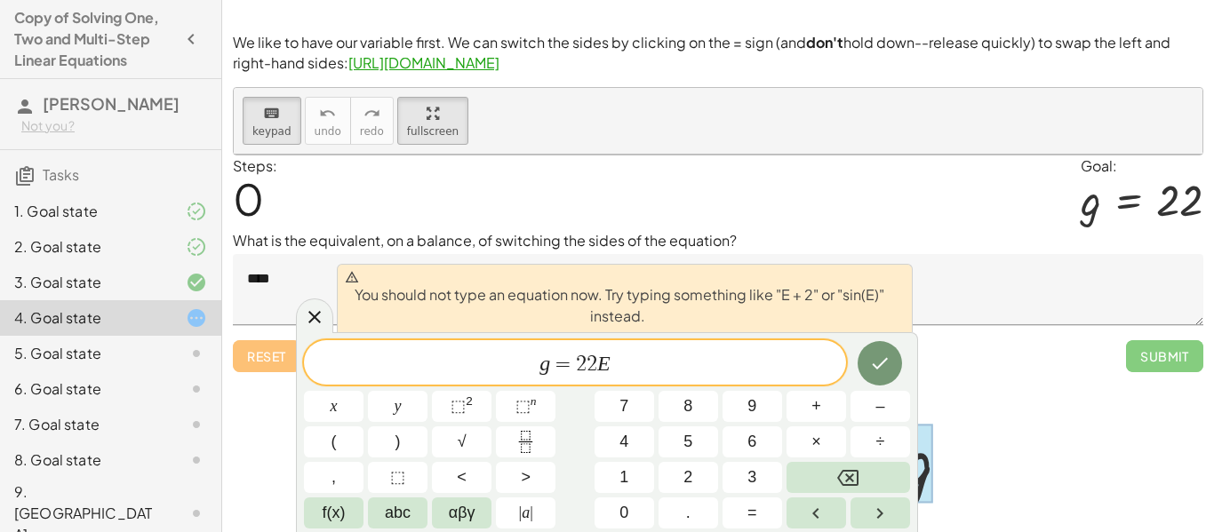
click at [1084, 354] on div at bounding box center [718, 408] width 969 height 507
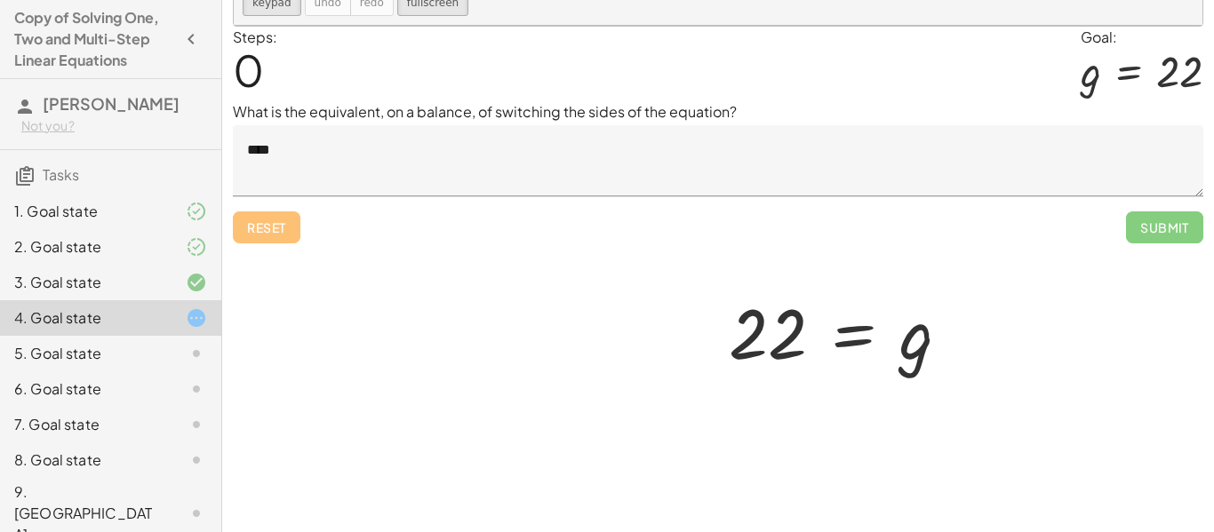
scroll to position [0, 0]
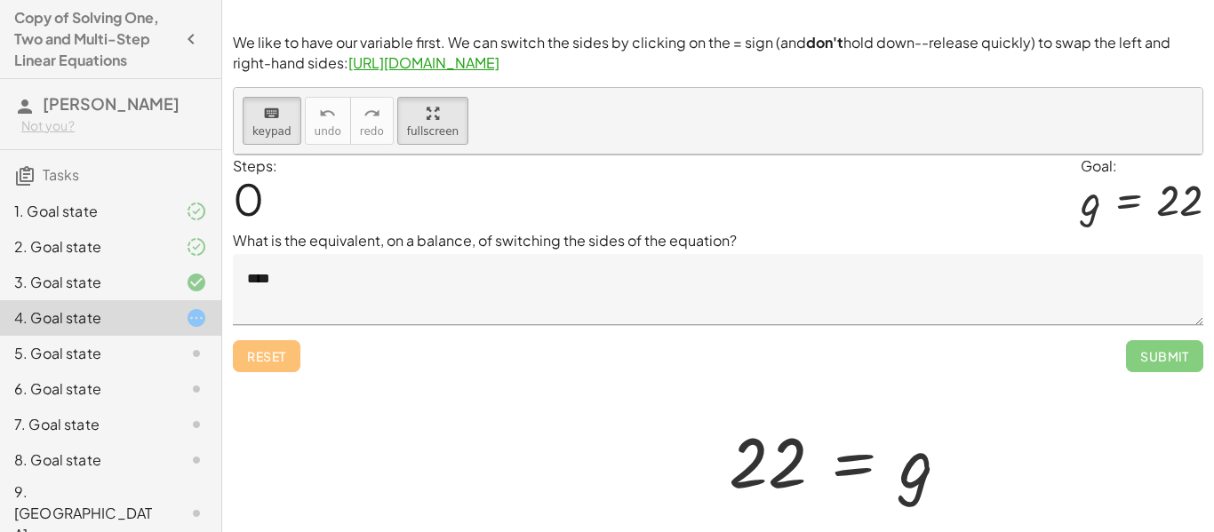
click at [268, 350] on div at bounding box center [718, 408] width 969 height 507
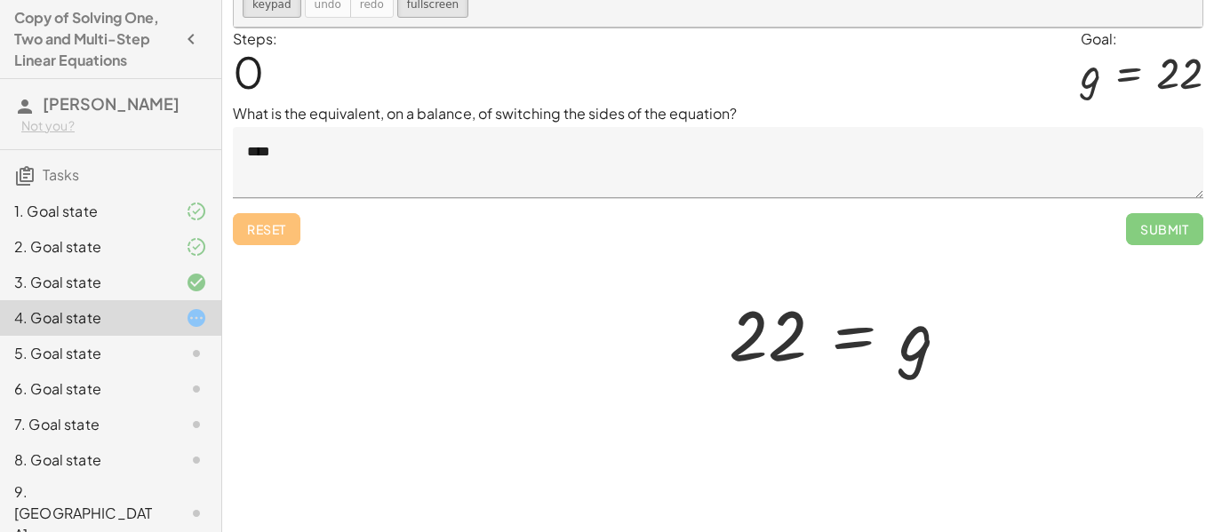
scroll to position [129, 0]
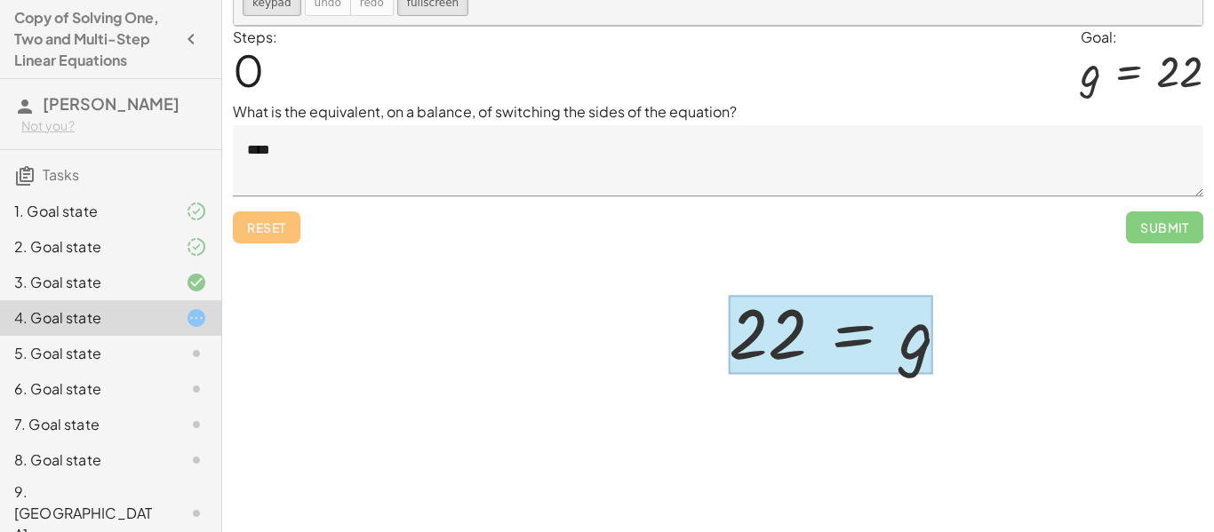
click at [832, 338] on div at bounding box center [831, 334] width 204 height 79
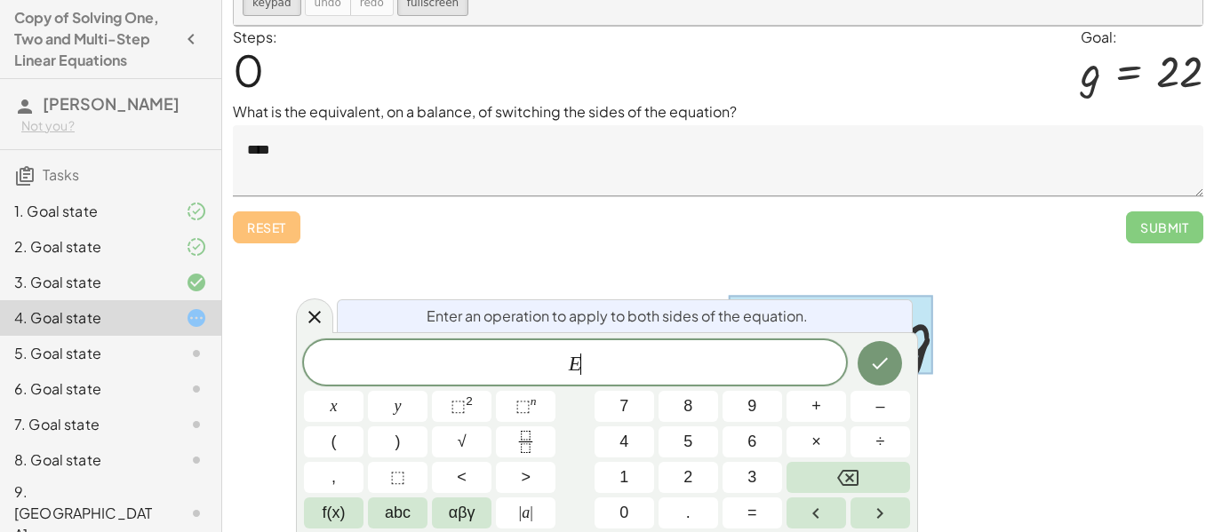
scroll to position [8, 0]
click at [627, 235] on div at bounding box center [718, 279] width 969 height 507
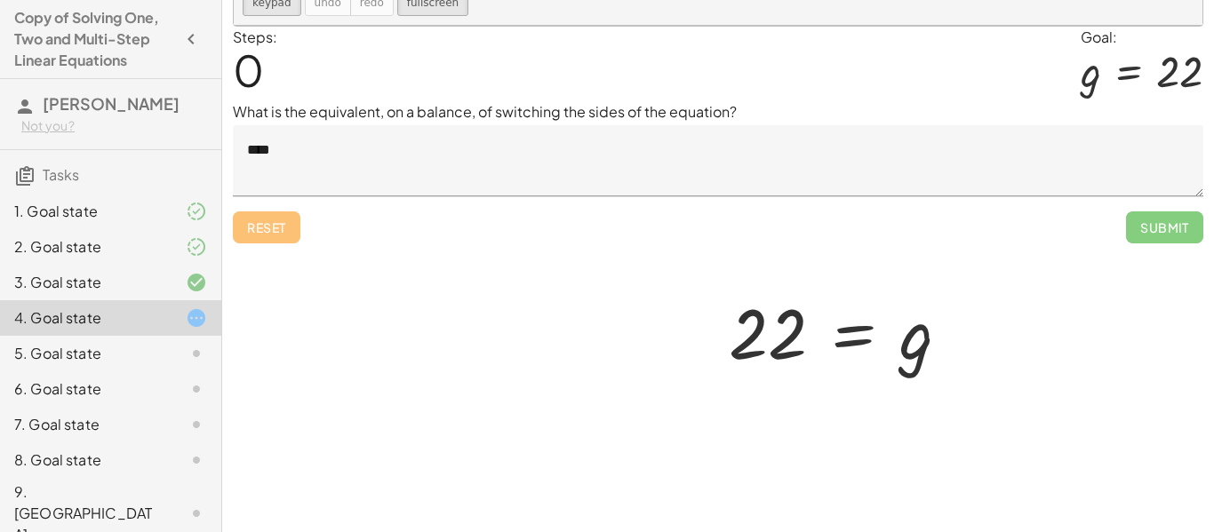
drag, startPoint x: 738, startPoint y: 321, endPoint x: 924, endPoint y: 372, distance: 192.6
click at [85, 292] on div "3. Goal state" at bounding box center [85, 282] width 143 height 21
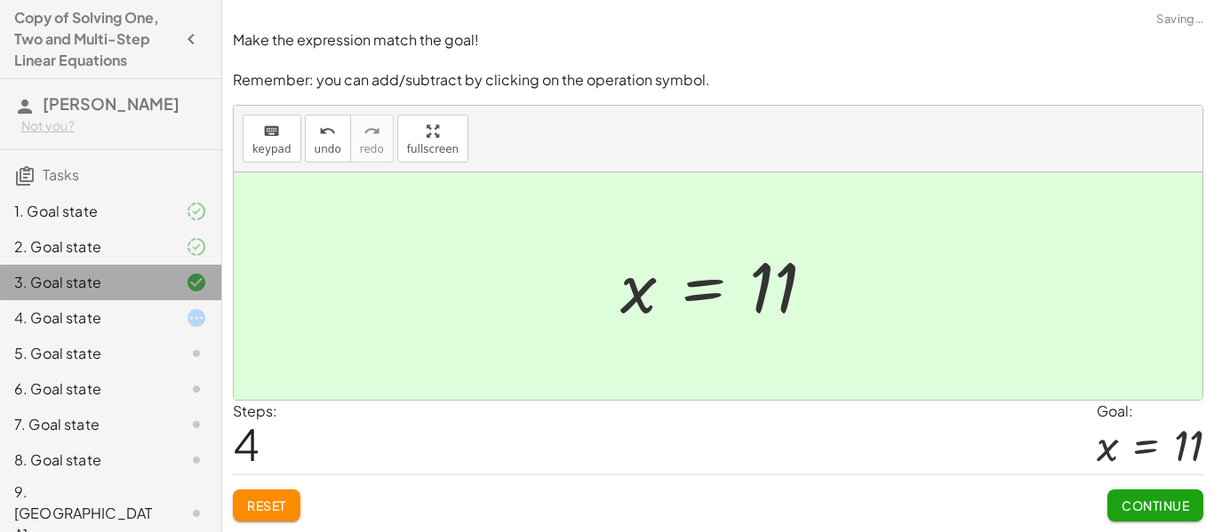
scroll to position [0, 0]
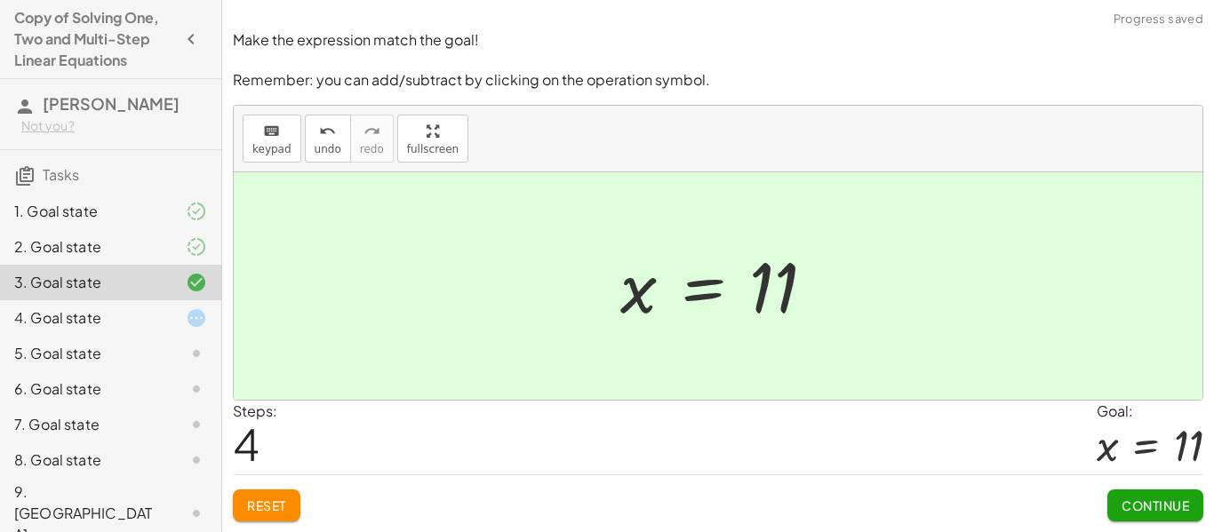
click at [106, 320] on div "4. Goal state" at bounding box center [85, 318] width 143 height 21
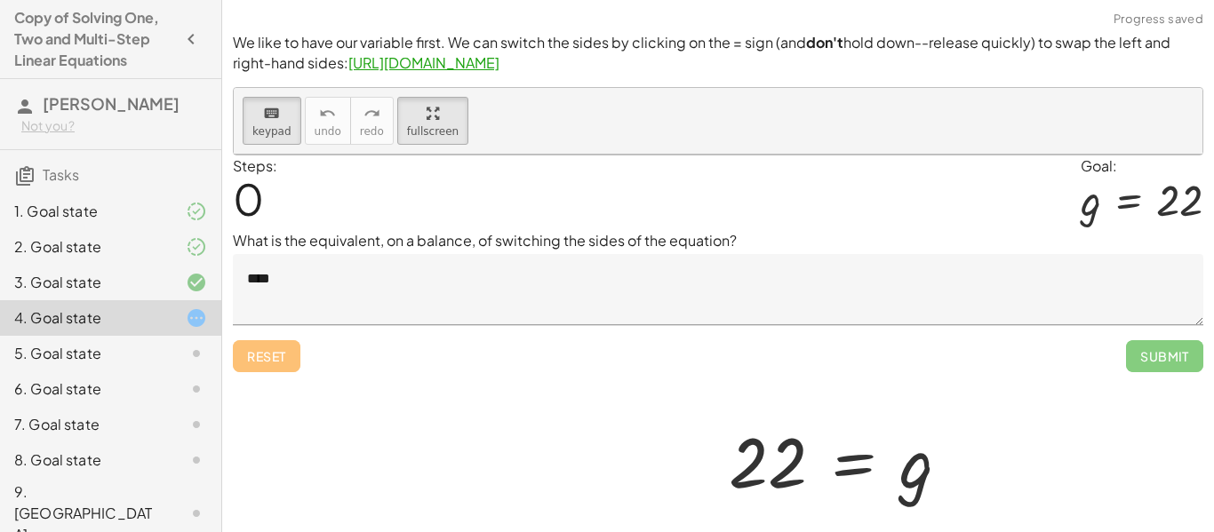
scroll to position [129, 0]
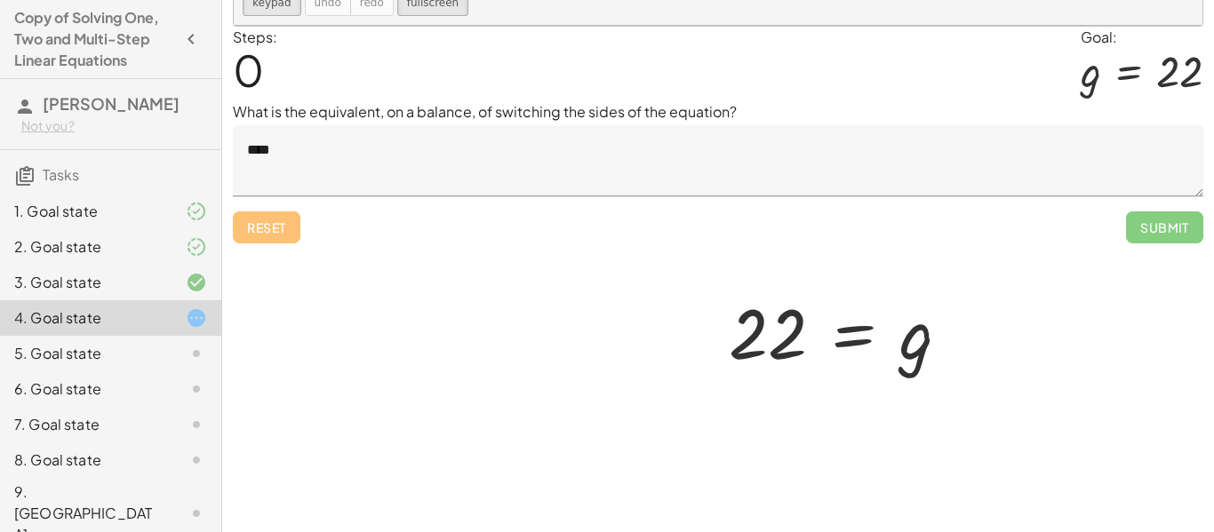
drag, startPoint x: 768, startPoint y: 363, endPoint x: 938, endPoint y: 340, distance: 171.3
click at [100, 407] on div "5. Goal state" at bounding box center [110, 425] width 221 height 36
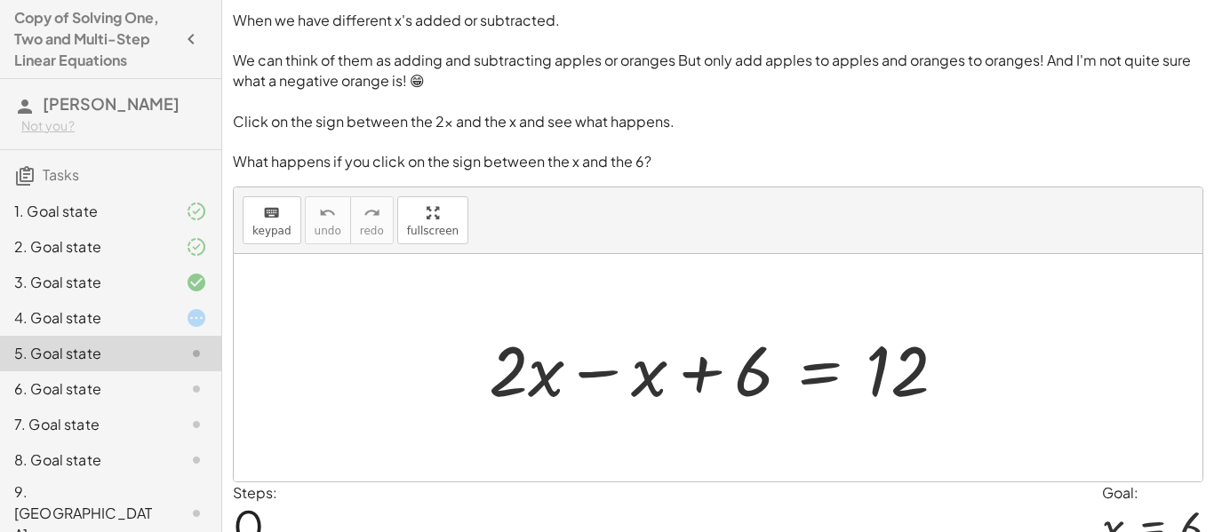
scroll to position [220, 0]
click at [603, 323] on div at bounding box center [724, 369] width 489 height 92
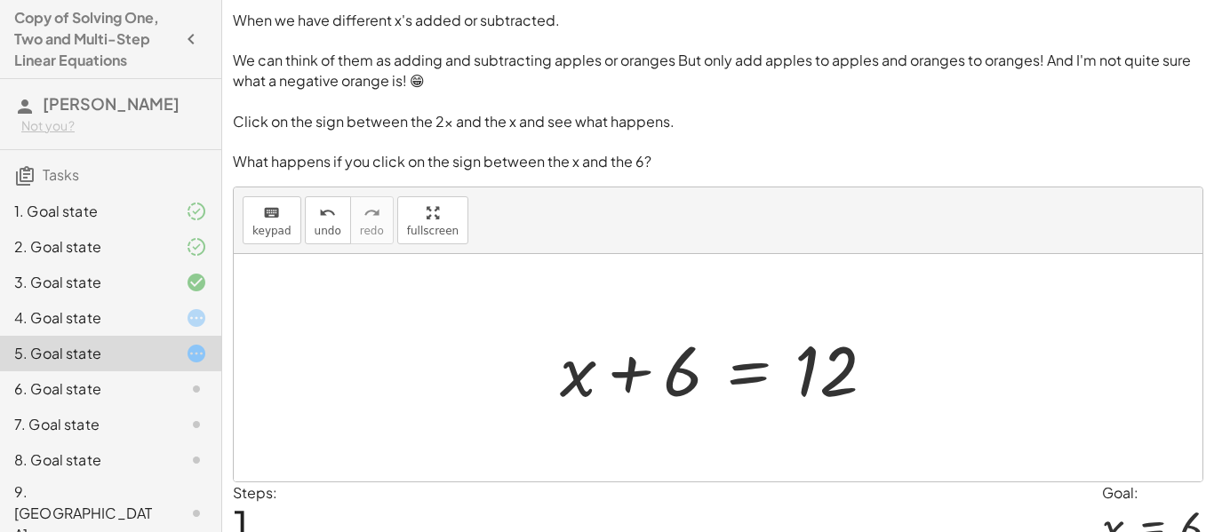
click at [626, 323] on div at bounding box center [725, 369] width 348 height 92
click at [686, 323] on div at bounding box center [725, 369] width 348 height 92
click at [637, 323] on div at bounding box center [725, 369] width 348 height 92
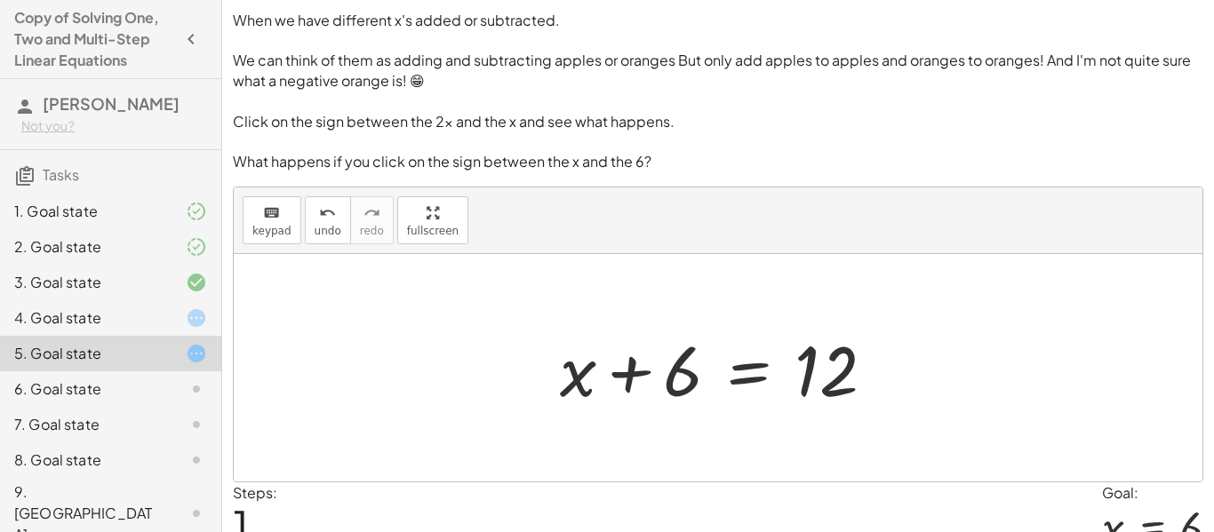
click at [637, 323] on div at bounding box center [725, 369] width 348 height 92
type textarea "**********"
drag, startPoint x: 700, startPoint y: 150, endPoint x: 718, endPoint y: 157, distance: 20.0
click at [718, 323] on div at bounding box center [725, 369] width 348 height 92
drag, startPoint x: 675, startPoint y: 144, endPoint x: 849, endPoint y: 161, distance: 175.0
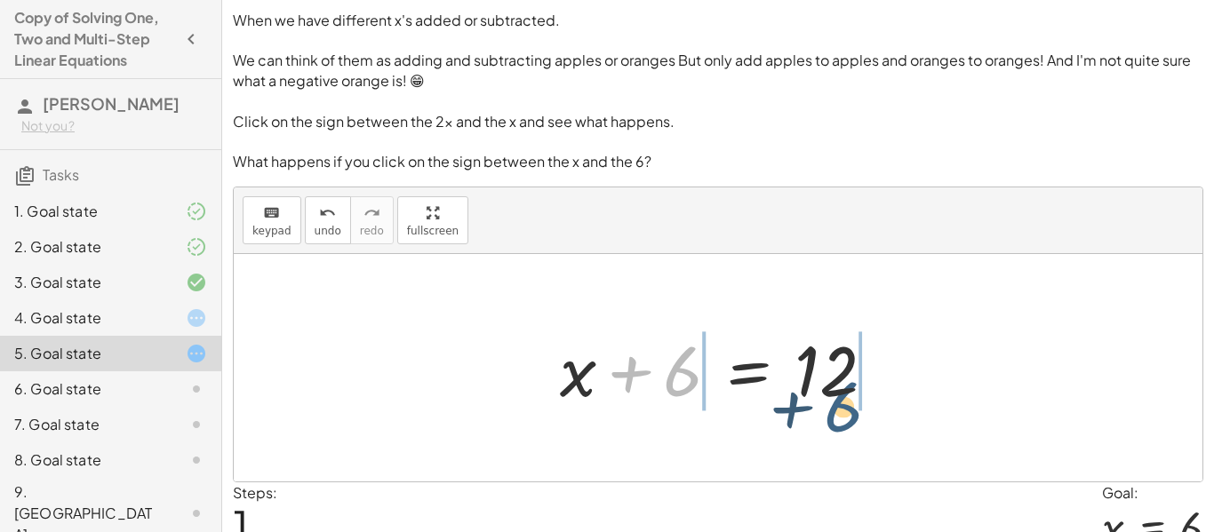
click at [849, 323] on div at bounding box center [725, 369] width 348 height 92
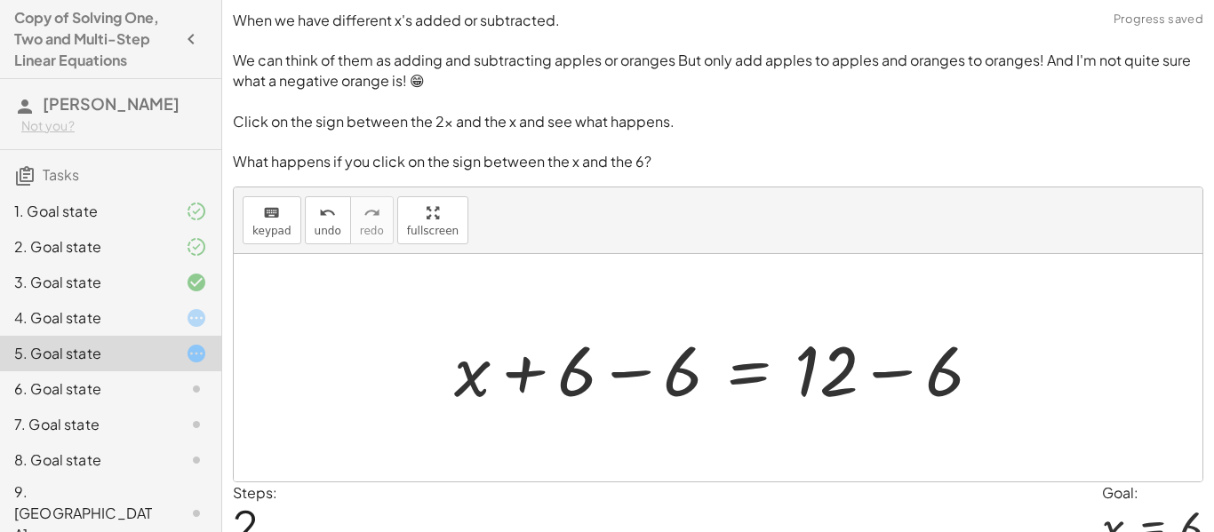
click at [888, 323] on div at bounding box center [724, 369] width 559 height 92
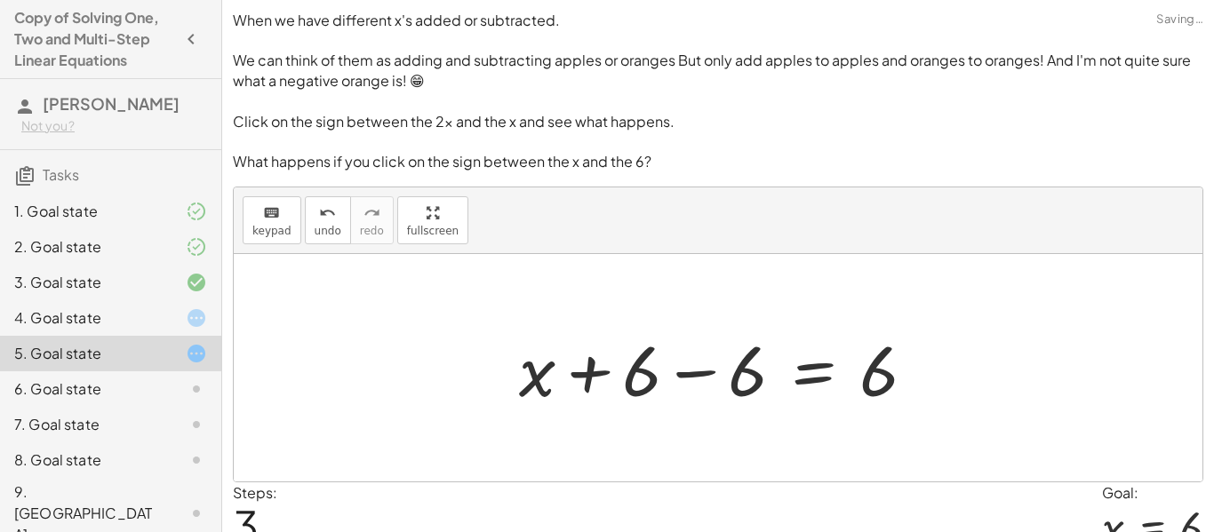
click at [685, 323] on div at bounding box center [724, 369] width 429 height 92
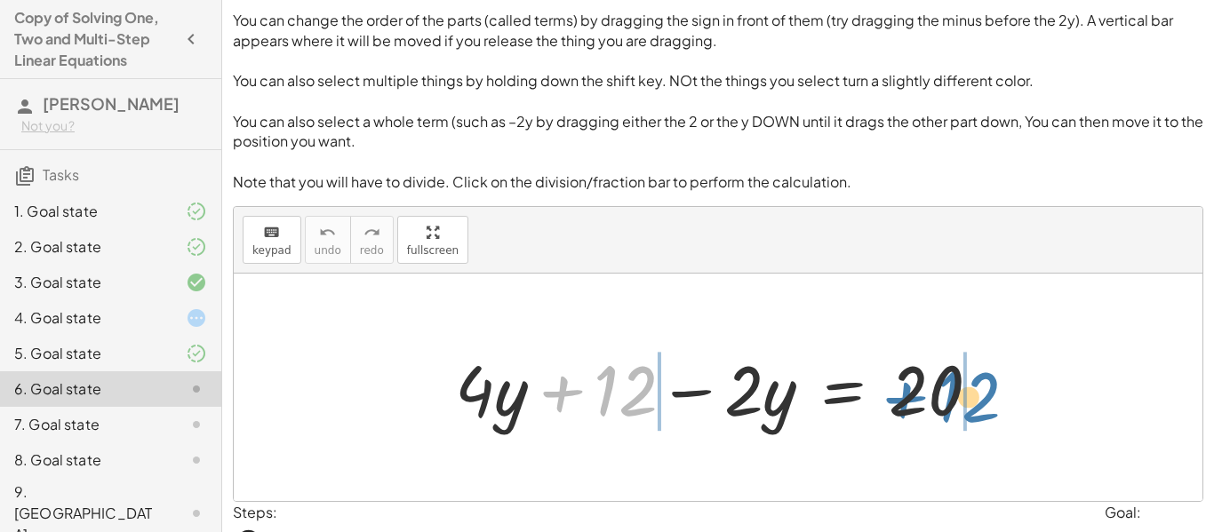
drag, startPoint x: 623, startPoint y: 160, endPoint x: 966, endPoint y: 168, distance: 343.2
click at [966, 342] on div at bounding box center [724, 388] width 557 height 92
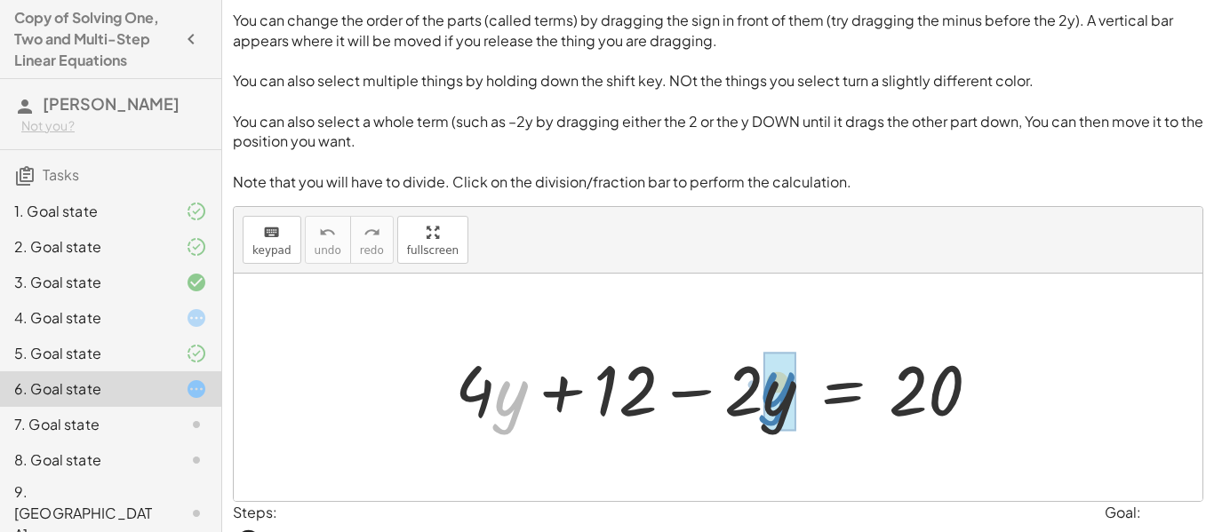
drag, startPoint x: 502, startPoint y: 170, endPoint x: 769, endPoint y: 161, distance: 266.8
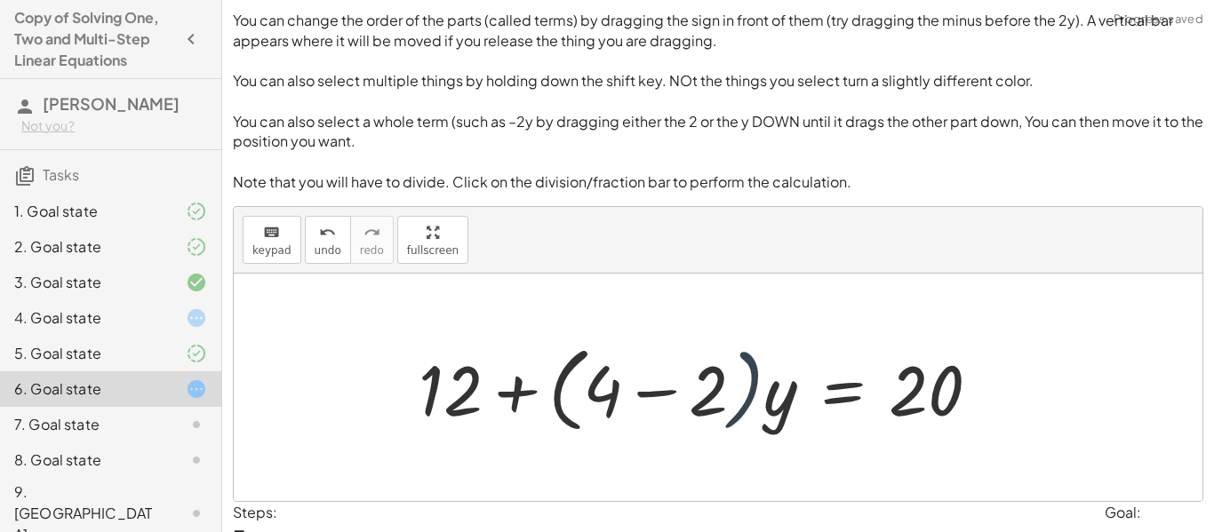
click at [737, 337] on div at bounding box center [707, 388] width 594 height 102
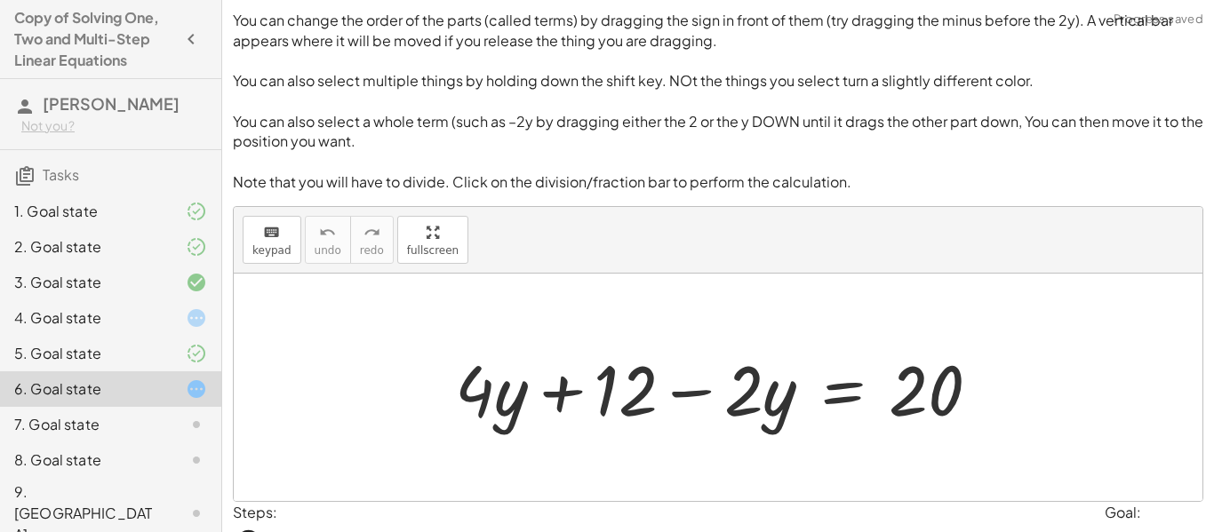
click at [693, 342] on div at bounding box center [724, 388] width 557 height 92
click at [575, 342] on div at bounding box center [724, 388] width 557 height 92
click at [628, 342] on div at bounding box center [724, 388] width 557 height 92
click at [742, 342] on div at bounding box center [724, 388] width 557 height 92
drag, startPoint x: 749, startPoint y: 182, endPoint x: 749, endPoint y: 221, distance: 39.1
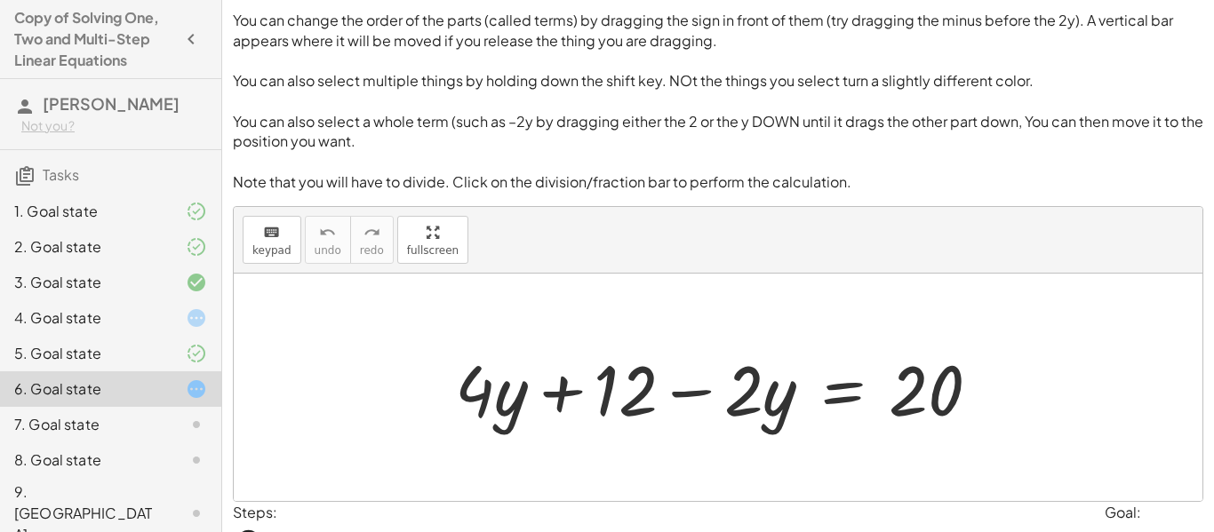
type textarea "*"
click at [294, 274] on div "+ · 4 · y + 12 − · 2 · y = 20" at bounding box center [718, 388] width 969 height 228
click at [0, 0] on div "**********" at bounding box center [0, 0] width 0 height 0
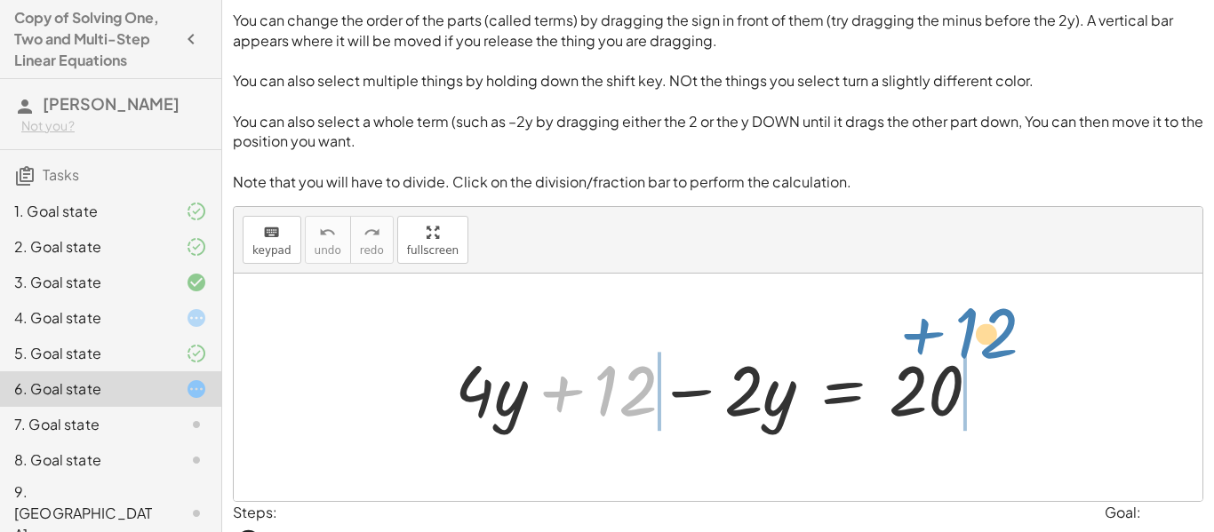
drag, startPoint x: 620, startPoint y: 200, endPoint x: 990, endPoint y: 160, distance: 371.9
click at [990, 342] on div at bounding box center [724, 388] width 557 height 92
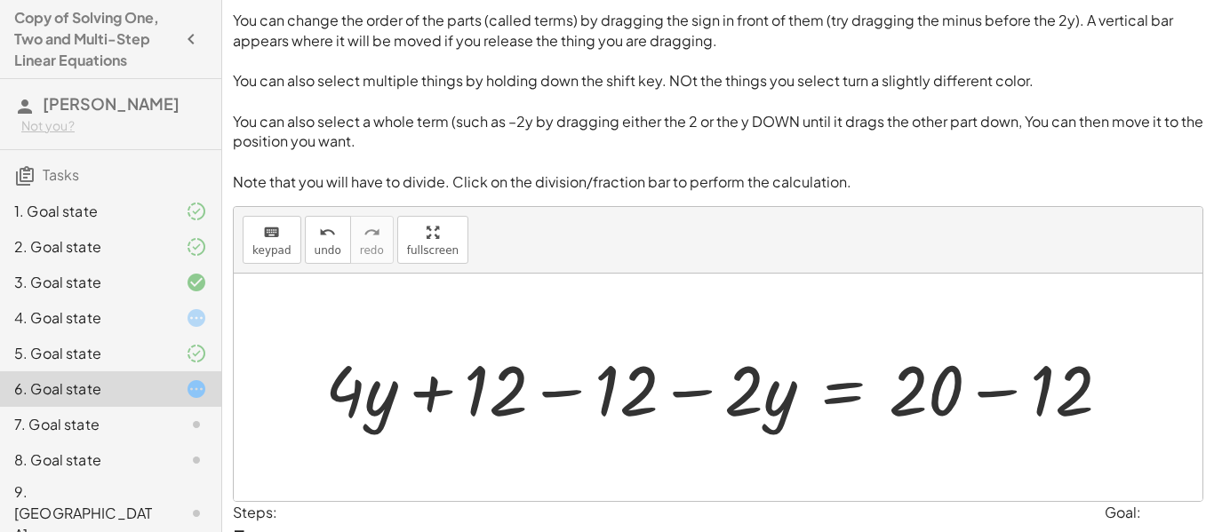
type textarea "*"
click at [964, 342] on div at bounding box center [724, 388] width 817 height 92
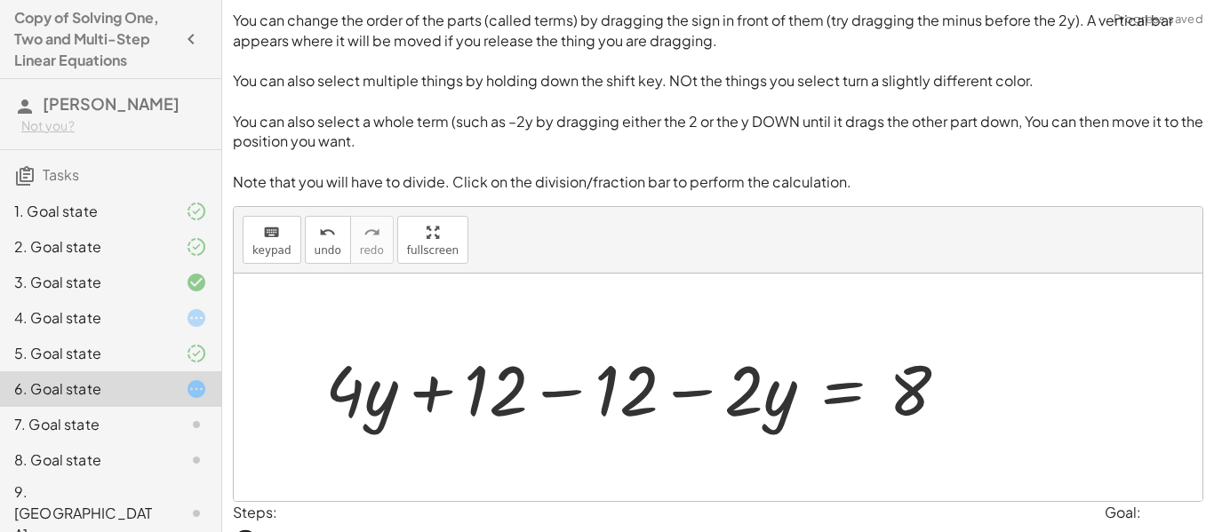
click at [564, 342] on div at bounding box center [643, 388] width 655 height 92
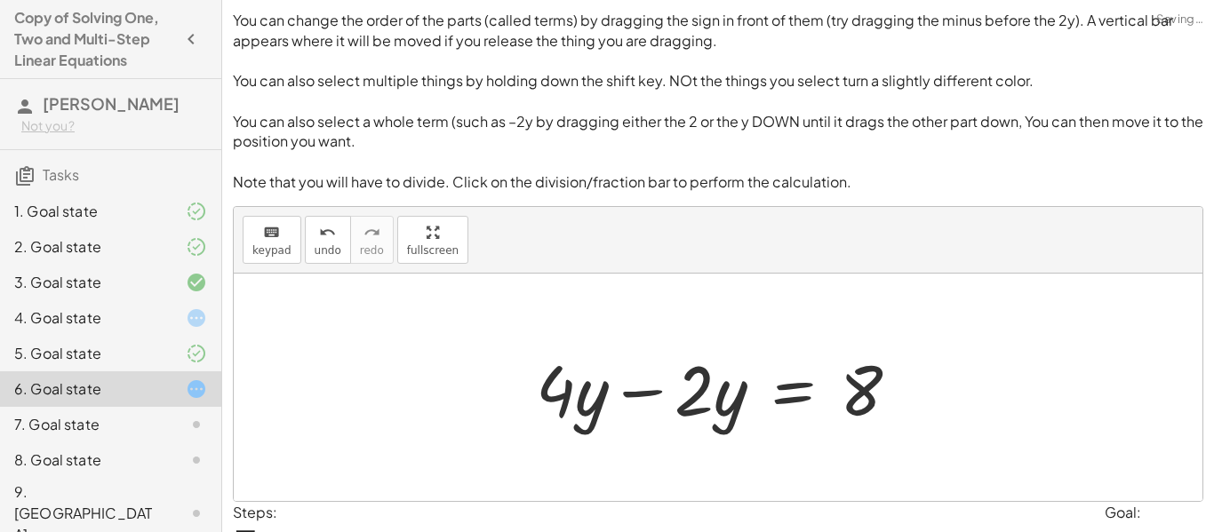
click at [648, 342] on div at bounding box center [725, 388] width 396 height 92
click at [649, 338] on div "+ · 4 · y + 12 − · 2 · y = 20 + · 4 · y + 12 − 12 − · 2 · y = + 20 − 12 + · 4 ·…" at bounding box center [718, 388] width 418 height 100
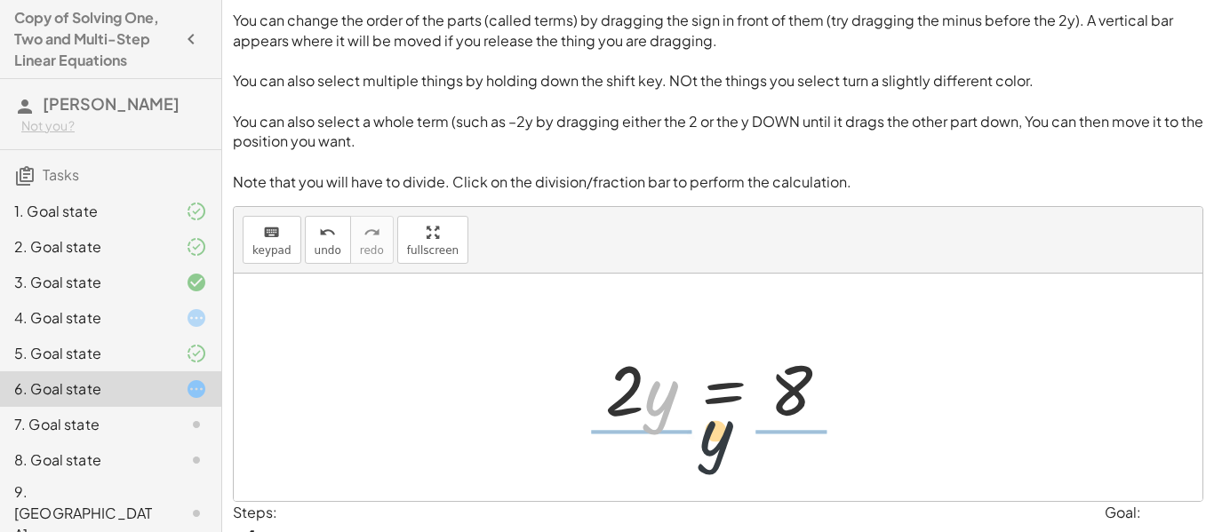
drag, startPoint x: 656, startPoint y: 176, endPoint x: 735, endPoint y: 233, distance: 97.4
click at [735, 342] on div at bounding box center [724, 388] width 256 height 92
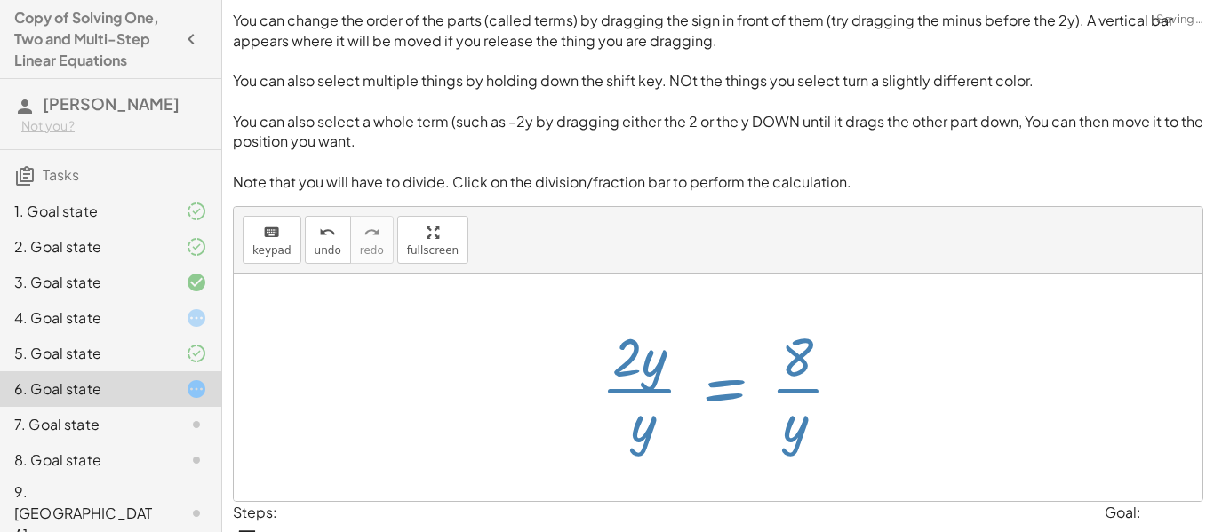
click at [735, 319] on div at bounding box center [729, 387] width 274 height 137
drag, startPoint x: 792, startPoint y: 216, endPoint x: 673, endPoint y: 210, distance: 119.3
click at [673, 319] on div at bounding box center [729, 387] width 274 height 137
click at [315, 244] on span "undo" at bounding box center [328, 250] width 27 height 12
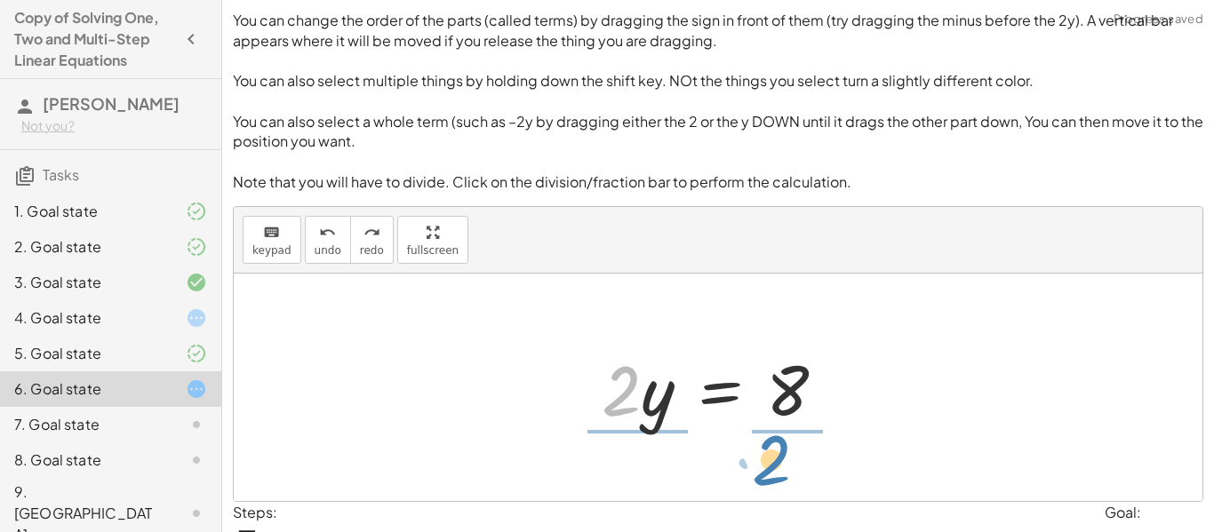
drag, startPoint x: 615, startPoint y: 182, endPoint x: 766, endPoint y: 252, distance: 166.3
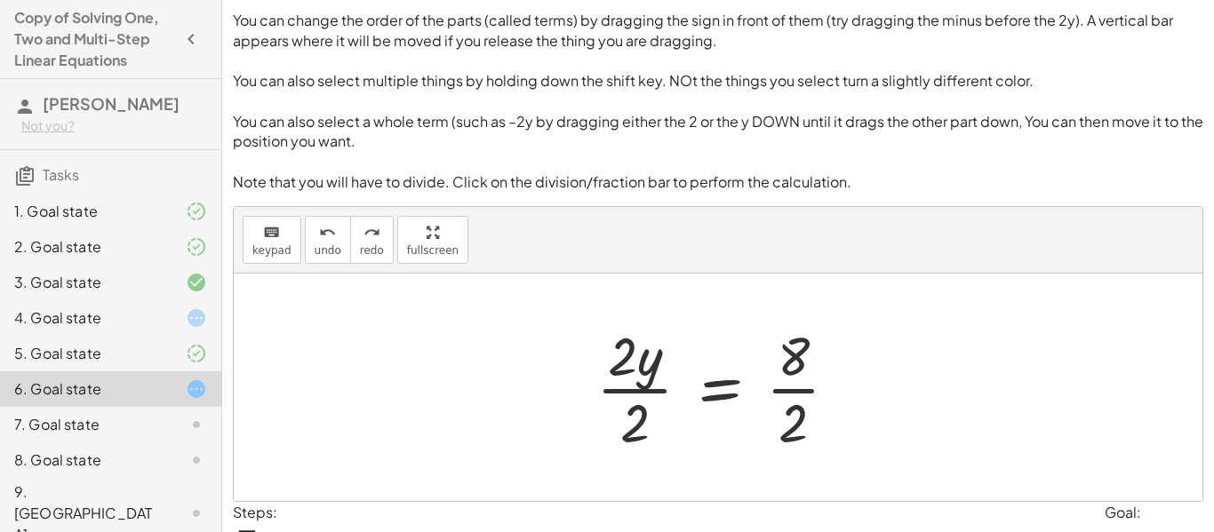
click at [811, 319] on div at bounding box center [725, 387] width 274 height 137
click at [652, 319] on div at bounding box center [725, 387] width 274 height 137
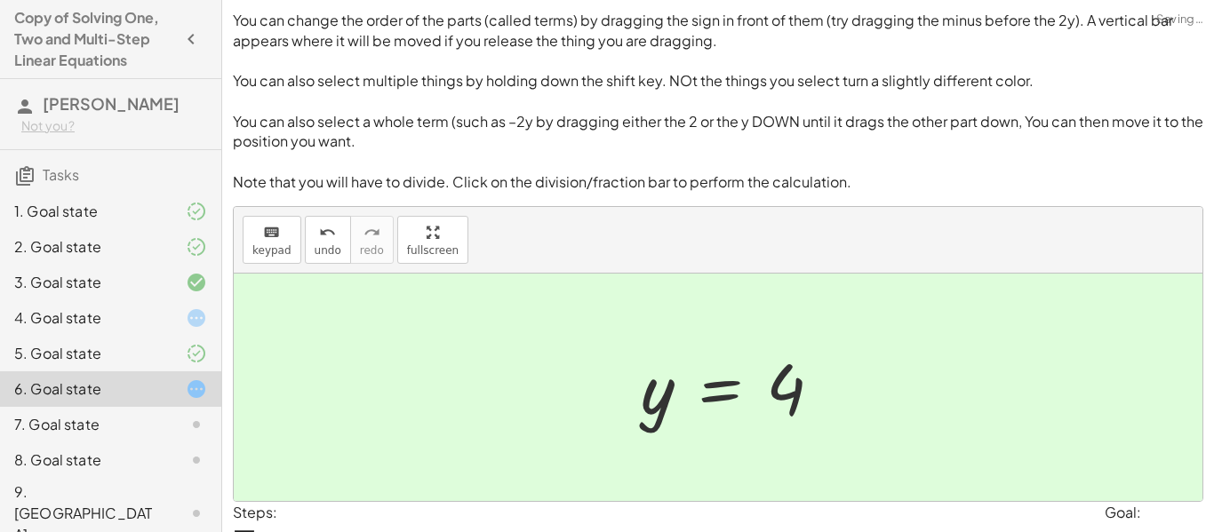
type textarea "**********"
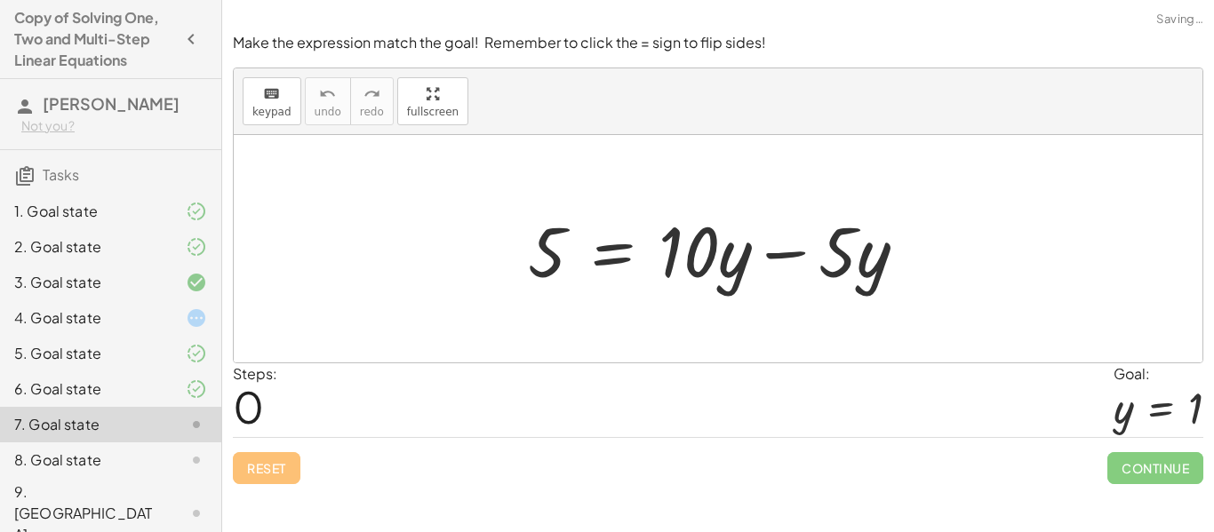
scroll to position [0, 0]
click at [782, 253] on div at bounding box center [724, 250] width 411 height 92
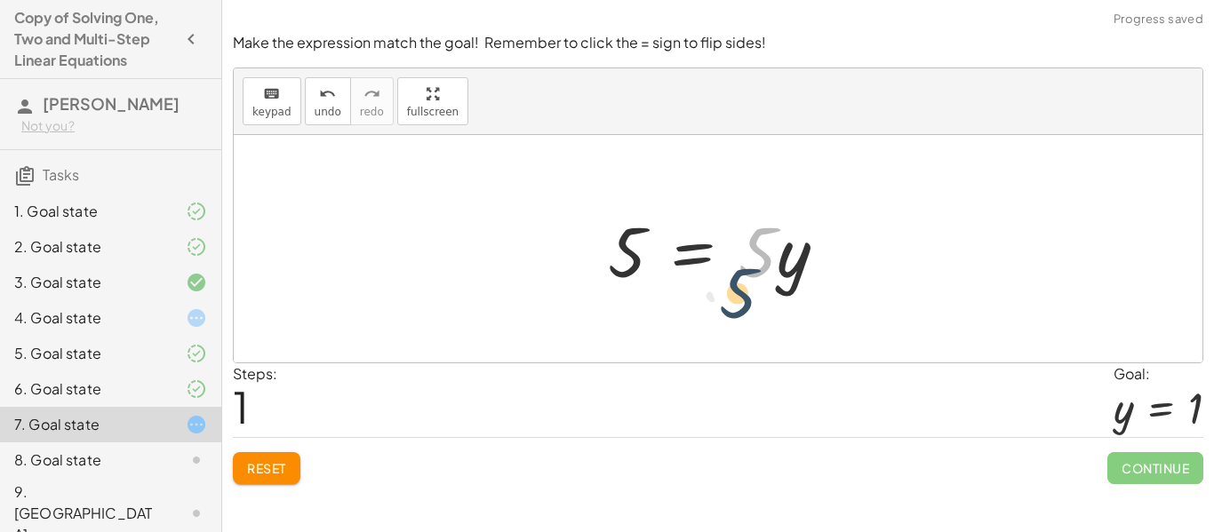
drag, startPoint x: 764, startPoint y: 255, endPoint x: 1036, endPoint y: 9, distance: 366.2
click at [654, 325] on div "5 = + · 10 · y − · 5 · y · 5 5 = · y · 5" at bounding box center [718, 249] width 969 height 228
click at [778, 380] on div "Steps: 1 Goal: y = 1" at bounding box center [718, 401] width 971 height 74
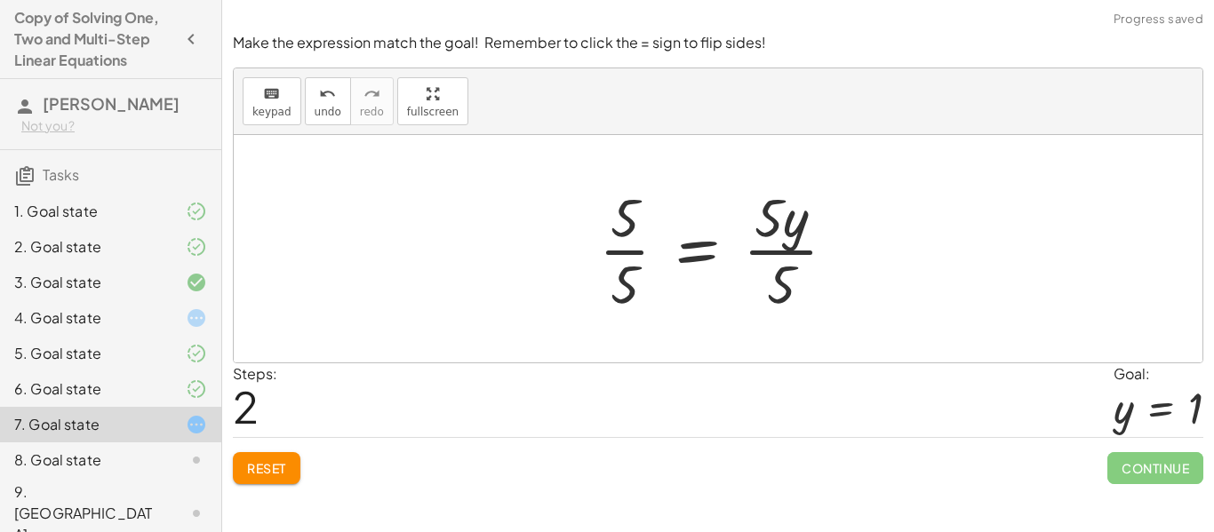
click at [792, 251] on div at bounding box center [724, 248] width 269 height 137
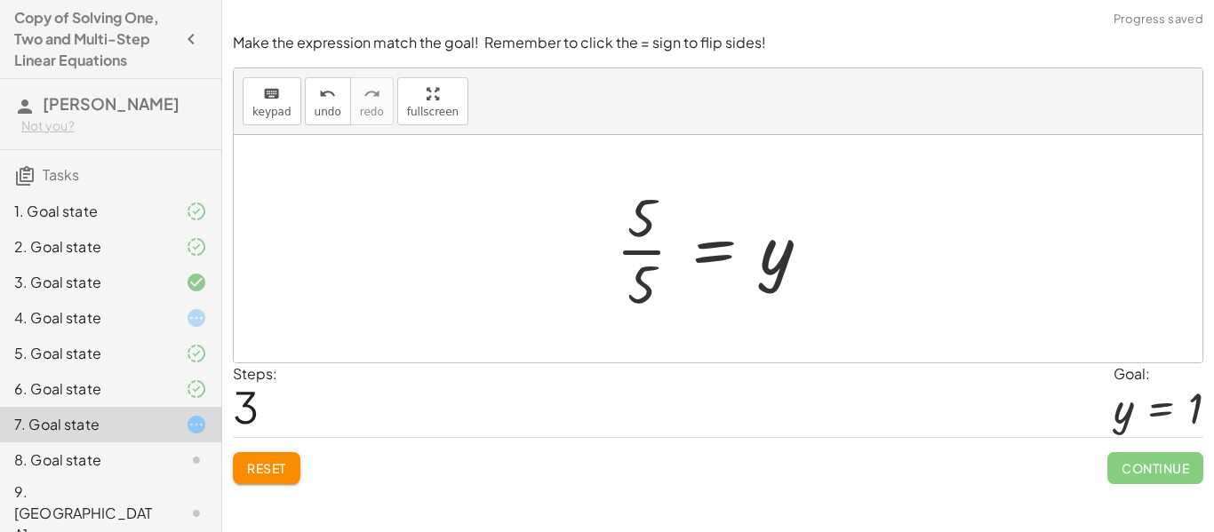
click at [625, 239] on div at bounding box center [720, 248] width 227 height 137
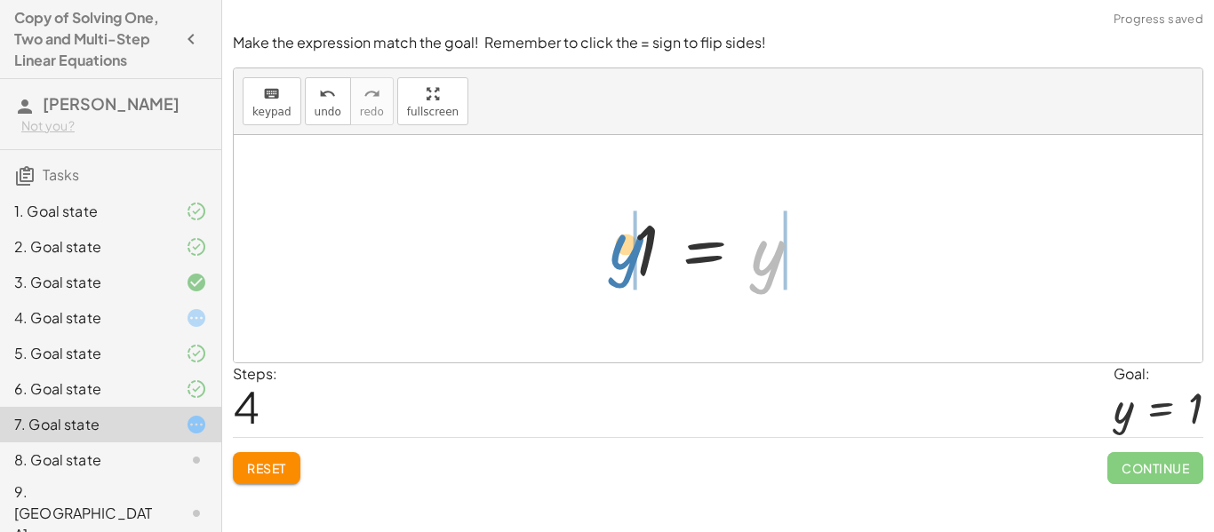
drag, startPoint x: 765, startPoint y: 264, endPoint x: 613, endPoint y: 257, distance: 152.2
click at [613, 257] on div "5 = + · 10 · y − · 5 · y 5 = · 5 · y · 5 · 5 = · 5 · y · 5 · 5 · 5 = y y = y 1" at bounding box center [717, 249] width 221 height 97
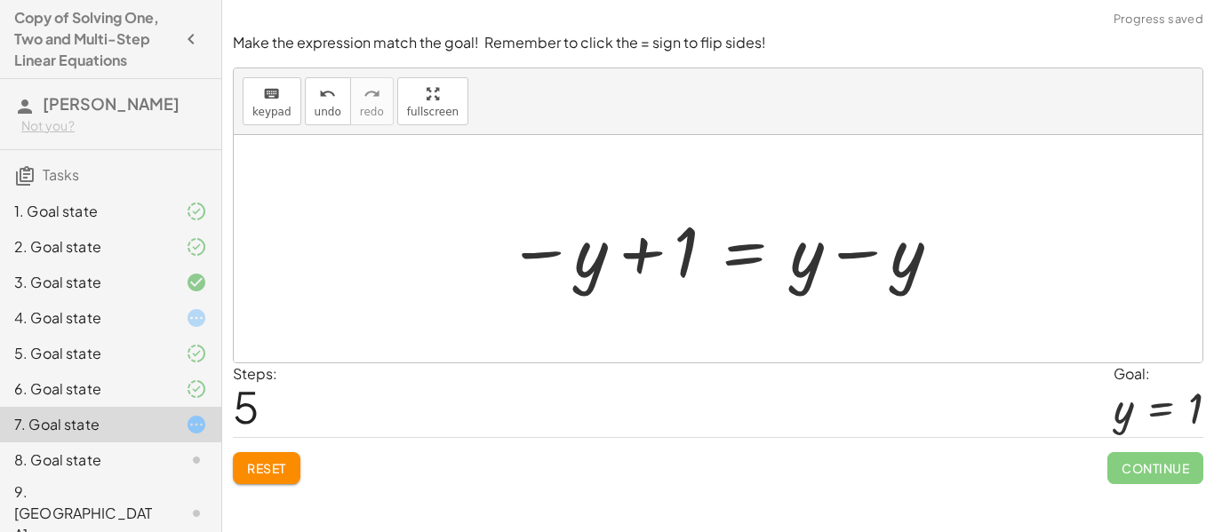
click at [637, 258] on div at bounding box center [725, 250] width 453 height 92
click at [865, 256] on div at bounding box center [725, 250] width 453 height 92
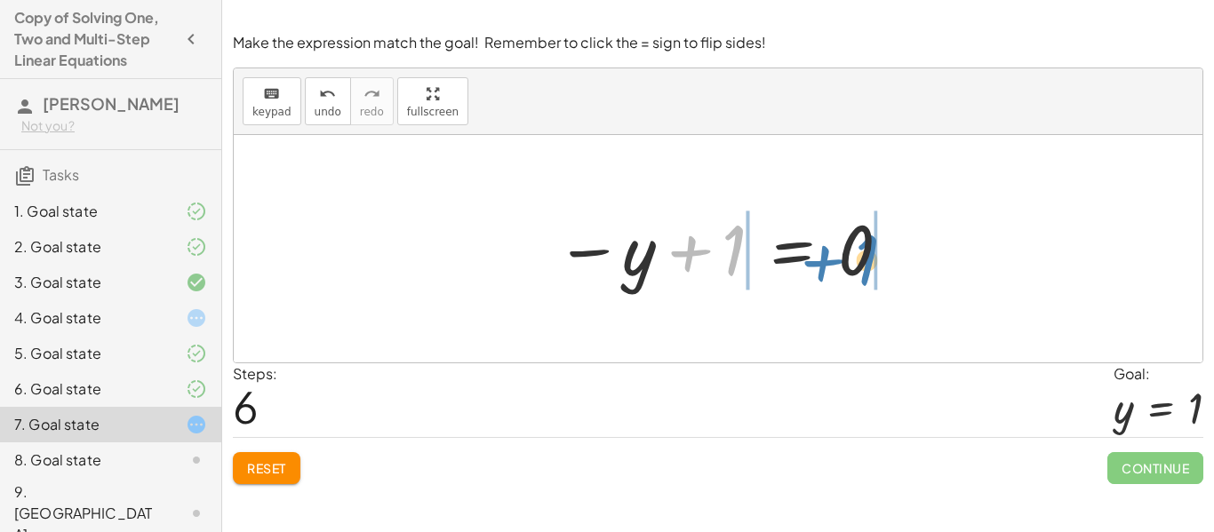
drag, startPoint x: 732, startPoint y: 249, endPoint x: 867, endPoint y: 259, distance: 134.6
click at [867, 259] on div at bounding box center [725, 249] width 356 height 88
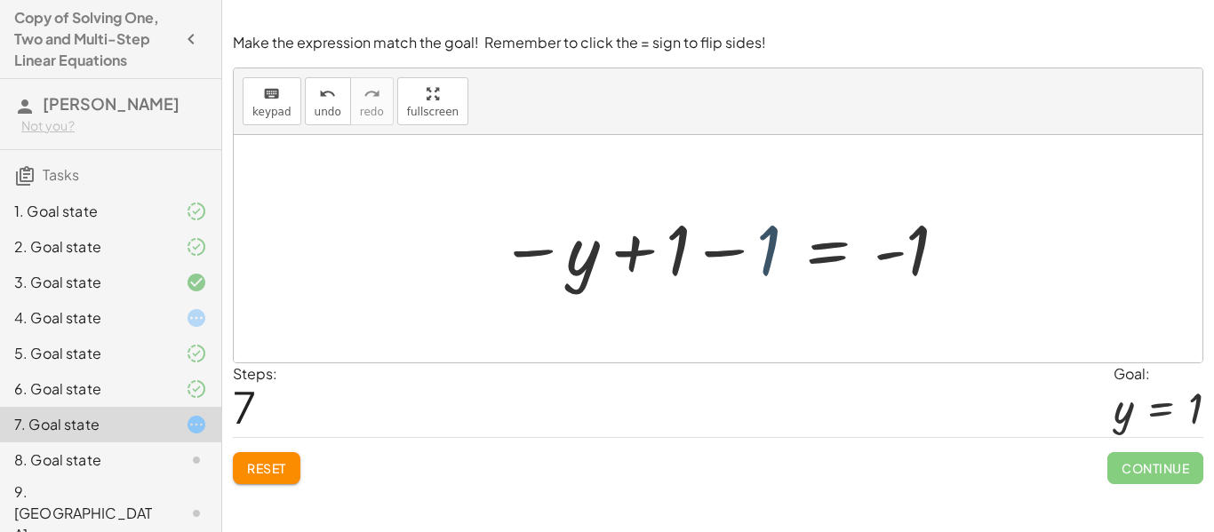
click at [767, 249] on div at bounding box center [725, 249] width 468 height 88
drag, startPoint x: 674, startPoint y: 251, endPoint x: 1031, endPoint y: 219, distance: 358.8
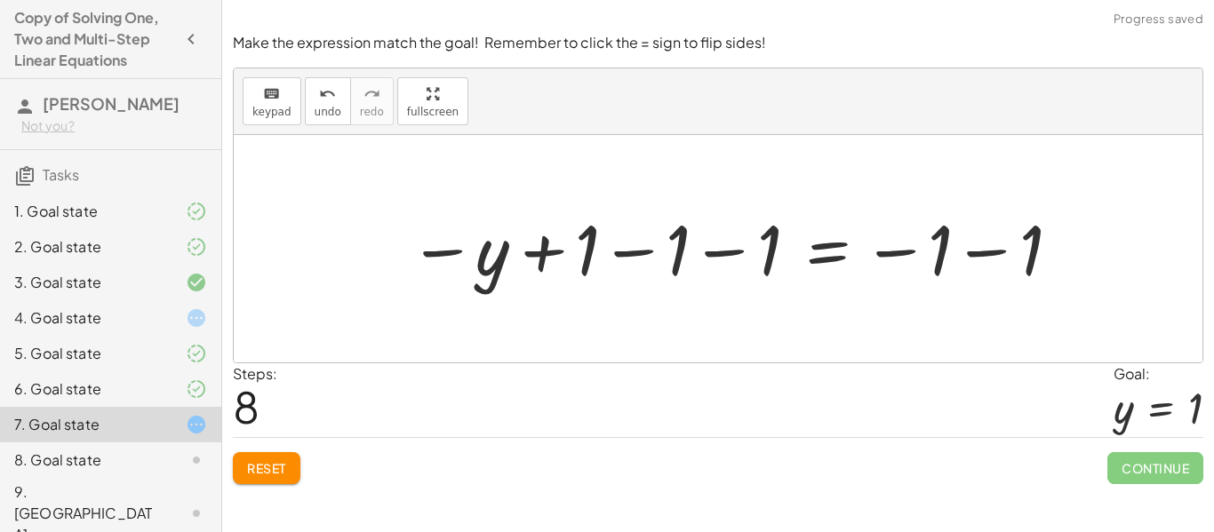
click at [994, 251] on div at bounding box center [736, 249] width 672 height 88
click at [751, 252] on div at bounding box center [686, 249] width 573 height 88
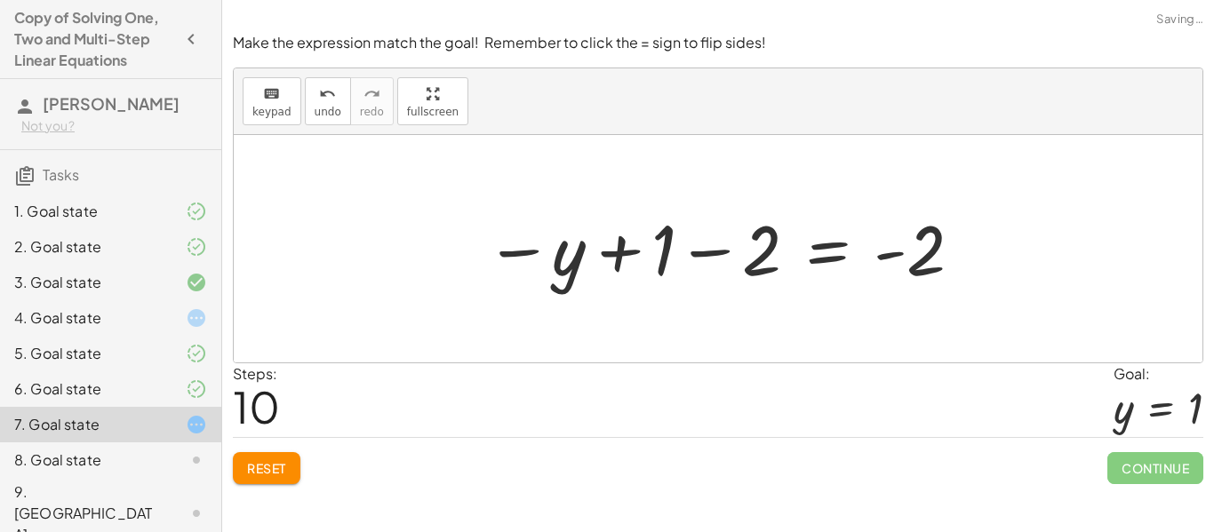
click at [665, 245] on div at bounding box center [724, 249] width 497 height 88
click at [720, 252] on div at bounding box center [724, 249] width 497 height 88
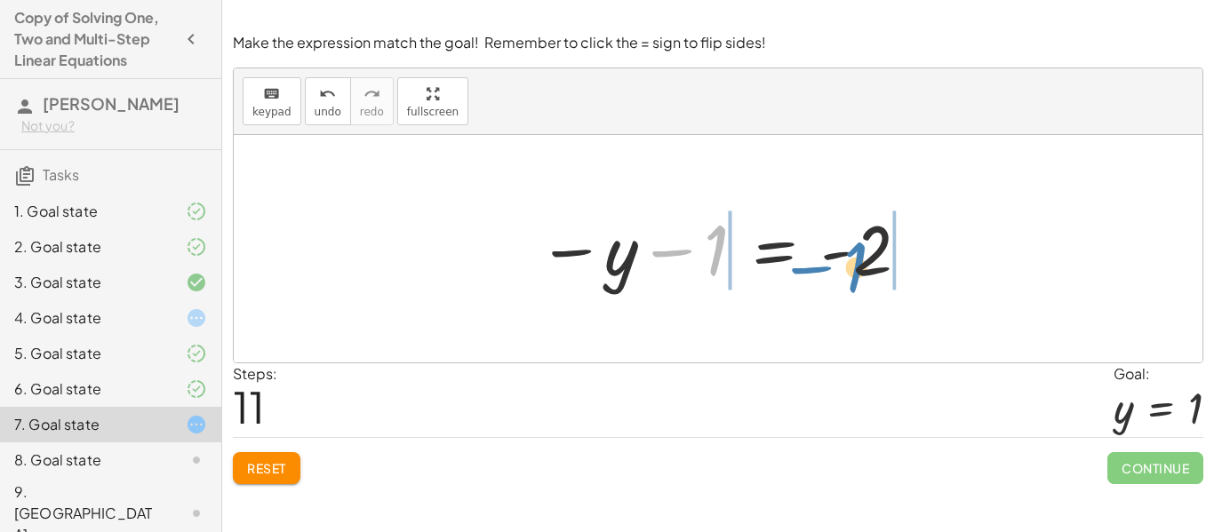
drag, startPoint x: 717, startPoint y: 251, endPoint x: 859, endPoint y: 267, distance: 142.2
click at [859, 267] on div at bounding box center [725, 249] width 392 height 88
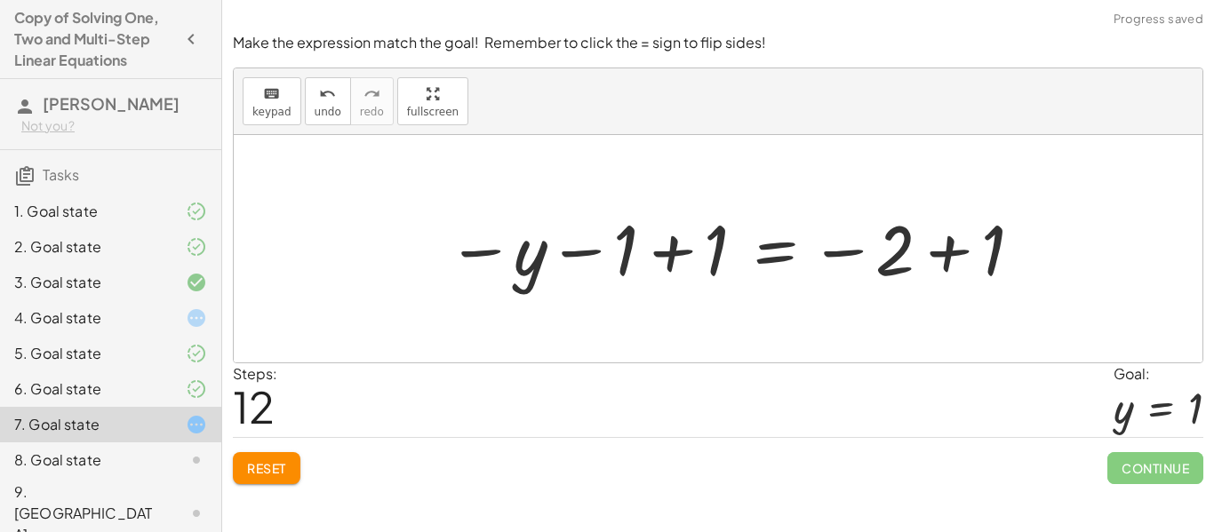
click at [946, 256] on div at bounding box center [736, 249] width 596 height 88
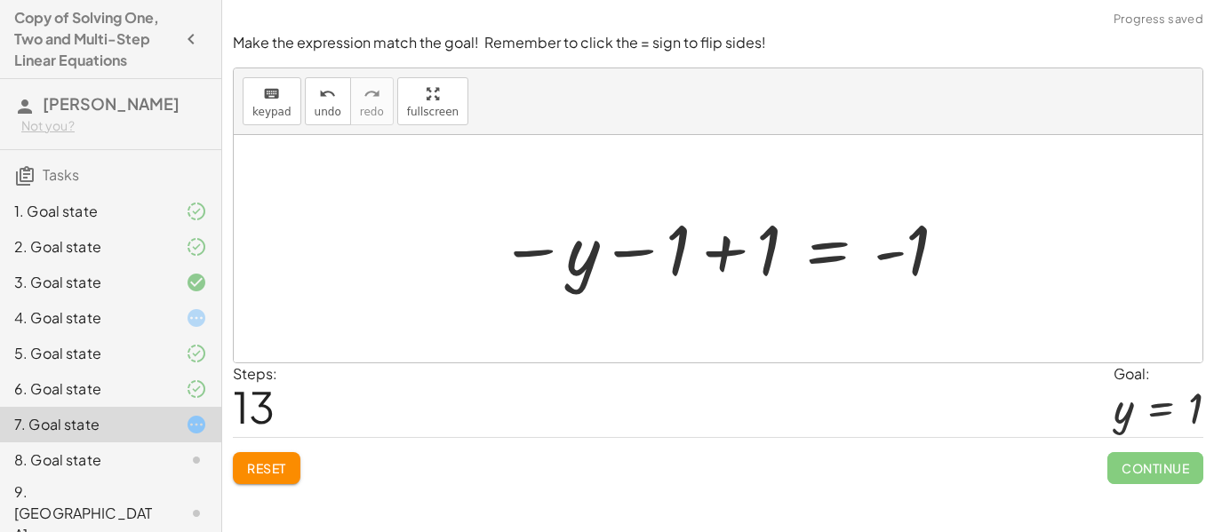
click at [271, 467] on span "Reset" at bounding box center [266, 468] width 39 height 16
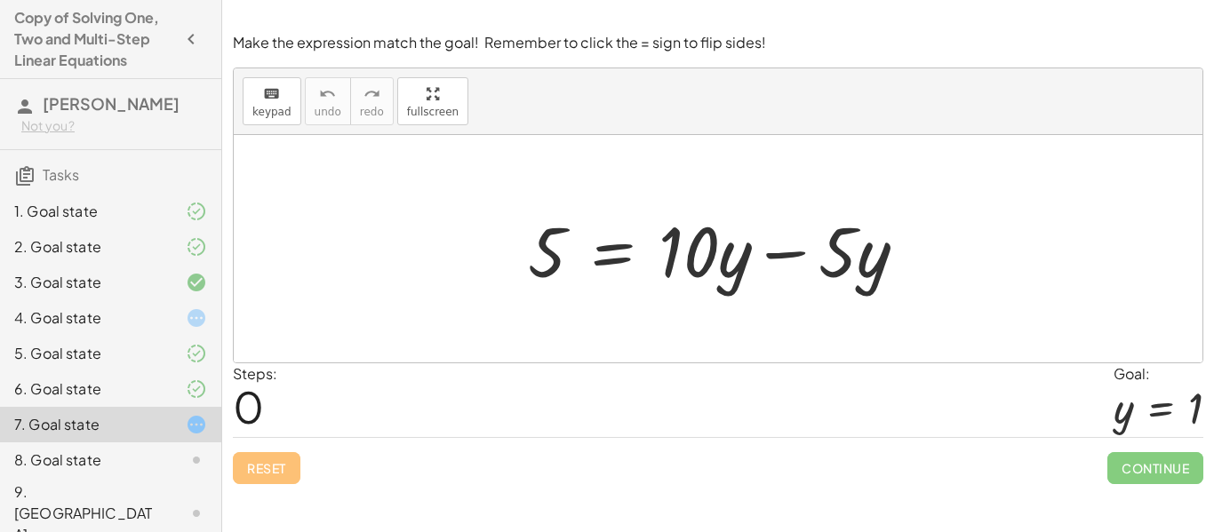
click at [780, 262] on div at bounding box center [724, 250] width 411 height 92
click at [780, 262] on div at bounding box center [718, 249] width 969 height 228
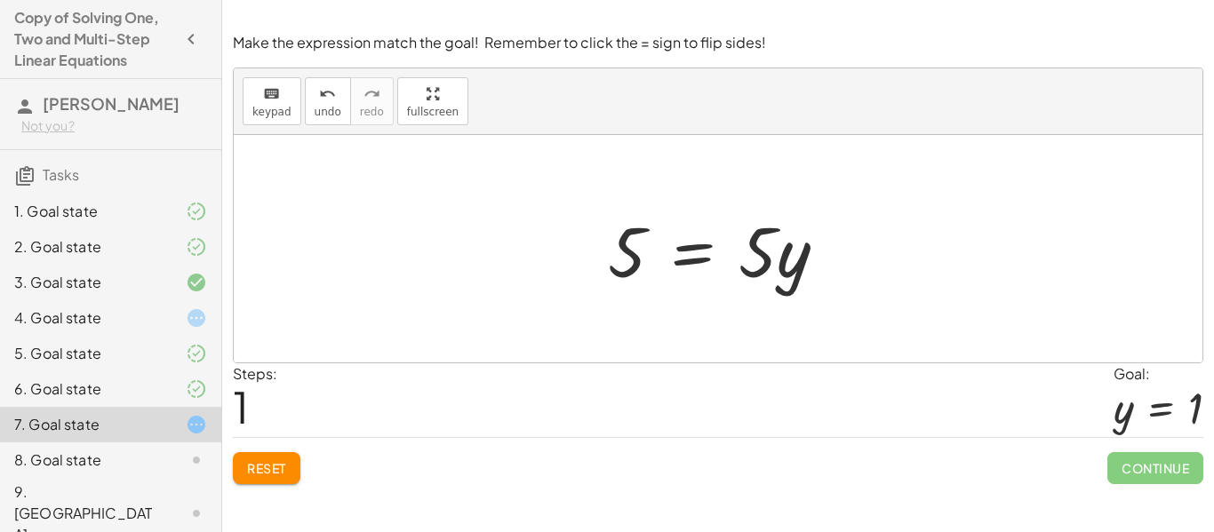
click at [803, 261] on div at bounding box center [724, 250] width 251 height 92
drag, startPoint x: 803, startPoint y: 261, endPoint x: 593, endPoint y: 244, distance: 210.5
click at [593, 244] on div "5 = + · 10 · y − · 5 · y · y · 5 5 = · y · 5" at bounding box center [717, 249] width 273 height 100
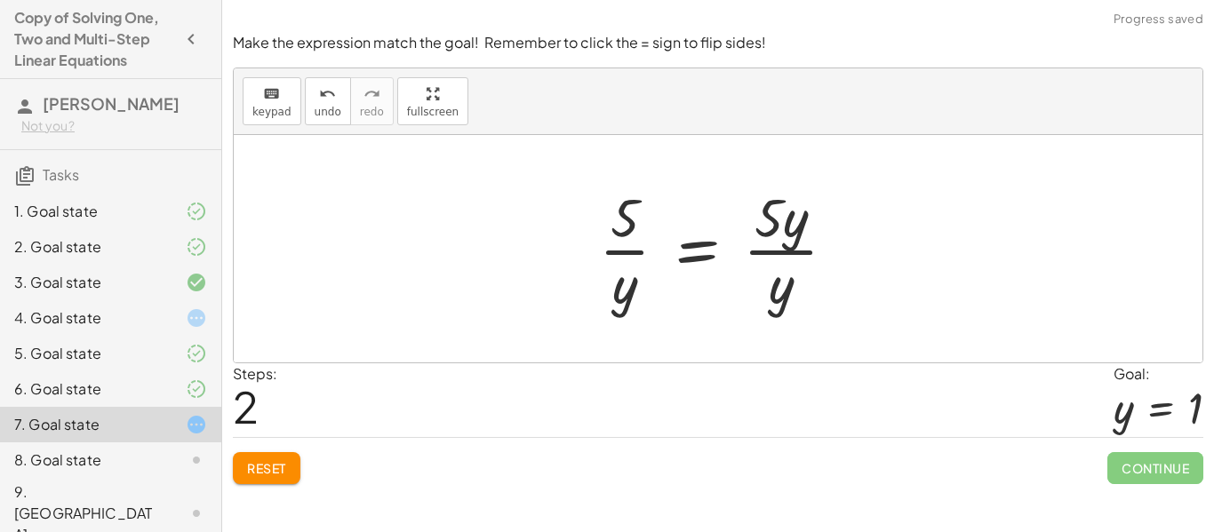
click at [640, 254] on div at bounding box center [724, 248] width 269 height 137
drag, startPoint x: 772, startPoint y: 218, endPoint x: 614, endPoint y: 327, distance: 192.3
click at [593, 257] on div at bounding box center [725, 248] width 407 height 137
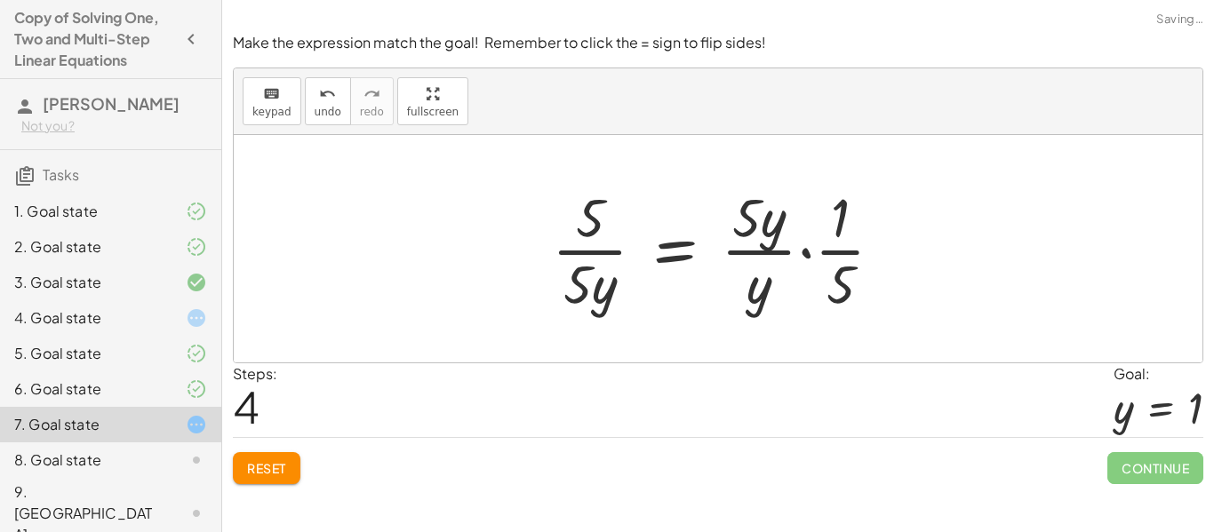
click at [598, 286] on div at bounding box center [725, 248] width 364 height 137
click at [587, 252] on div at bounding box center [725, 248] width 364 height 137
click at [282, 467] on span "Reset" at bounding box center [266, 468] width 39 height 16
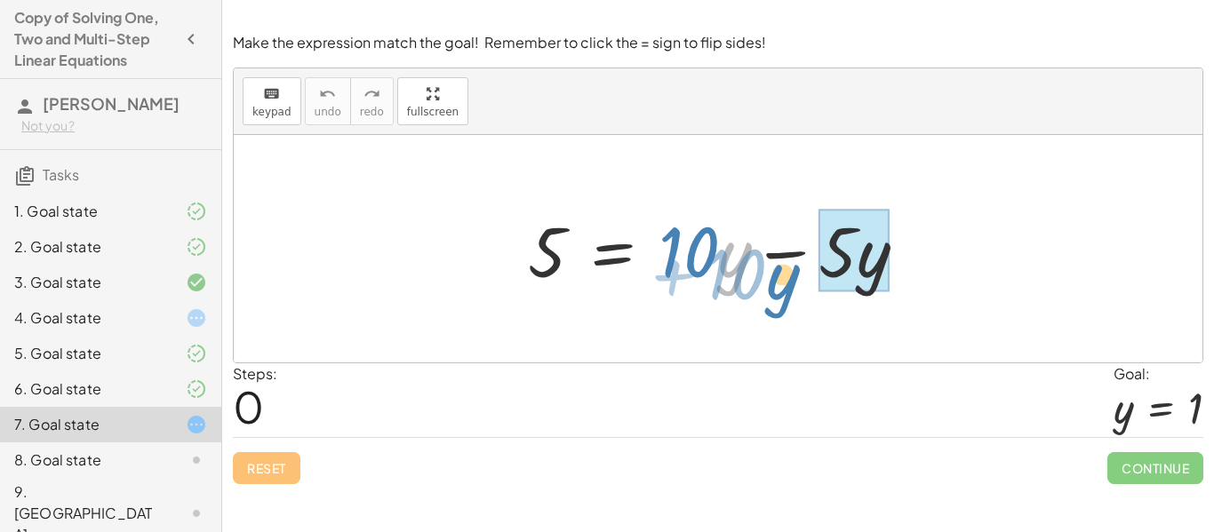
drag, startPoint x: 740, startPoint y: 278, endPoint x: 795, endPoint y: 300, distance: 58.6
click at [795, 300] on div "· y + · 10 5 = + · 10 · y − · 5 · y" at bounding box center [718, 249] width 969 height 228
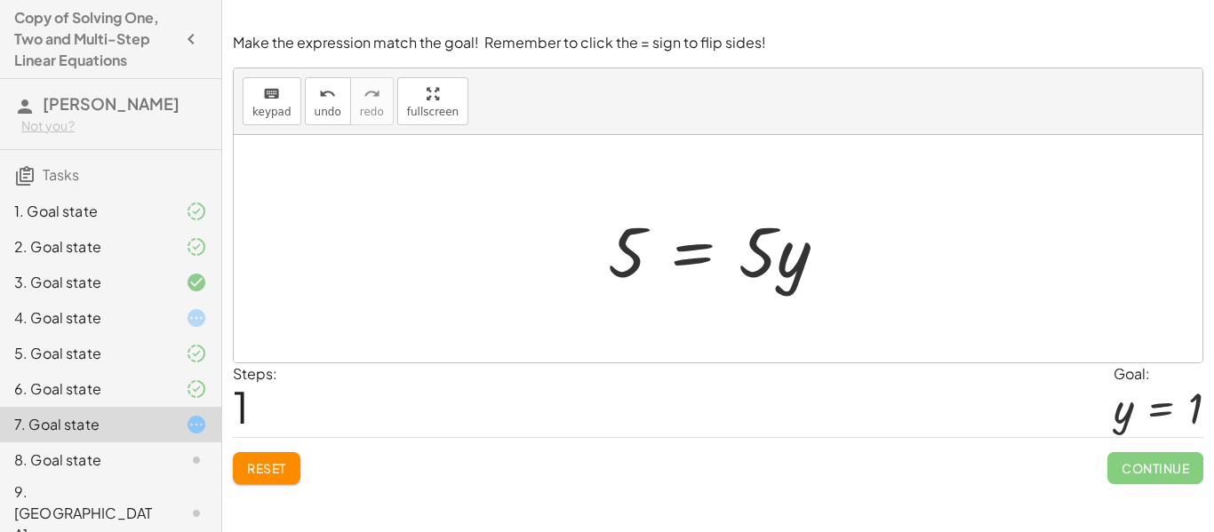
click at [779, 334] on div "5 = + · 10 · y − · 5 · y 5 = · y · 5" at bounding box center [718, 249] width 969 height 228
click at [704, 258] on div at bounding box center [724, 250] width 251 height 92
drag, startPoint x: 635, startPoint y: 252, endPoint x: 670, endPoint y: 284, distance: 47.8
click at [670, 284] on div at bounding box center [724, 250] width 251 height 92
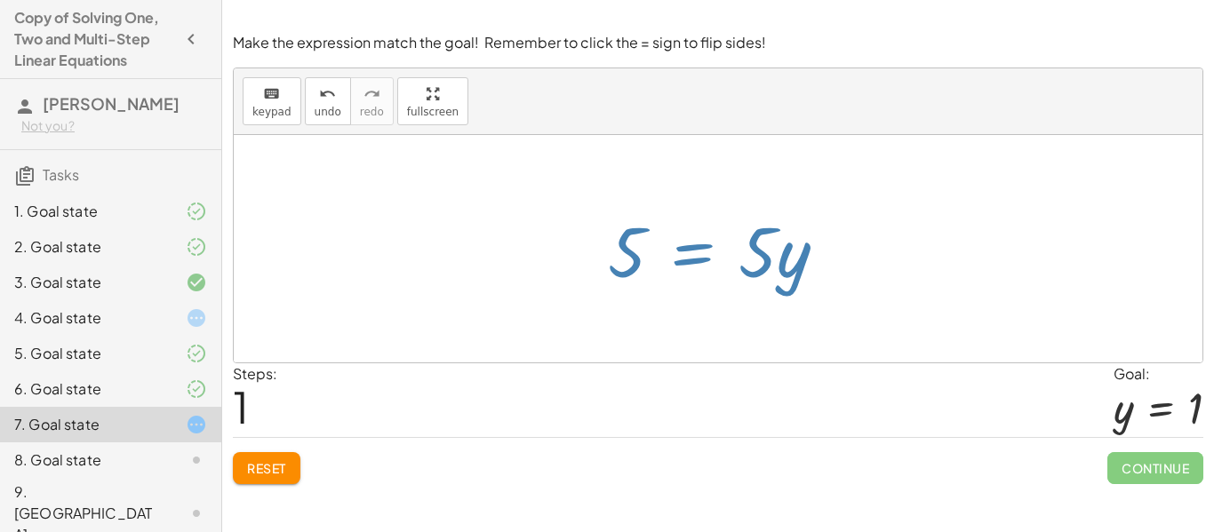
click at [689, 258] on div at bounding box center [724, 250] width 251 height 92
drag, startPoint x: 757, startPoint y: 261, endPoint x: 725, endPoint y: 308, distance: 57.0
click at [725, 308] on div "5 = + · 10 · y − · 5 · y 5 = · y · 5" at bounding box center [718, 249] width 969 height 228
click at [280, 465] on span "Reset" at bounding box center [266, 468] width 39 height 16
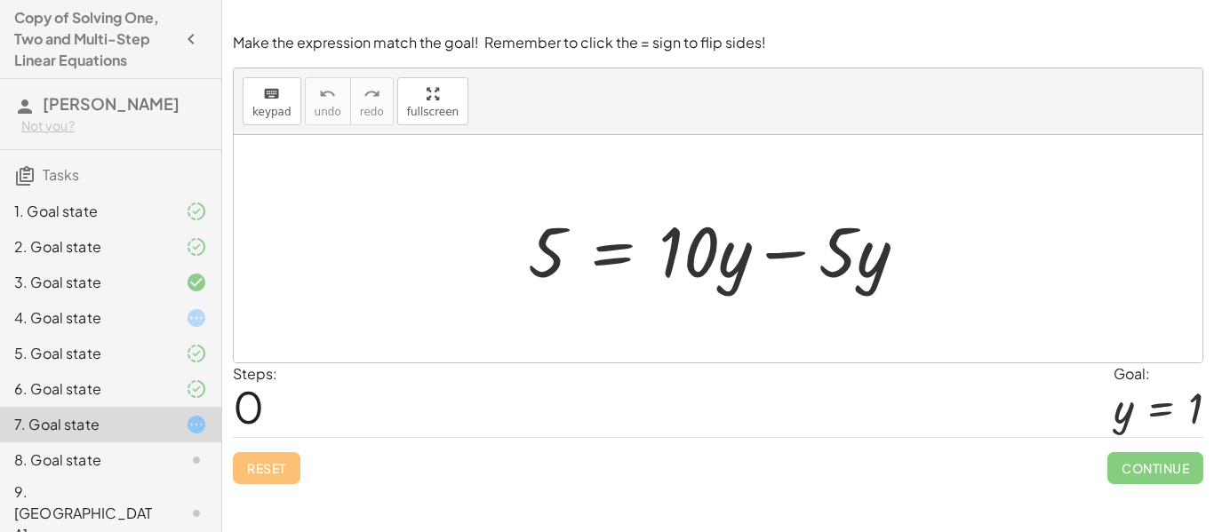
click at [771, 251] on div at bounding box center [724, 250] width 411 height 92
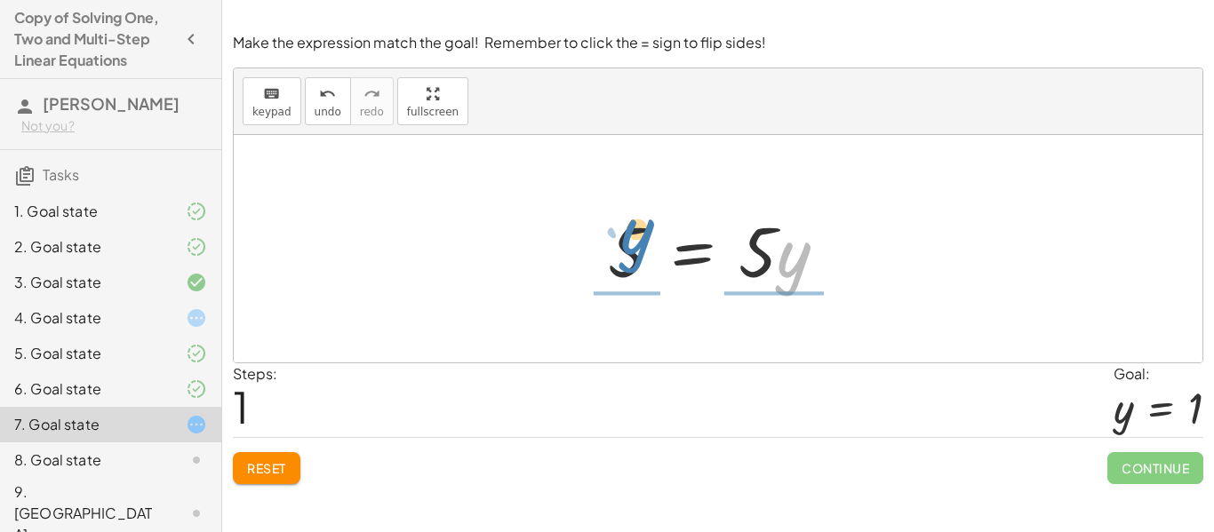
drag, startPoint x: 787, startPoint y: 266, endPoint x: 630, endPoint y: 243, distance: 158.1
click at [630, 243] on div at bounding box center [724, 250] width 251 height 92
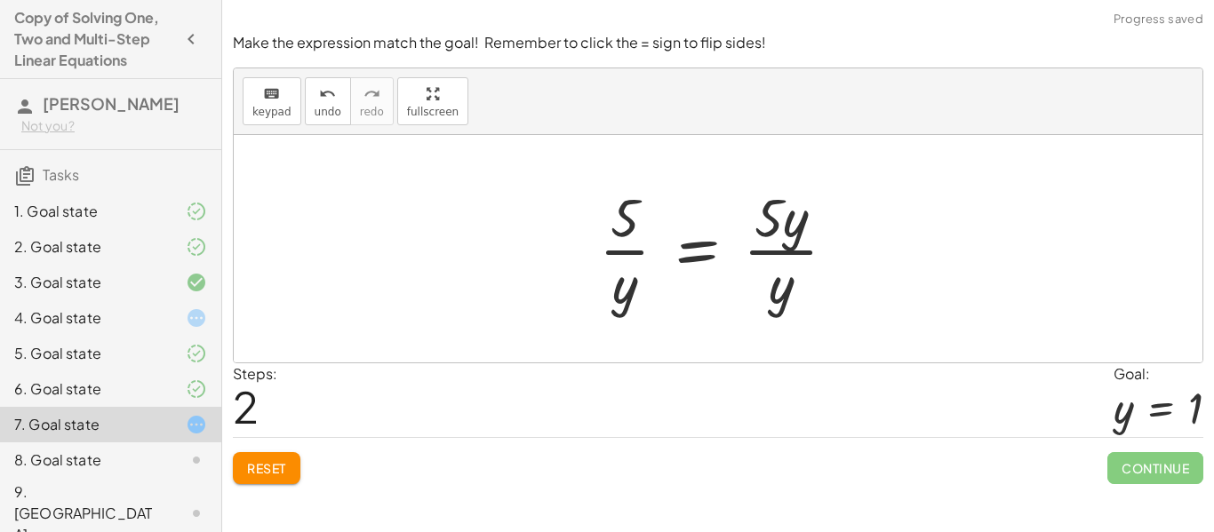
click at [789, 246] on div at bounding box center [724, 248] width 269 height 137
click at [631, 252] on div at bounding box center [724, 248] width 269 height 137
drag, startPoint x: 770, startPoint y: 220, endPoint x: 524, endPoint y: 522, distance: 389.8
click at [536, 228] on div "5 = + · 10 · y − · 5 · y 5 = · 5 · y 5 = · 5 · · y · y · y" at bounding box center [718, 249] width 969 height 228
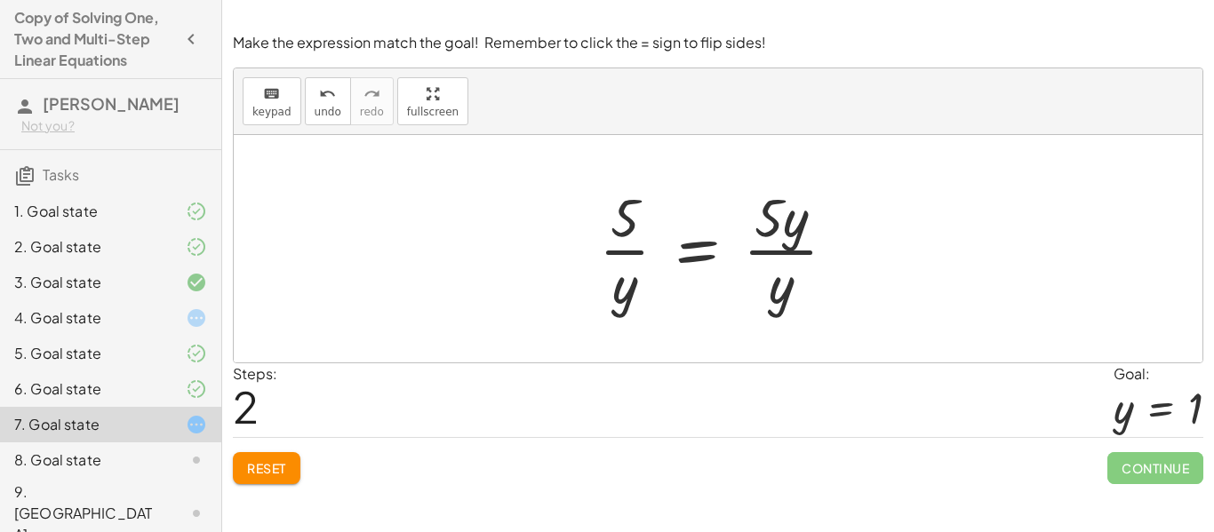
click at [282, 470] on span "Reset" at bounding box center [266, 468] width 39 height 16
